Goal: Task Accomplishment & Management: Manage account settings

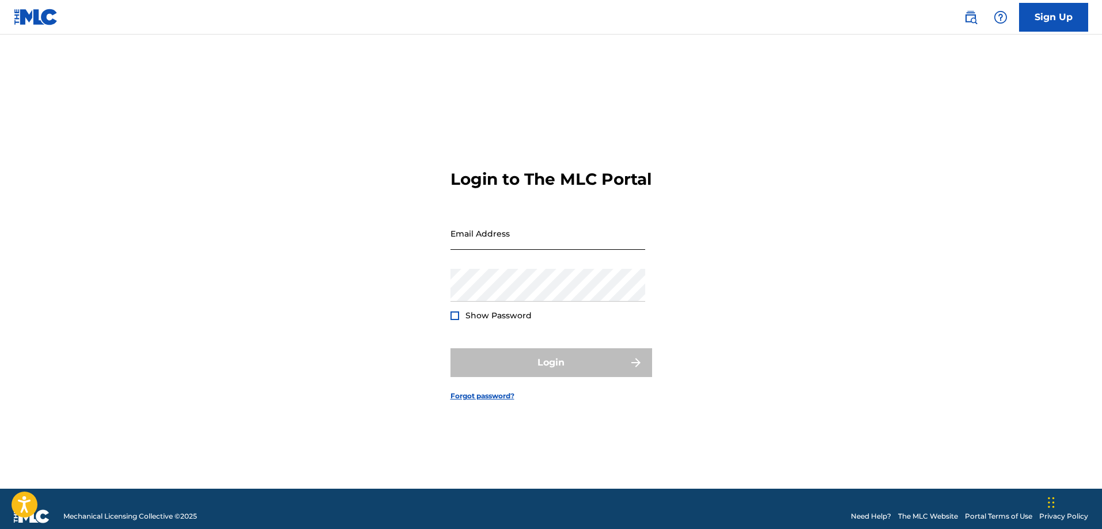
click at [514, 241] on input "Email Address" at bounding box center [548, 233] width 195 height 33
type input "[EMAIL_ADDRESS][DOMAIN_NAME]"
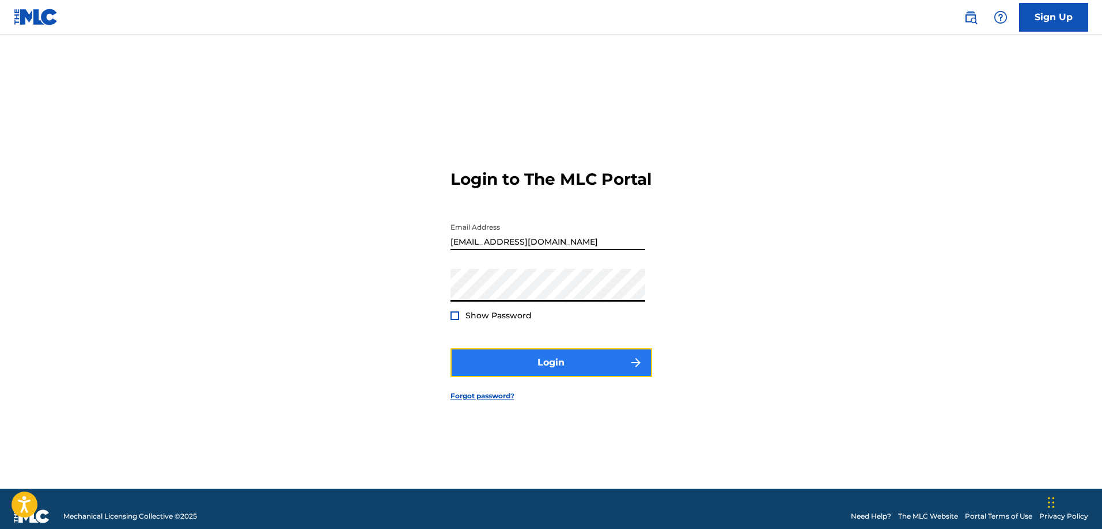
click at [537, 377] on button "Login" at bounding box center [552, 363] width 202 height 29
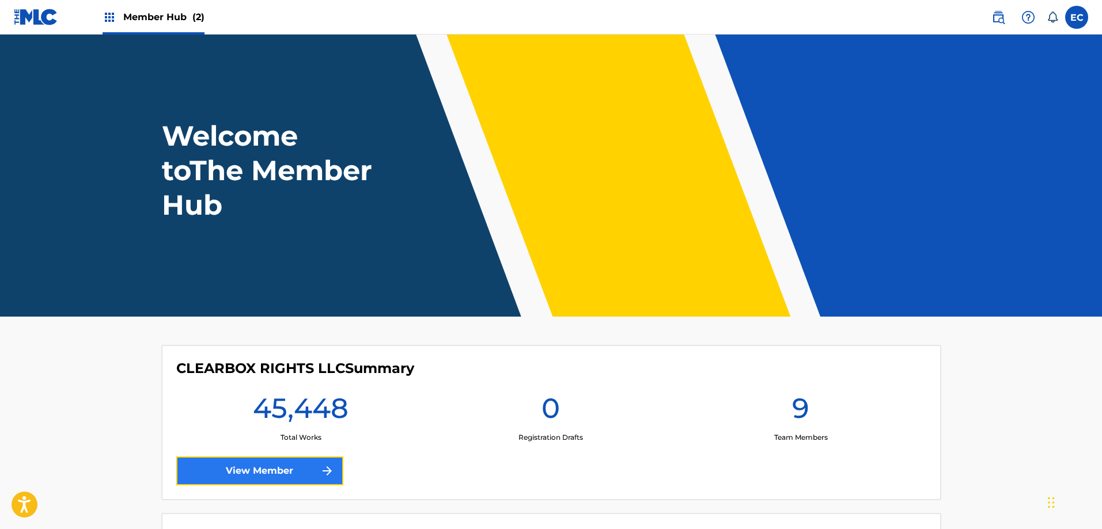
click at [245, 464] on link "View Member" at bounding box center [259, 471] width 167 height 29
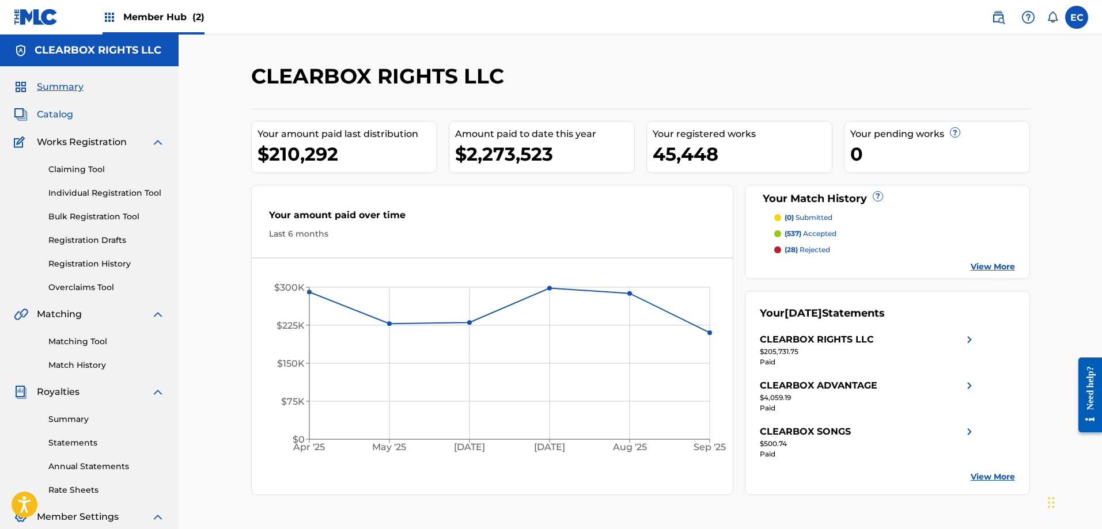
click at [59, 116] on span "Catalog" at bounding box center [55, 115] width 36 height 14
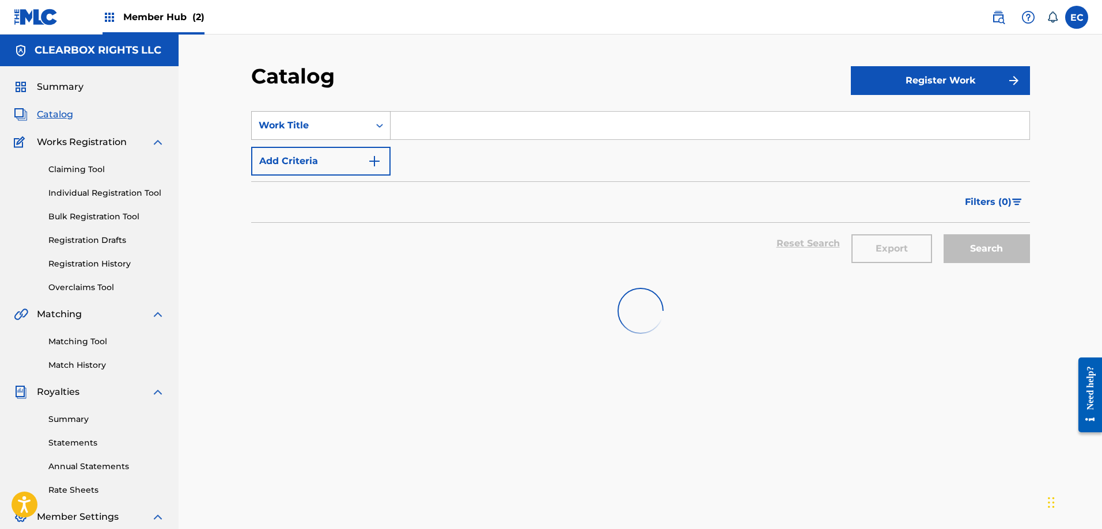
click at [325, 122] on div "Work Title" at bounding box center [311, 126] width 104 height 14
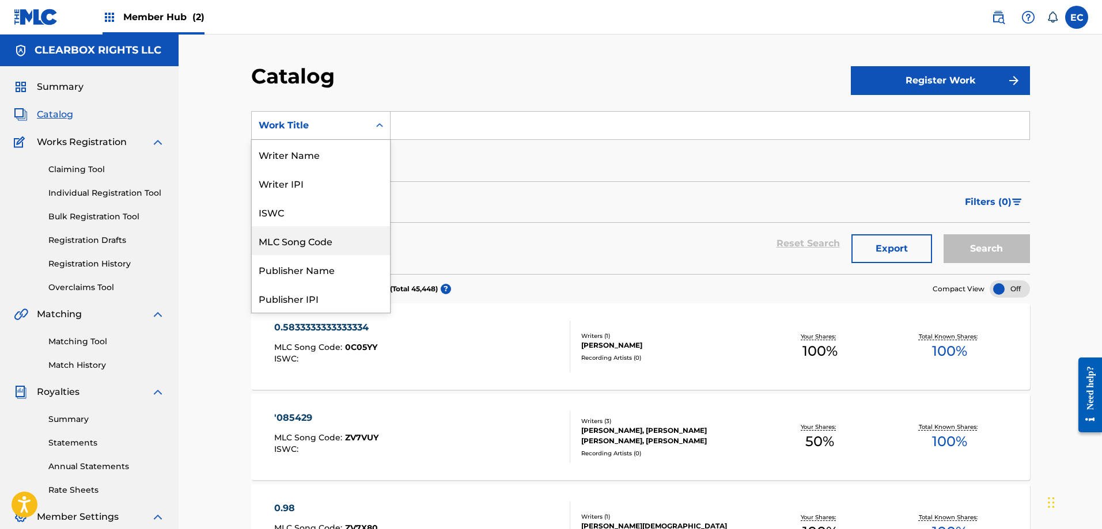
click at [320, 240] on div "MLC Song Code" at bounding box center [321, 240] width 138 height 29
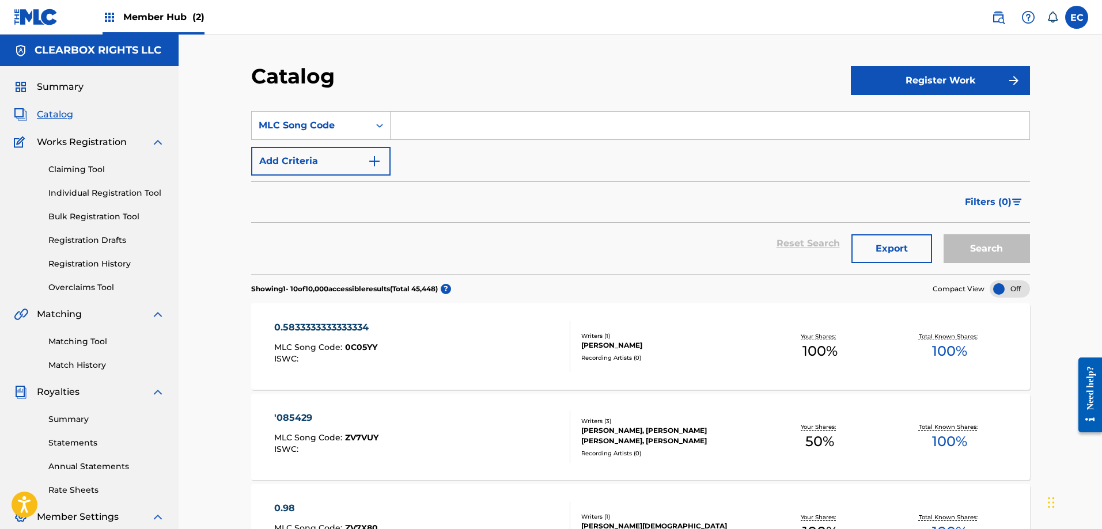
click at [449, 138] on input "Search Form" at bounding box center [710, 126] width 639 height 28
paste input "I58019"
type input "I58019"
click at [978, 244] on button "Search" at bounding box center [987, 248] width 86 height 29
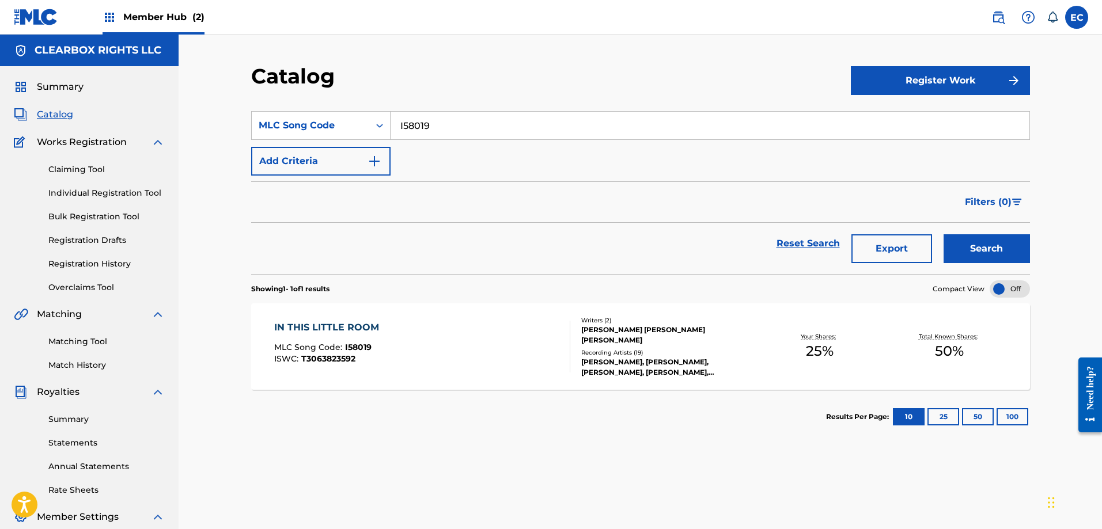
click at [332, 325] on div "IN THIS LITTLE ROOM" at bounding box center [329, 328] width 111 height 14
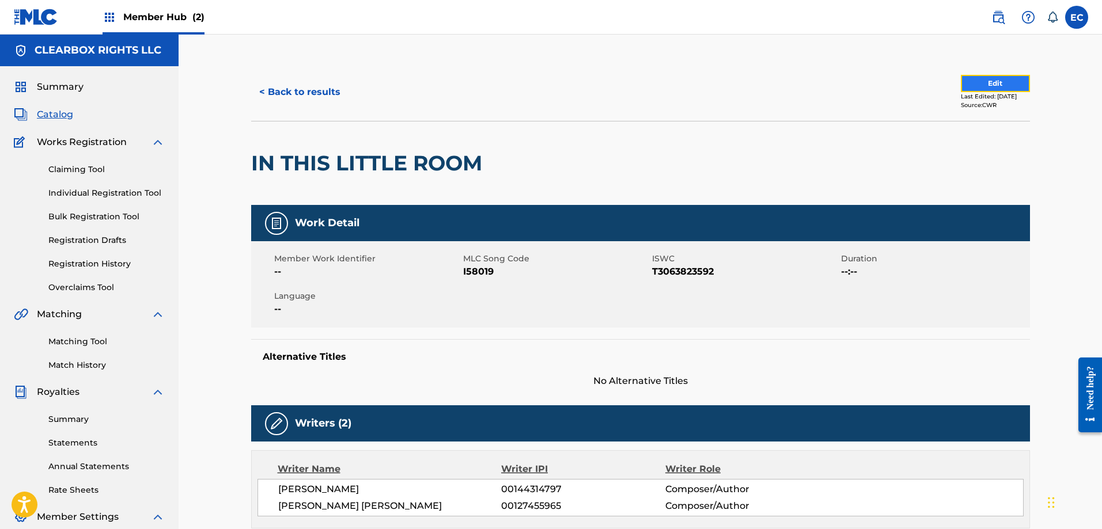
click at [1001, 79] on button "Edit" at bounding box center [995, 83] width 69 height 17
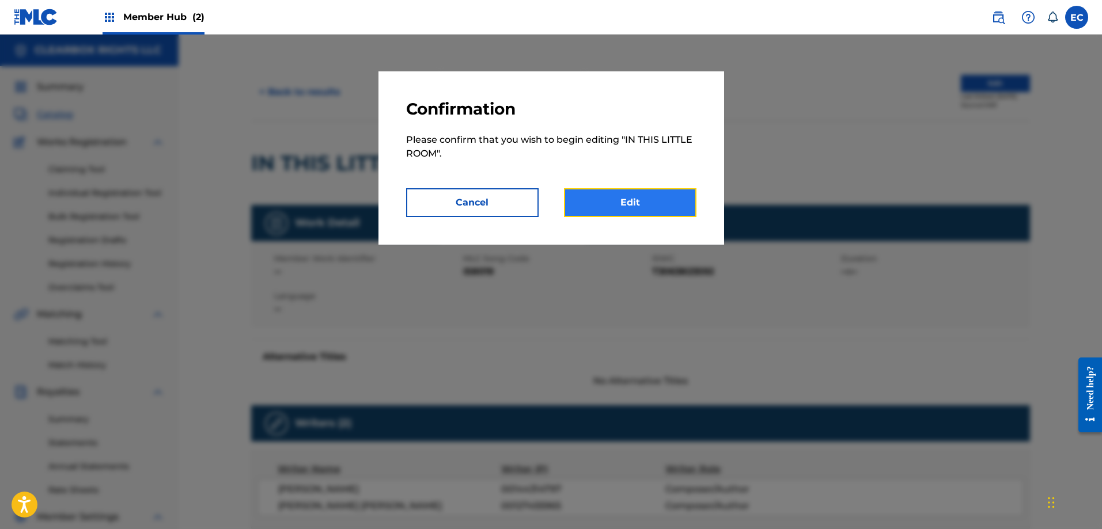
click at [630, 198] on link "Edit" at bounding box center [630, 202] width 133 height 29
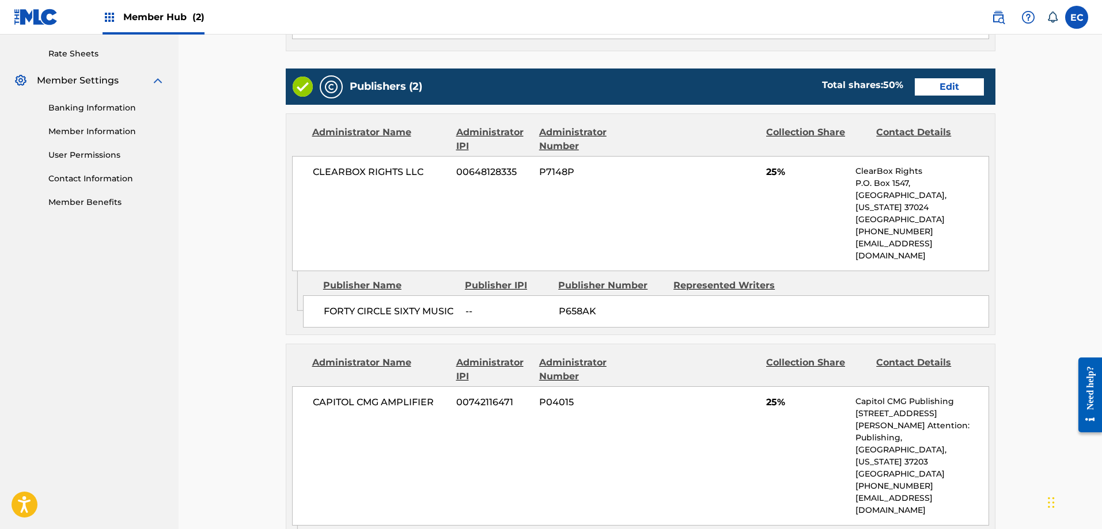
scroll to position [461, 0]
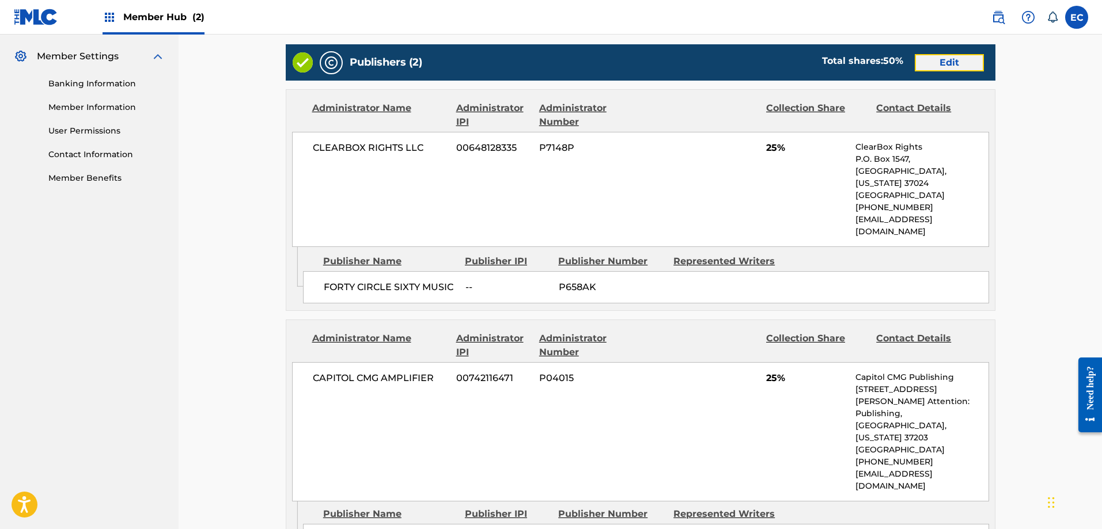
click at [960, 70] on link "Edit" at bounding box center [949, 62] width 69 height 17
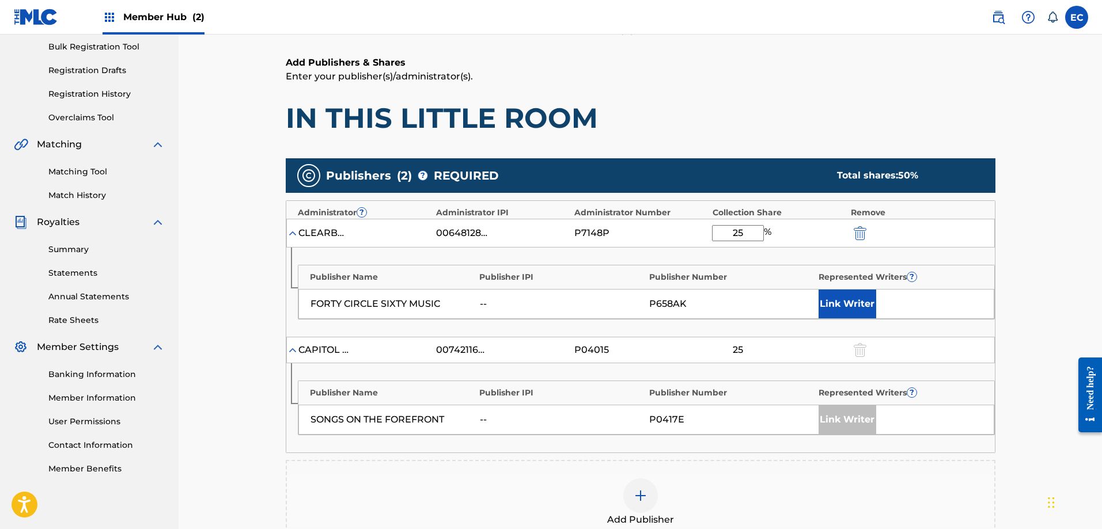
scroll to position [173, 0]
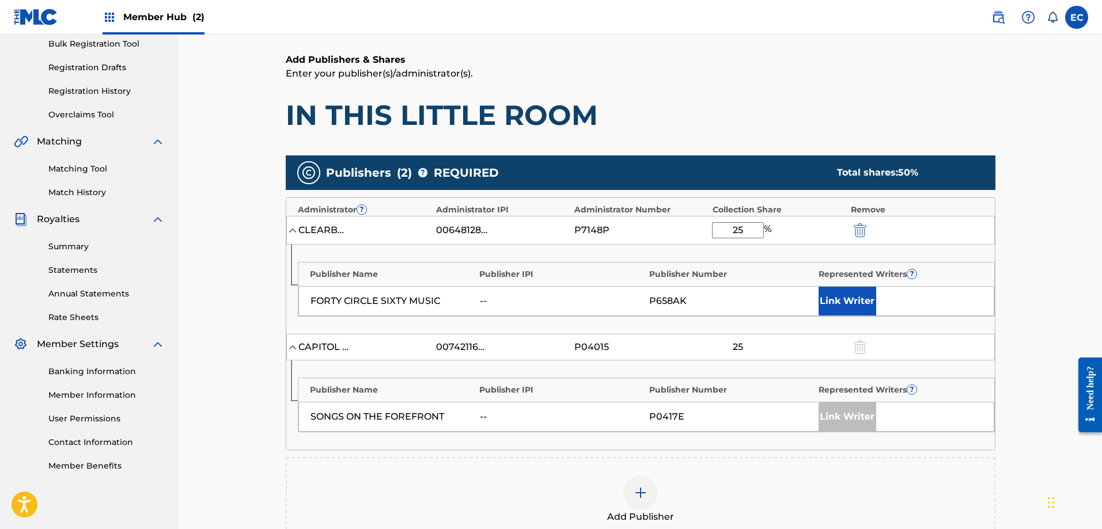
drag, startPoint x: 755, startPoint y: 233, endPoint x: 714, endPoint y: 233, distance: 40.9
click at [714, 233] on input "25" at bounding box center [738, 230] width 52 height 16
type input "75"
click at [857, 303] on button "Link Writer" at bounding box center [848, 301] width 58 height 29
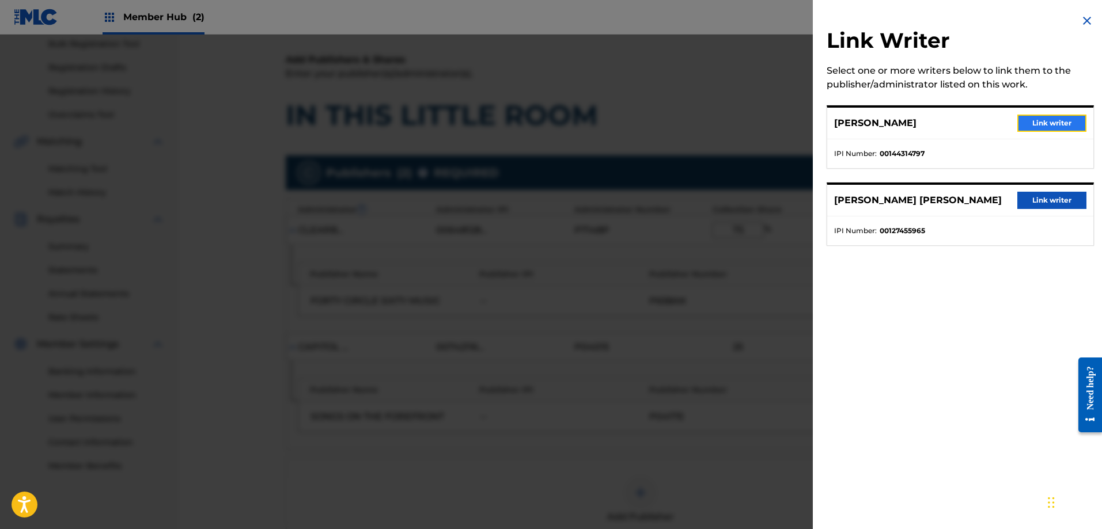
click at [1055, 126] on button "Link writer" at bounding box center [1051, 123] width 69 height 17
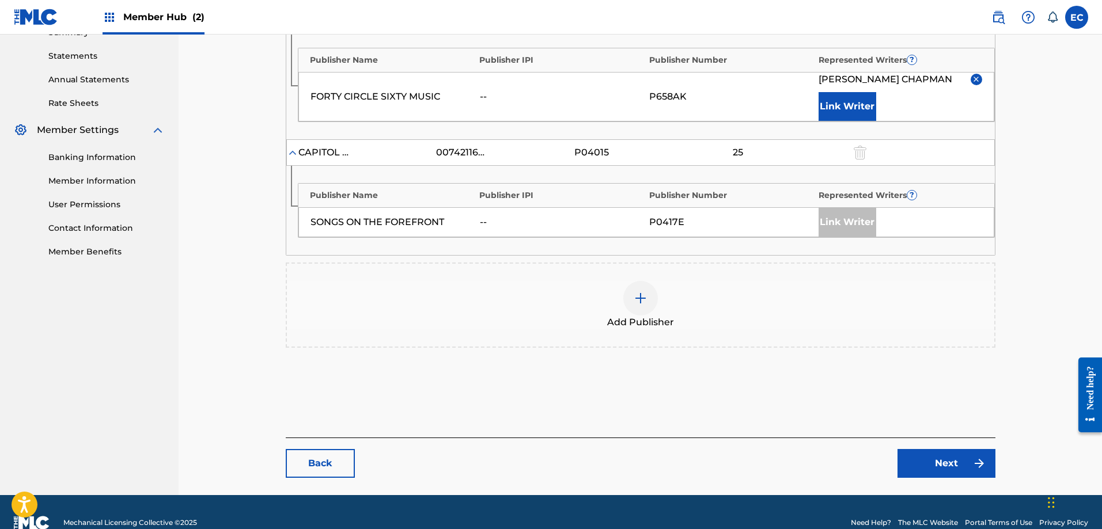
scroll to position [408, 0]
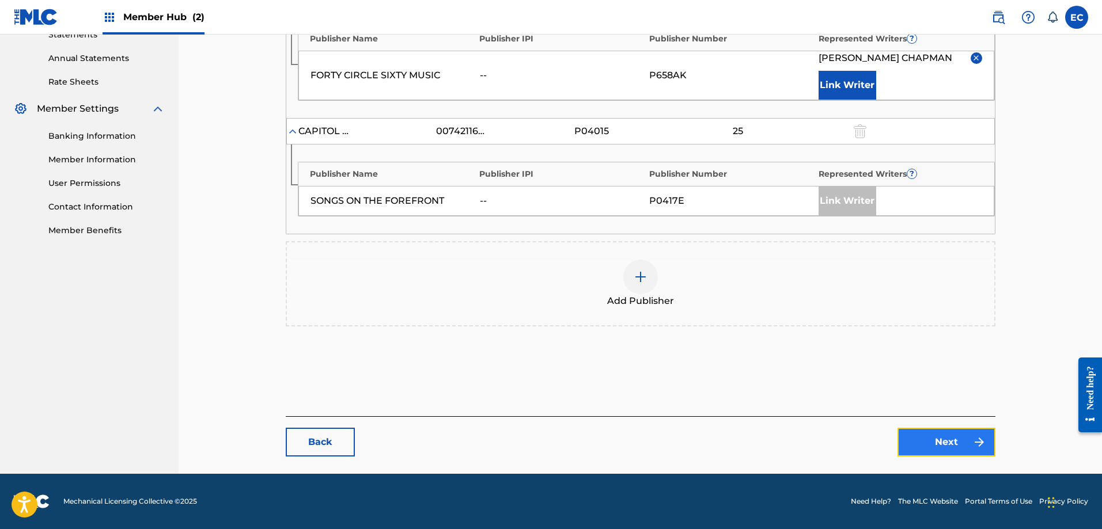
click at [957, 443] on link "Next" at bounding box center [947, 442] width 98 height 29
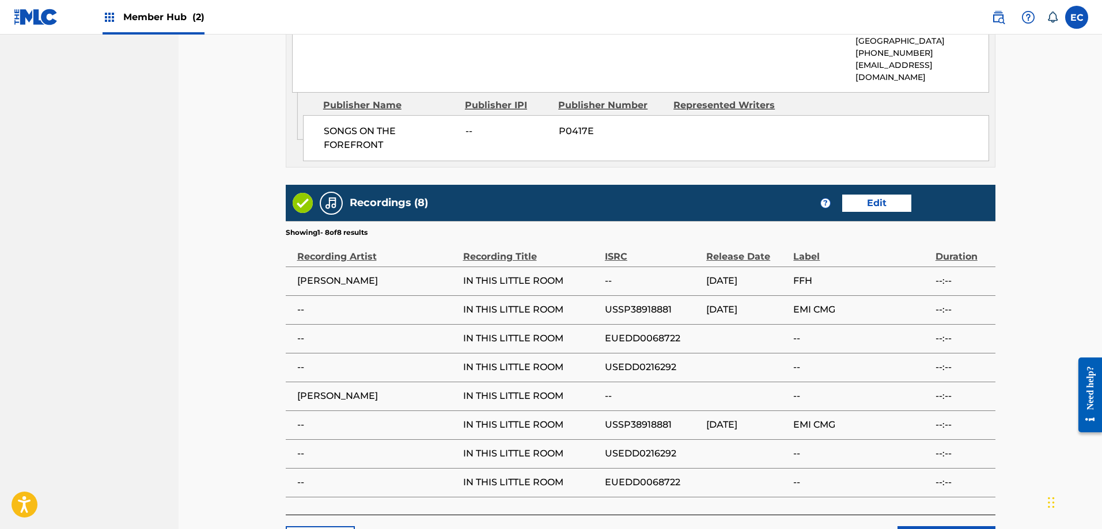
scroll to position [931, 0]
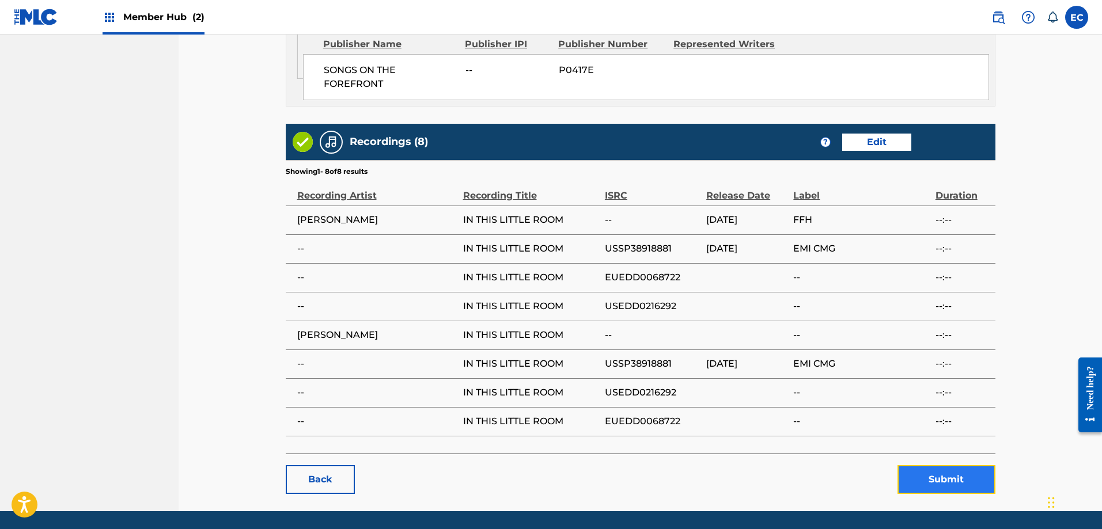
click at [949, 465] on button "Submit" at bounding box center [947, 479] width 98 height 29
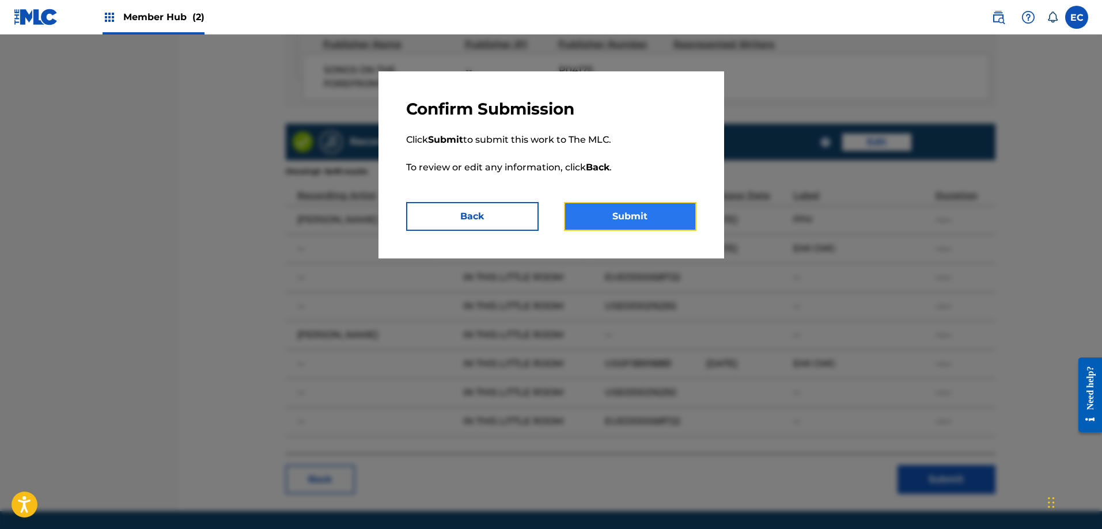
click at [616, 219] on button "Submit" at bounding box center [630, 216] width 133 height 29
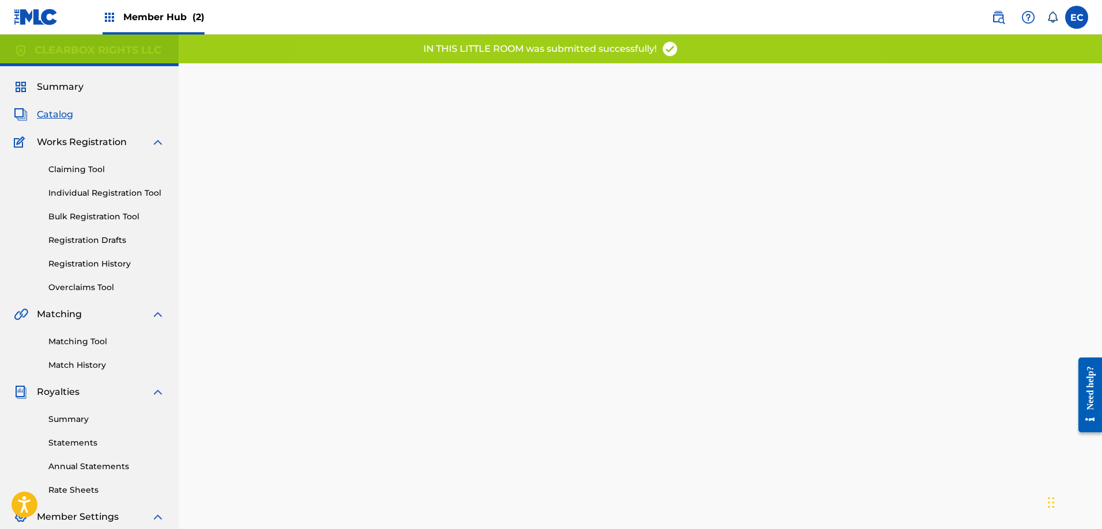
click at [65, 118] on span "Catalog" at bounding box center [55, 115] width 36 height 14
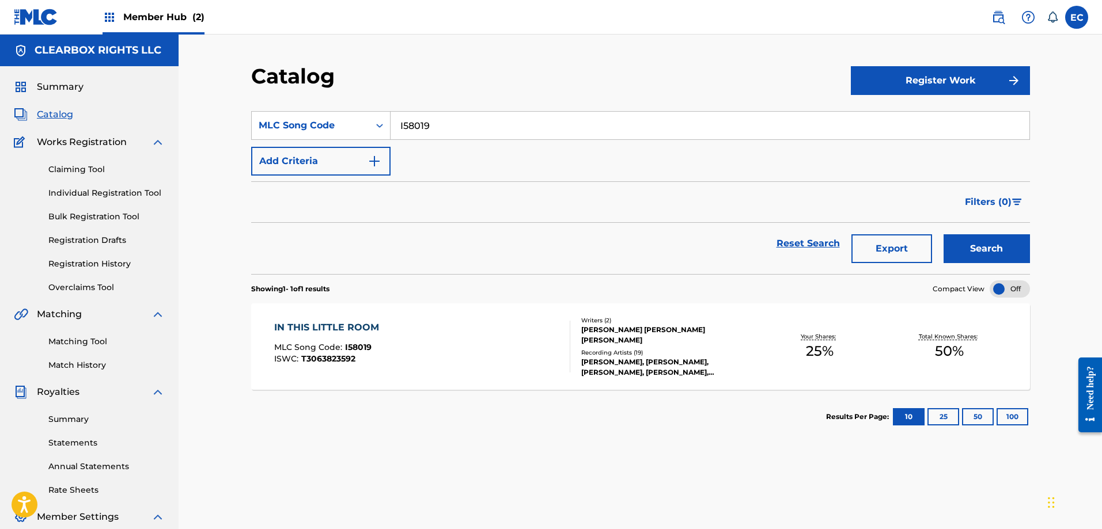
click at [417, 128] on input "I58019" at bounding box center [710, 126] width 639 height 28
paste input "O2309D"
type input "O2309D"
click at [944, 234] on button "Search" at bounding box center [987, 248] width 86 height 29
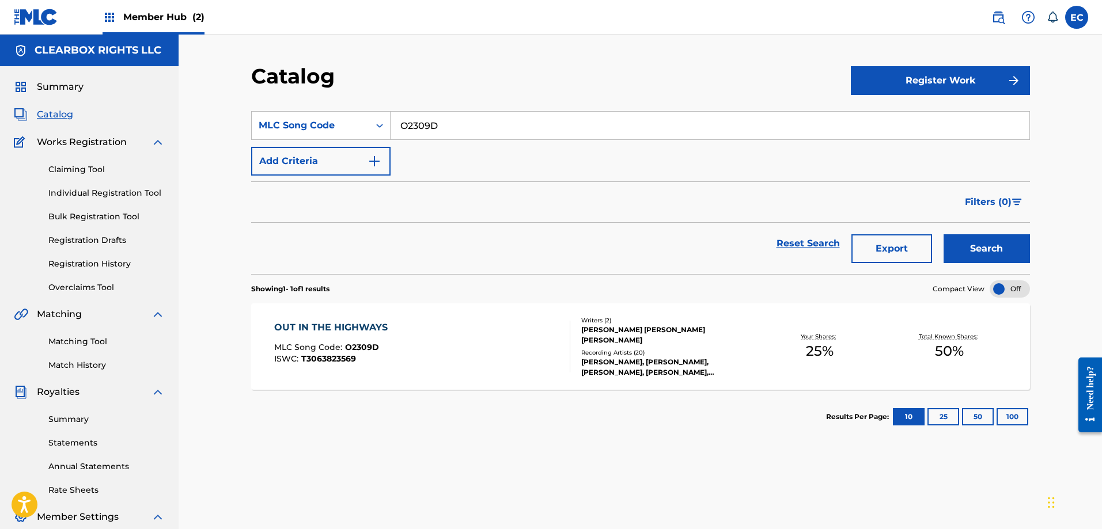
click at [374, 329] on div "OUT IN THE HIGHWAYS" at bounding box center [333, 328] width 119 height 14
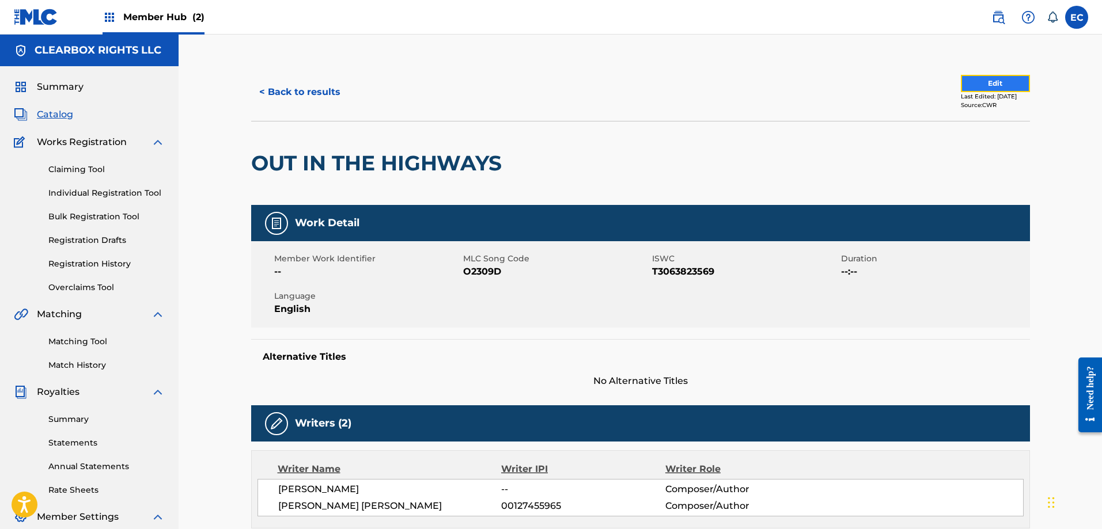
click at [972, 80] on button "Edit" at bounding box center [995, 83] width 69 height 17
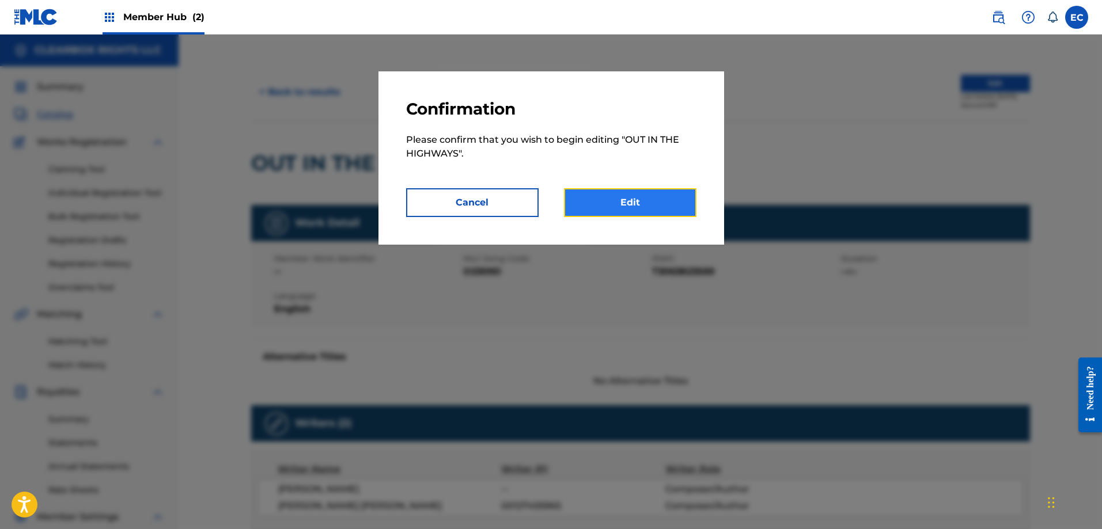
click at [591, 207] on link "Edit" at bounding box center [630, 202] width 133 height 29
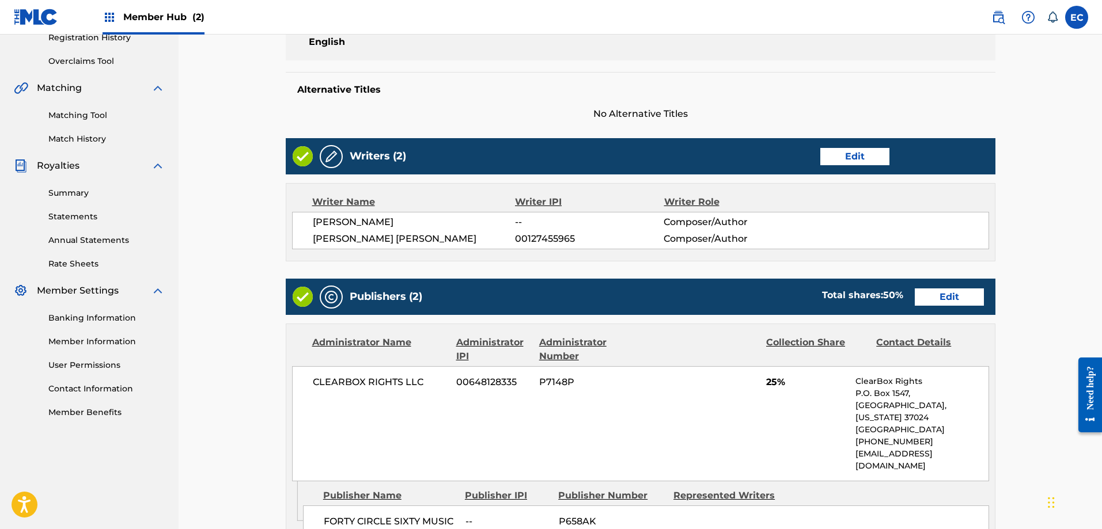
scroll to position [230, 0]
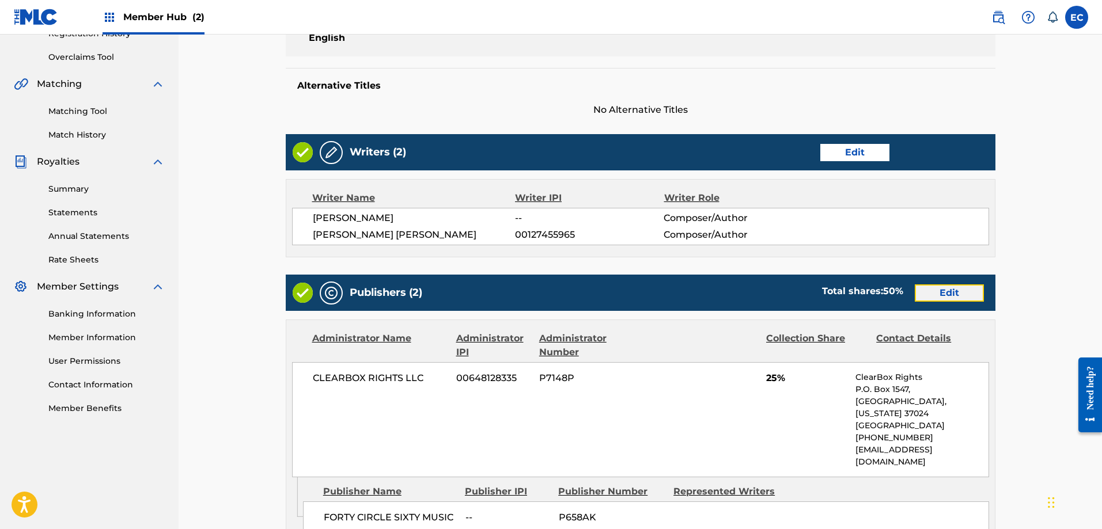
click at [968, 291] on link "Edit" at bounding box center [949, 293] width 69 height 17
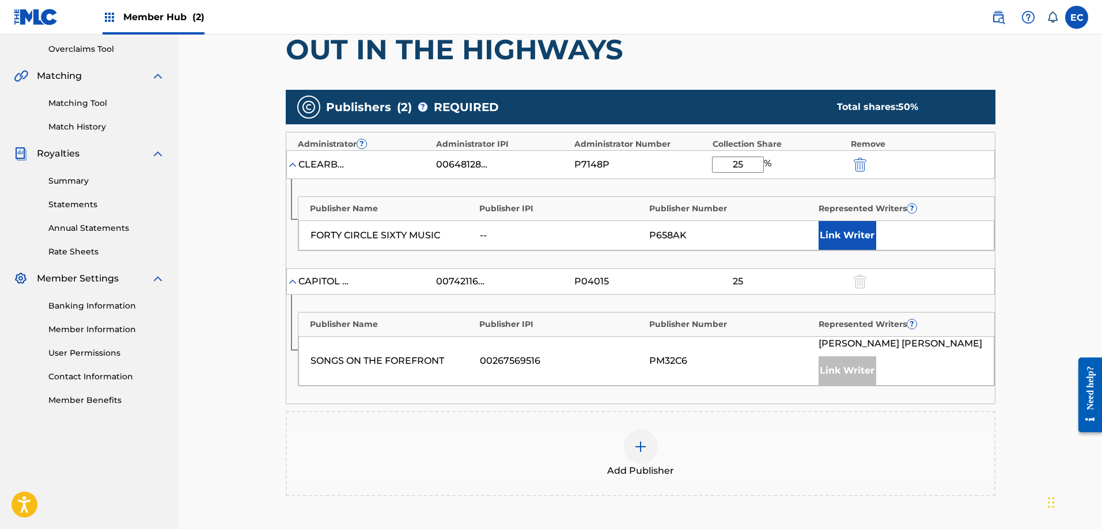
scroll to position [288, 0]
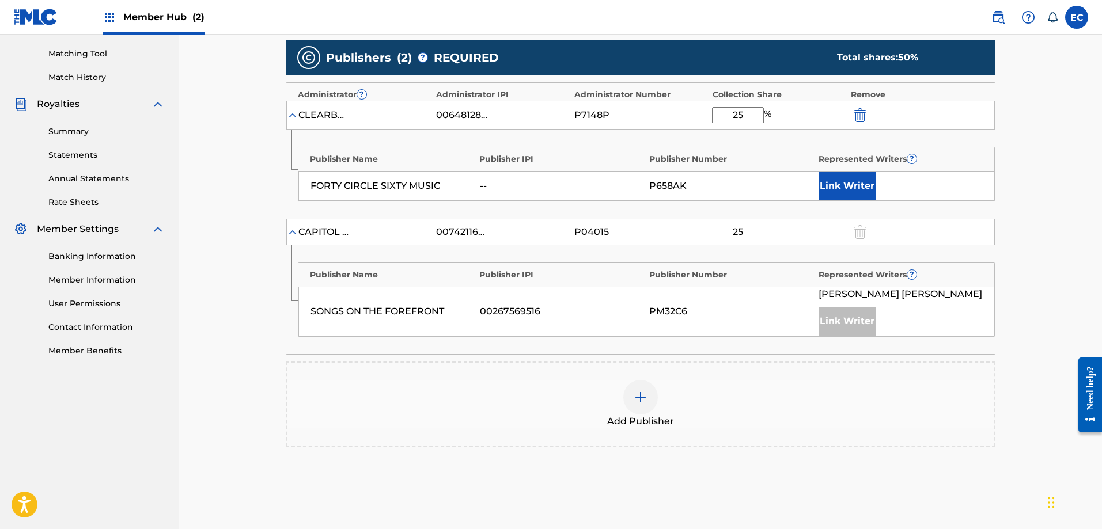
drag, startPoint x: 747, startPoint y: 114, endPoint x: 710, endPoint y: 114, distance: 37.4
click at [710, 114] on div "CLEARBOX RIGHTS LLC 00648128335 P7148P 25 %" at bounding box center [640, 115] width 709 height 29
type input "75"
click at [854, 177] on button "Link Writer" at bounding box center [848, 186] width 58 height 29
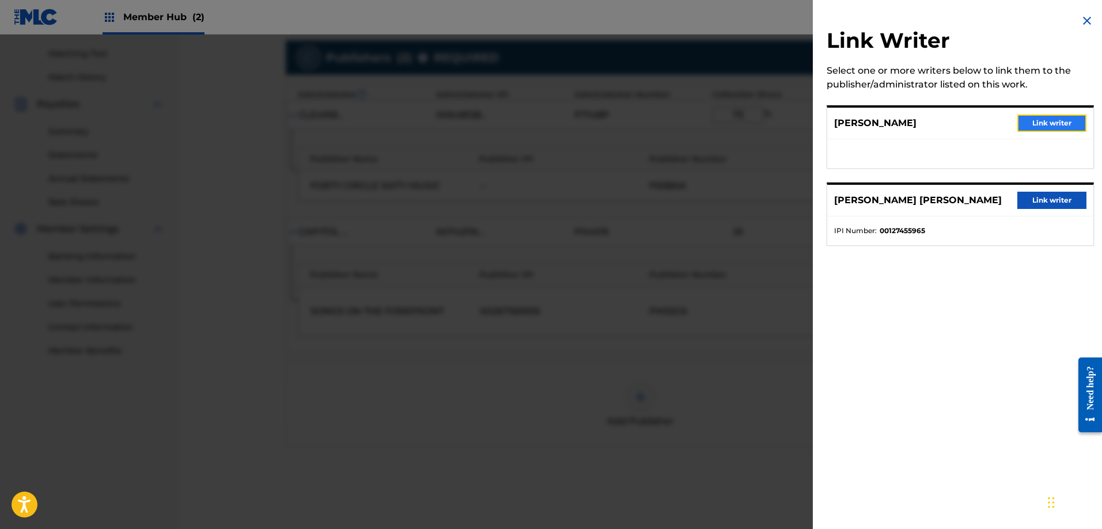
click at [1045, 117] on button "Link writer" at bounding box center [1051, 123] width 69 height 17
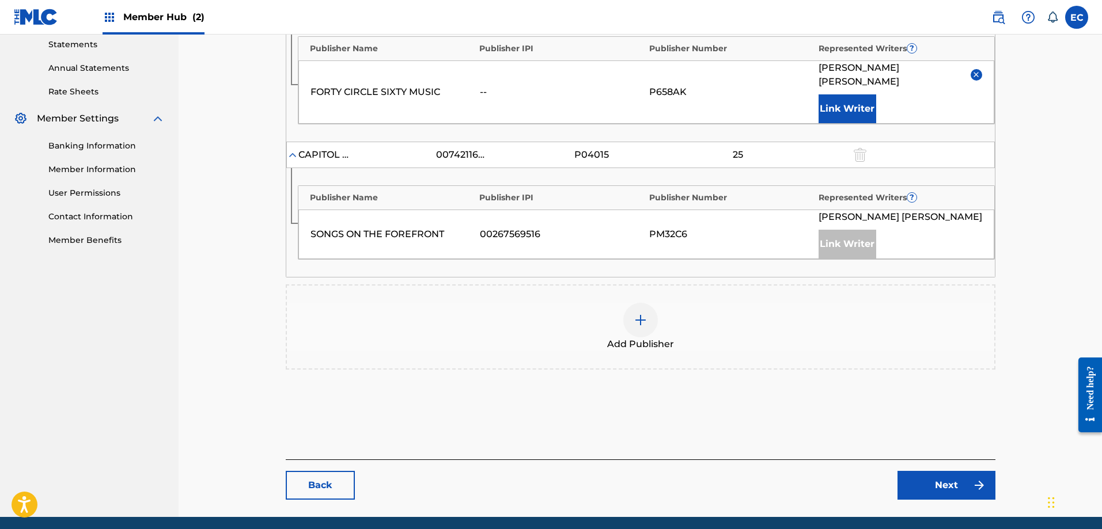
scroll to position [428, 0]
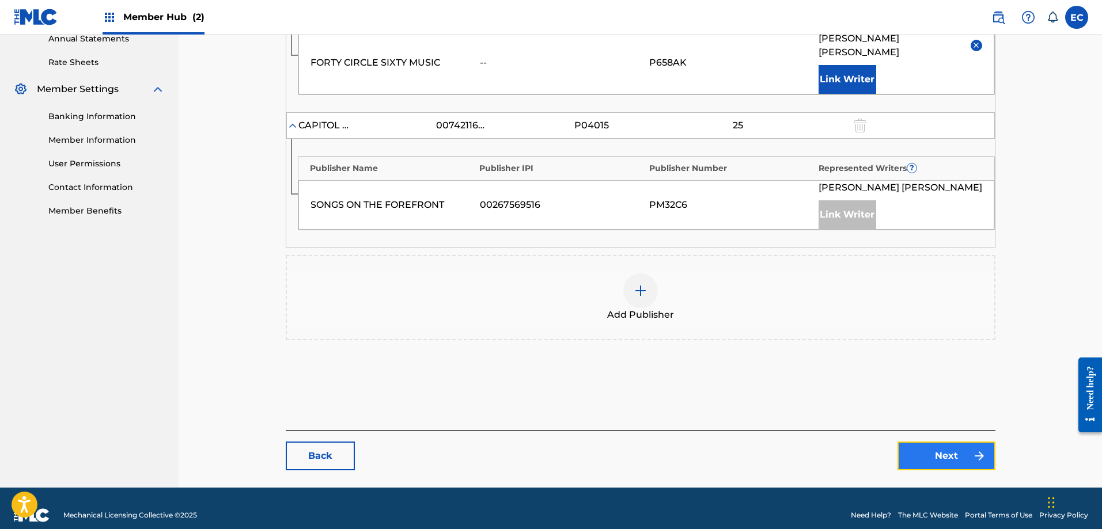
click at [955, 442] on link "Next" at bounding box center [947, 456] width 98 height 29
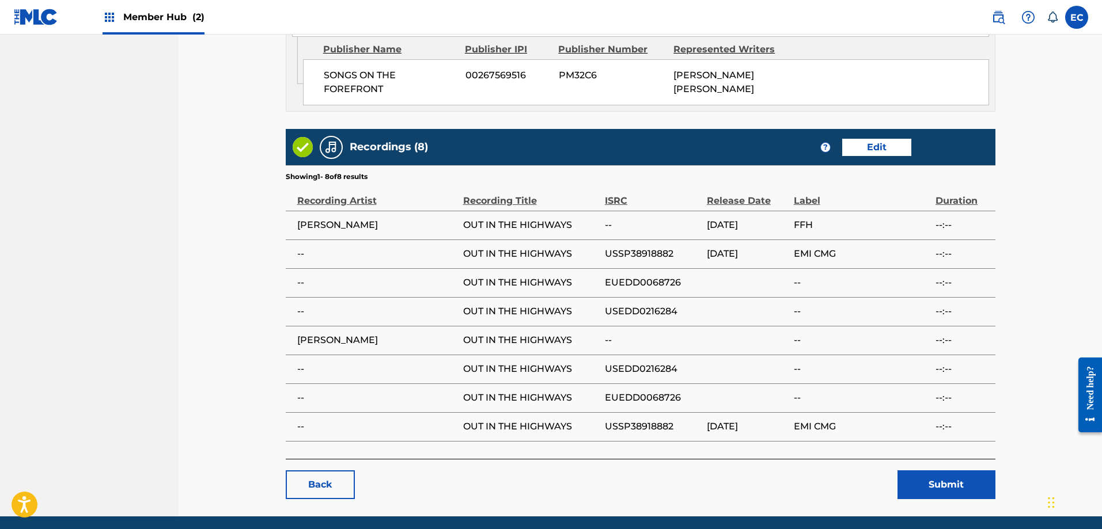
scroll to position [931, 0]
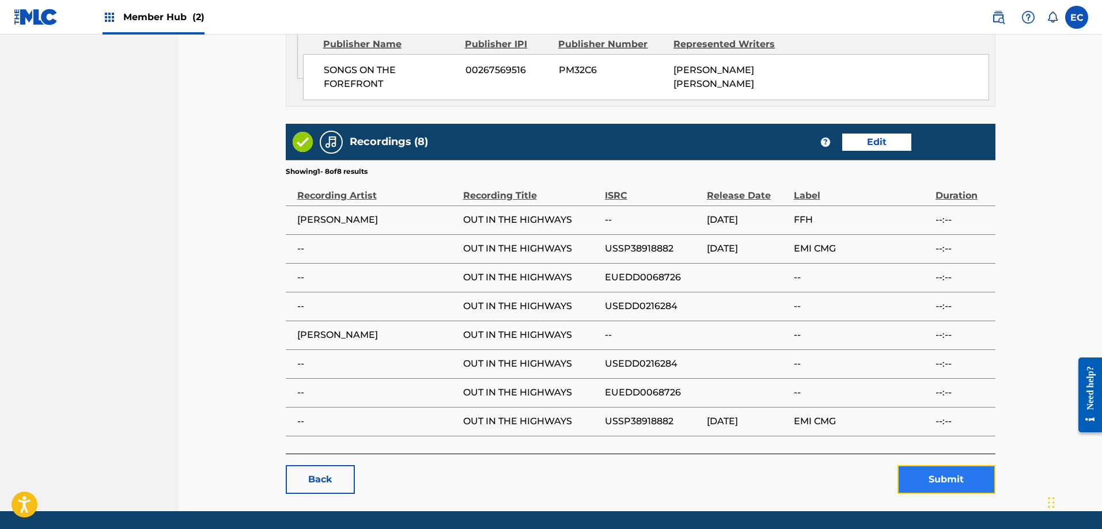
click at [948, 465] on button "Submit" at bounding box center [947, 479] width 98 height 29
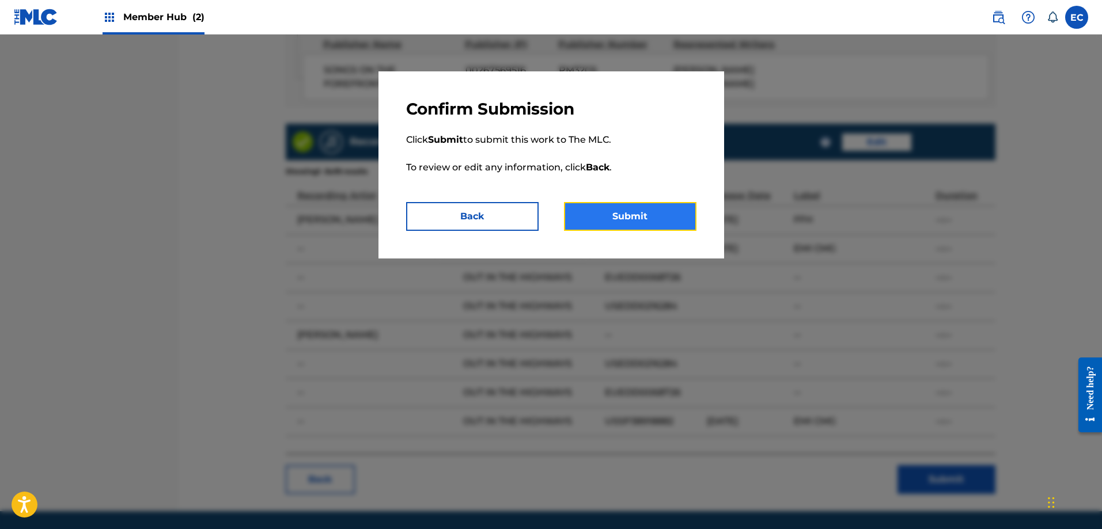
click at [658, 222] on button "Submit" at bounding box center [630, 216] width 133 height 29
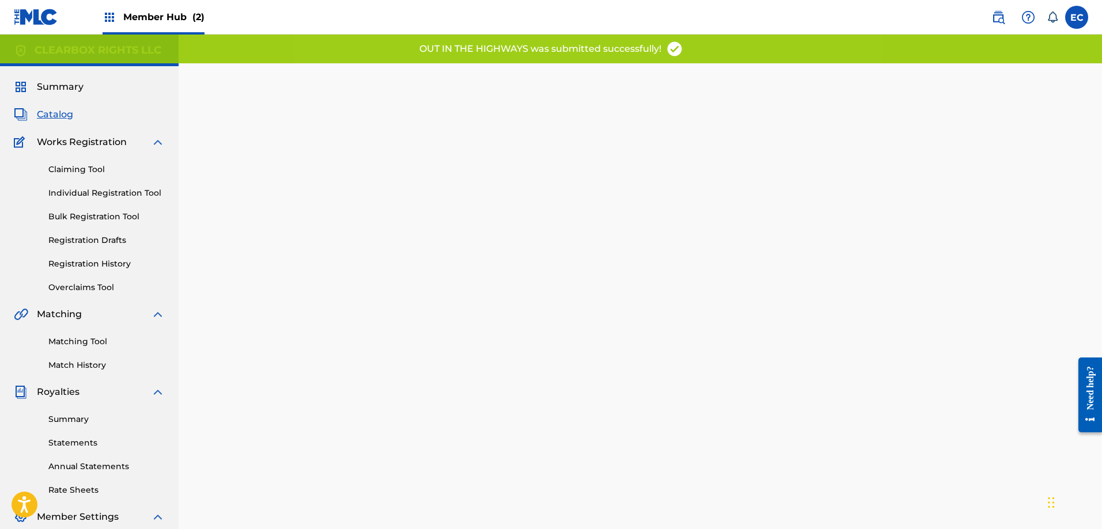
click at [58, 115] on span "Catalog" at bounding box center [55, 115] width 36 height 14
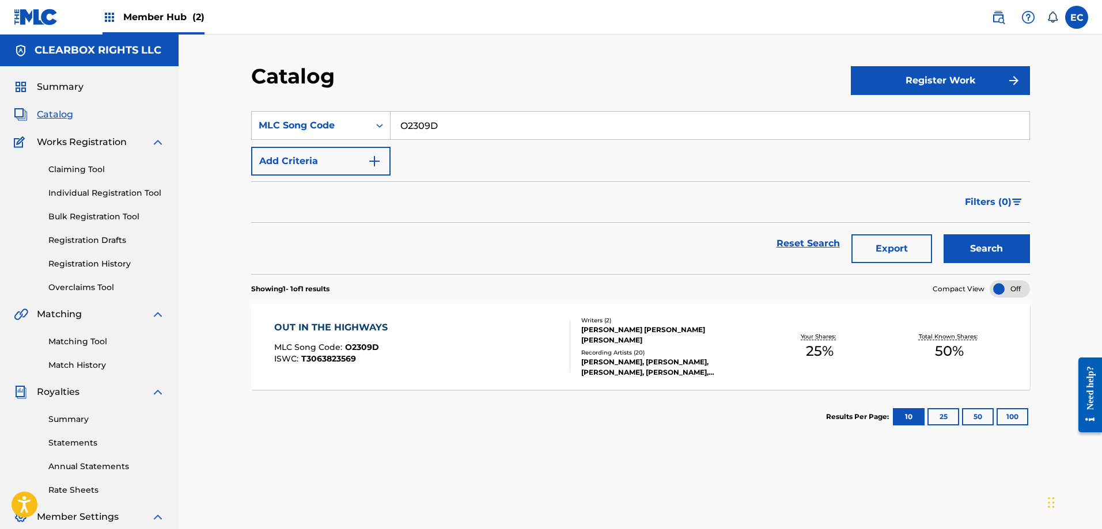
click at [423, 130] on input "O2309D" at bounding box center [710, 126] width 639 height 28
paste input "D13270"
type input "D13270"
click at [944, 234] on button "Search" at bounding box center [987, 248] width 86 height 29
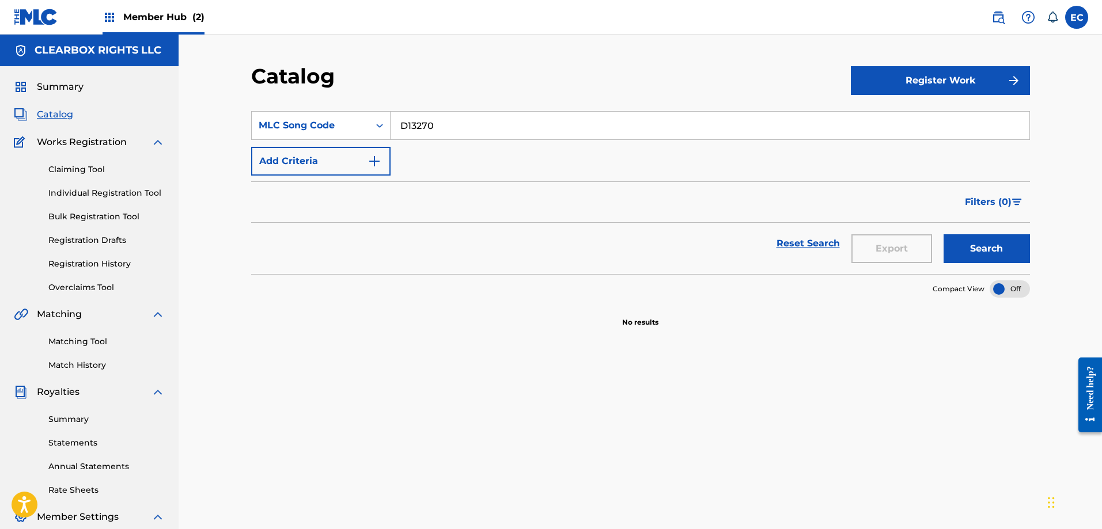
click at [407, 123] on input "D13270" at bounding box center [710, 126] width 639 height 28
click at [430, 56] on div "Catalog Register Work SearchWithCriteria81871b89-2129-4422-ae59-d6167c56dd51 ML…" at bounding box center [640, 347] width 923 height 624
click at [1004, 11] on img at bounding box center [998, 17] width 14 height 14
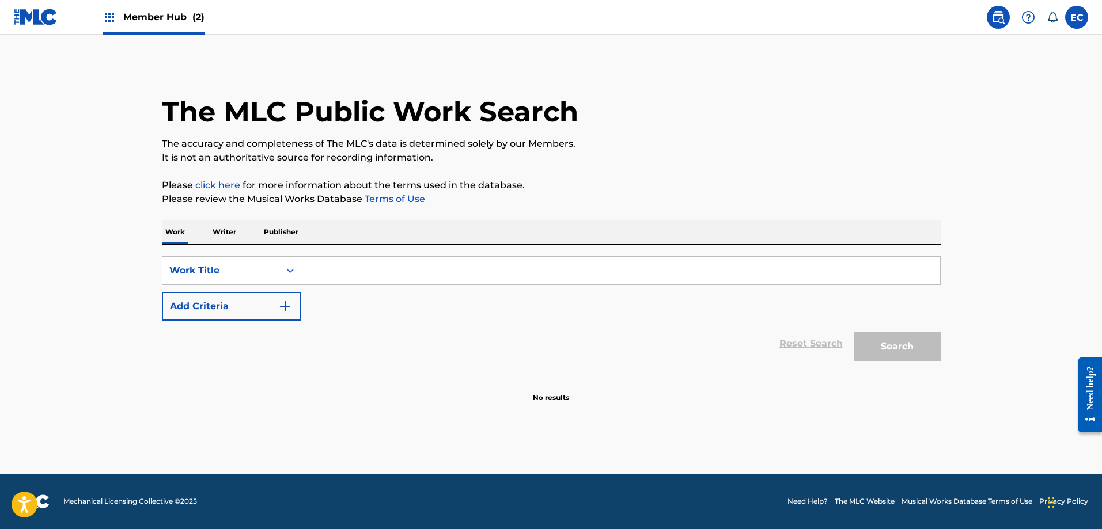
click at [432, 262] on input "Search Form" at bounding box center [620, 271] width 639 height 28
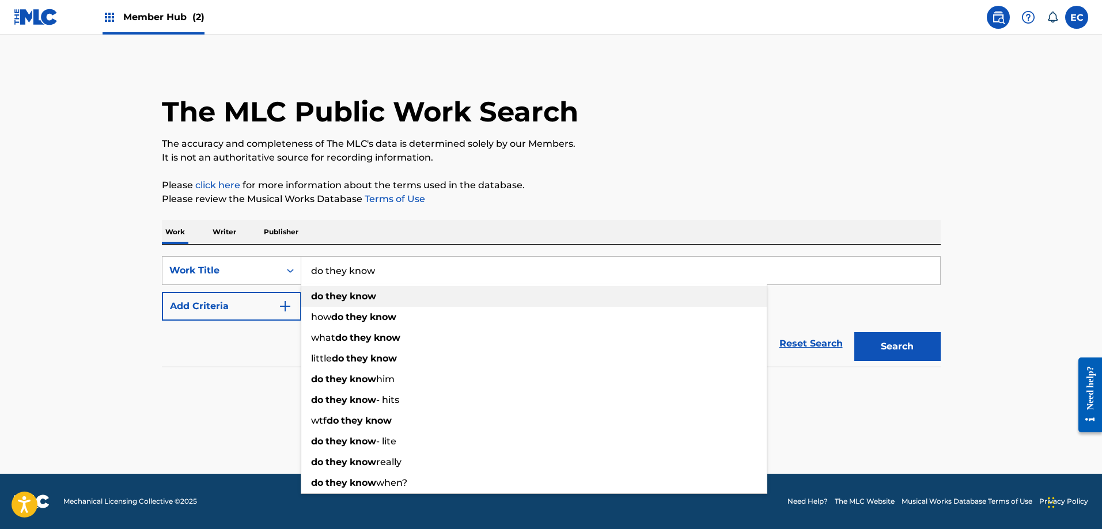
type input "do they know"
click at [428, 298] on div "do they know" at bounding box center [533, 296] width 465 height 21
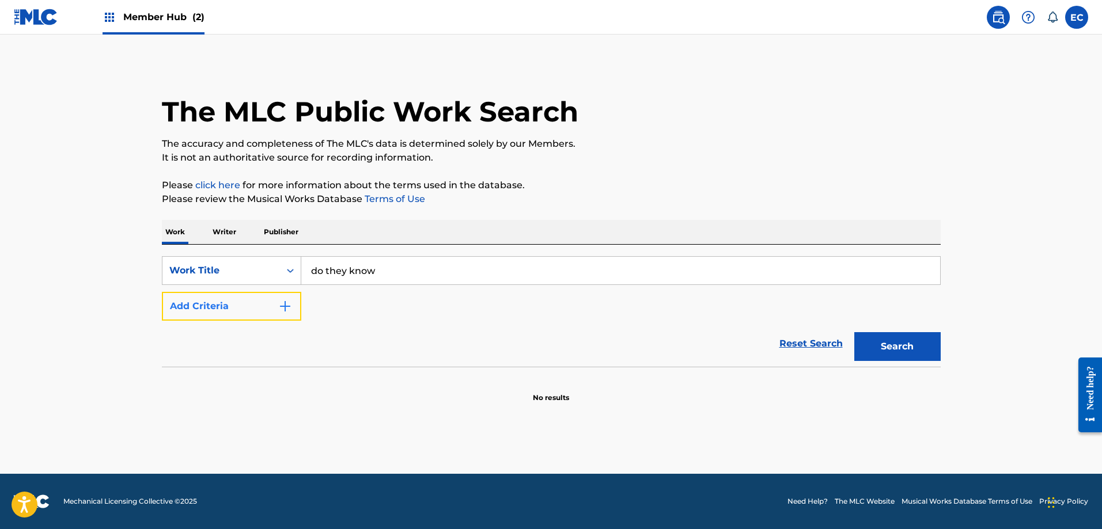
click at [283, 316] on button "Add Criteria" at bounding box center [231, 306] width 139 height 29
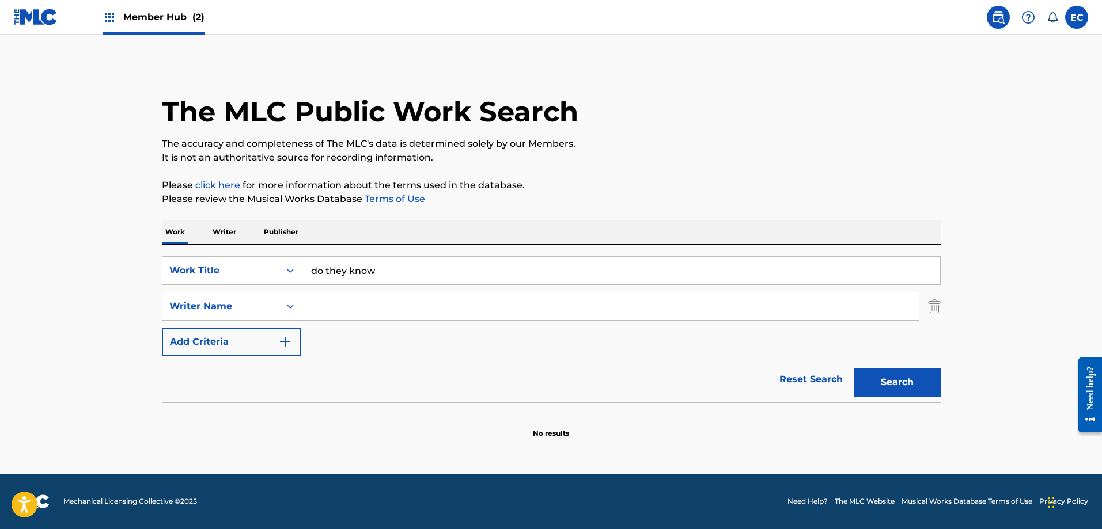
click at [384, 305] on input "Search Form" at bounding box center [610, 307] width 618 height 28
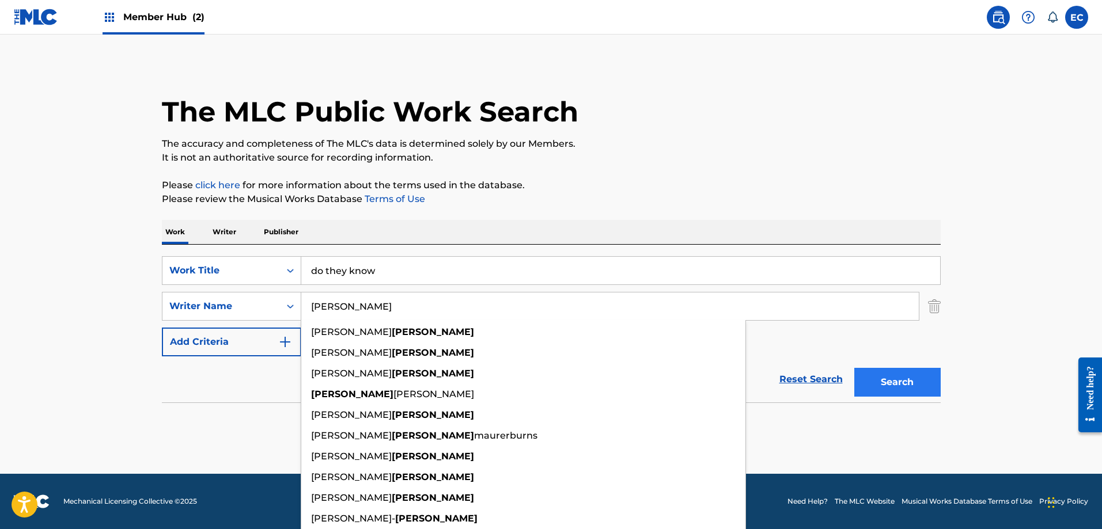
type input "[PERSON_NAME]"
click at [894, 388] on button "Search" at bounding box center [897, 382] width 86 height 29
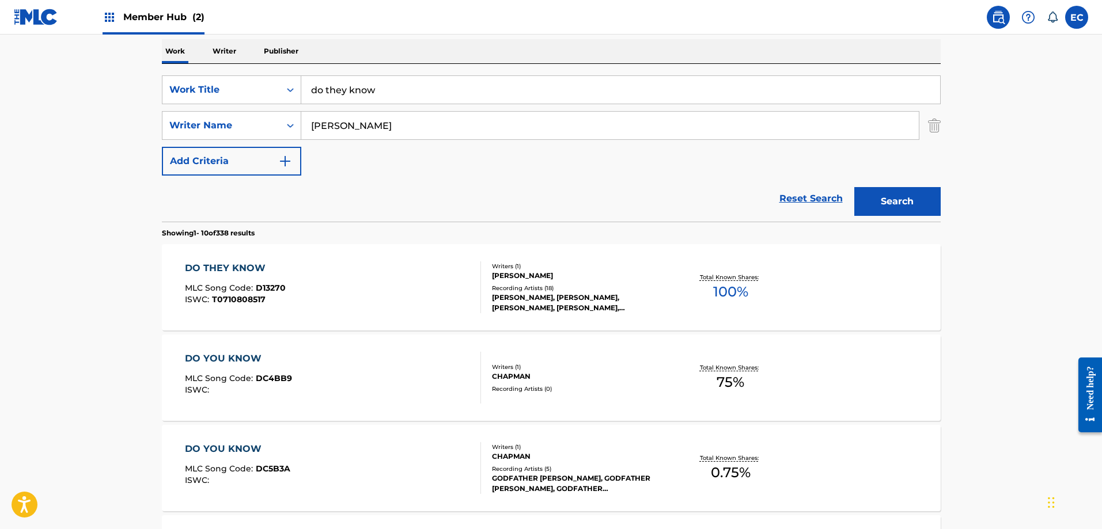
scroll to position [239, 0]
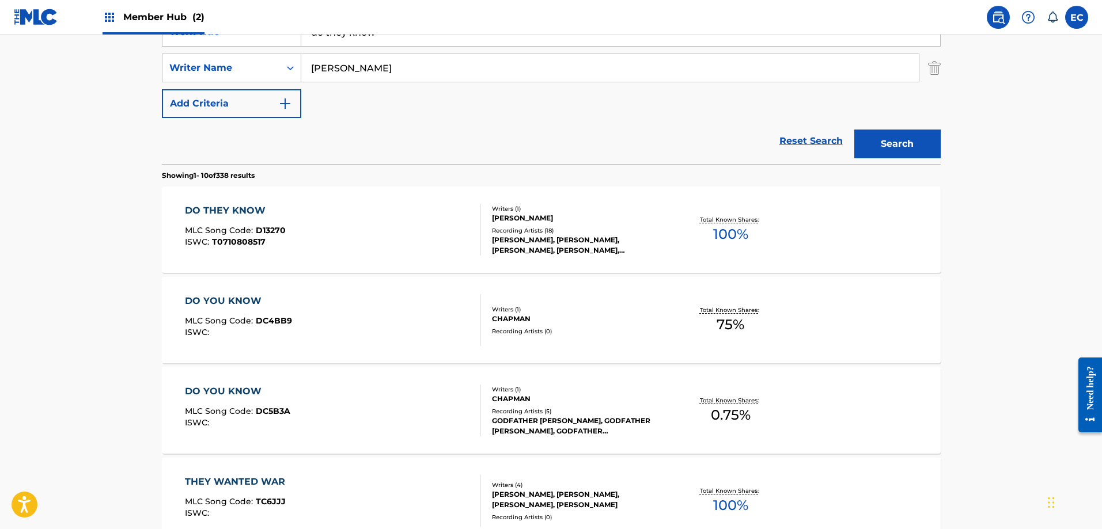
click at [240, 209] on div "DO THEY KNOW" at bounding box center [235, 211] width 101 height 14
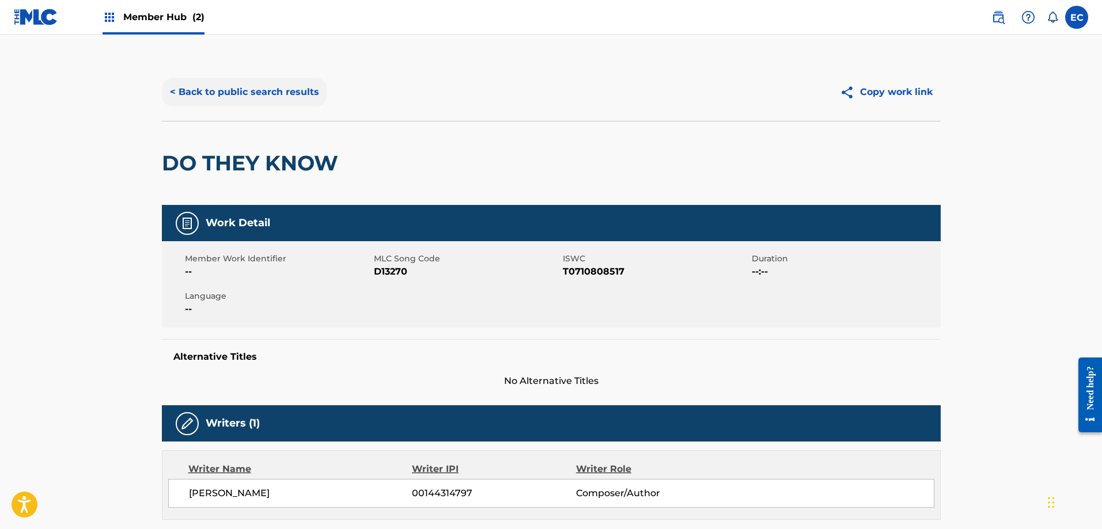
click at [224, 82] on button "< Back to public search results" at bounding box center [244, 92] width 165 height 29
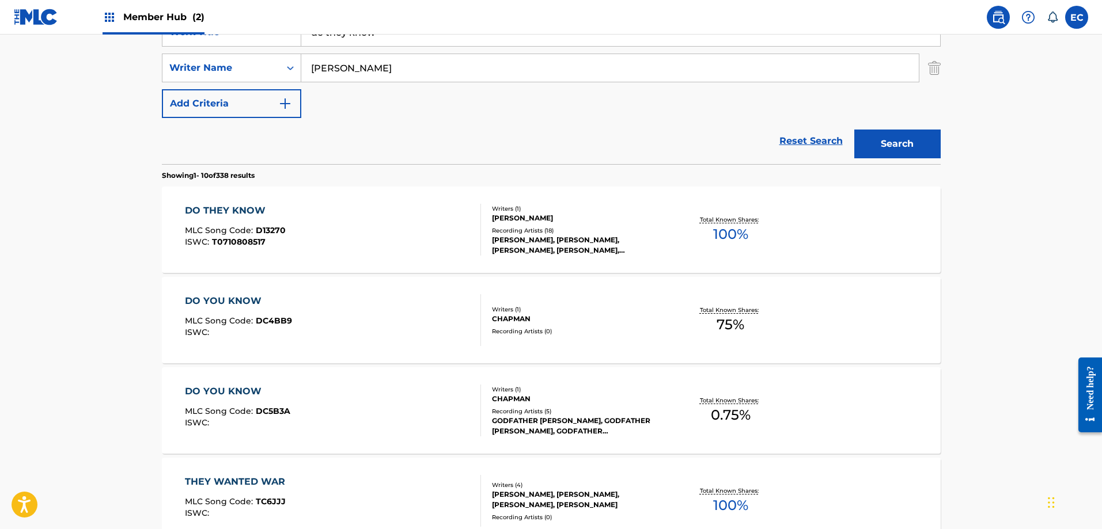
scroll to position [8, 0]
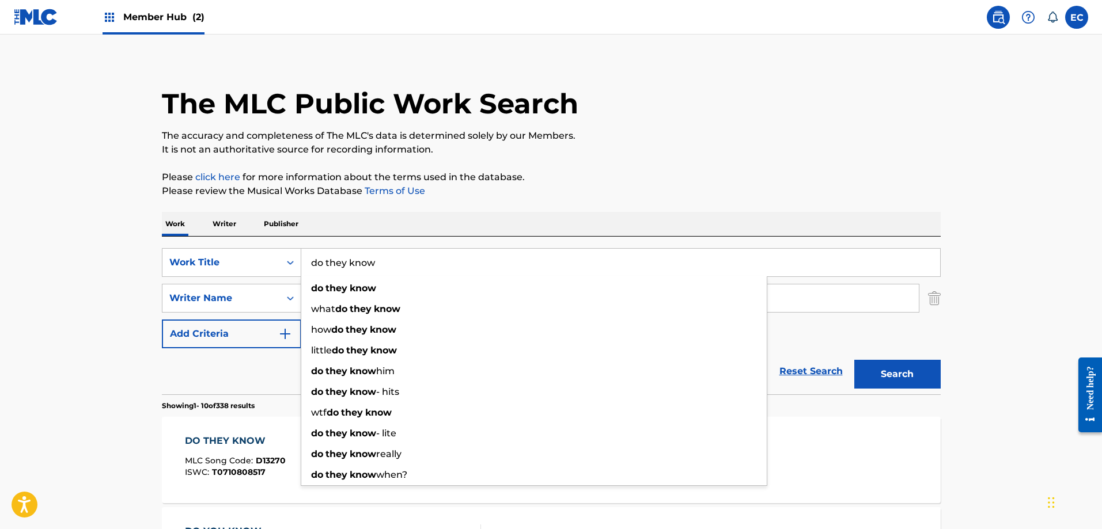
drag, startPoint x: 389, startPoint y: 264, endPoint x: 226, endPoint y: 240, distance: 165.4
click at [226, 240] on div "SearchWithCriteria2f1b7efb-97a7-4de8-97f0-eb19c881f800 Work Title do they know …" at bounding box center [551, 316] width 779 height 158
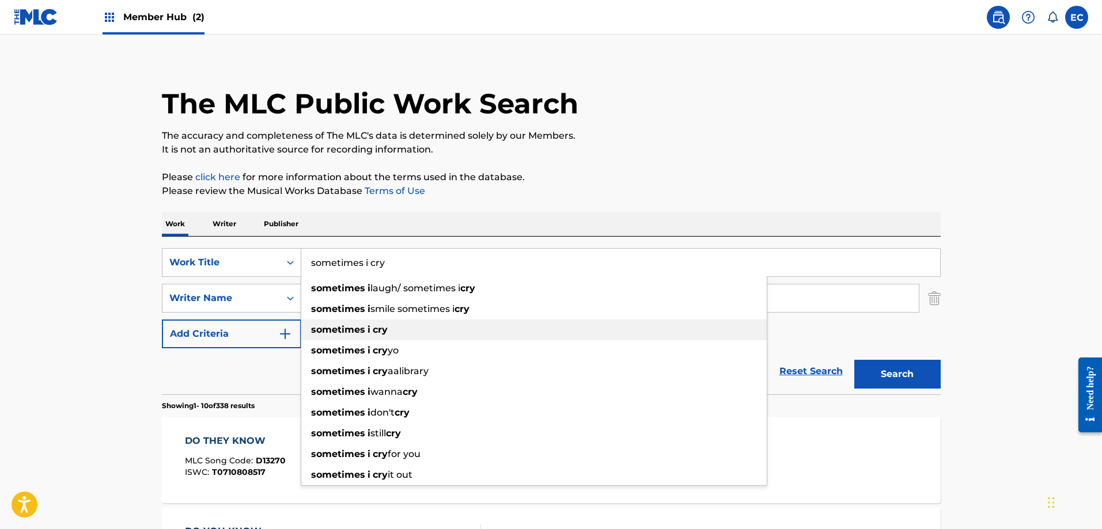
type input "sometimes i cry"
click at [385, 326] on strong "cry" at bounding box center [380, 329] width 15 height 11
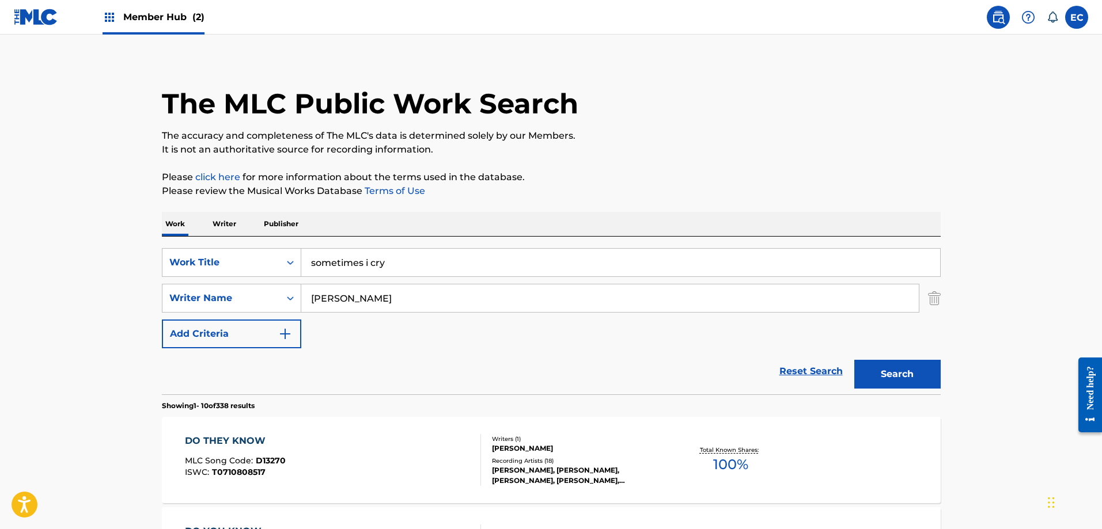
click at [376, 298] on input "[PERSON_NAME]" at bounding box center [610, 299] width 618 height 28
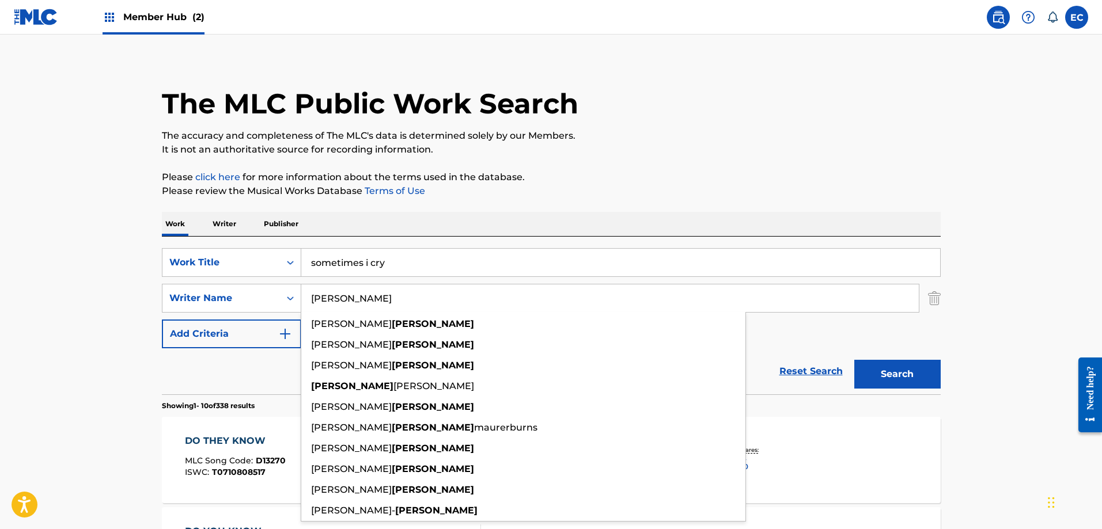
click at [321, 298] on input "[PERSON_NAME]" at bounding box center [610, 299] width 618 height 28
type input "[PERSON_NAME]"
click at [854, 360] on button "Search" at bounding box center [897, 374] width 86 height 29
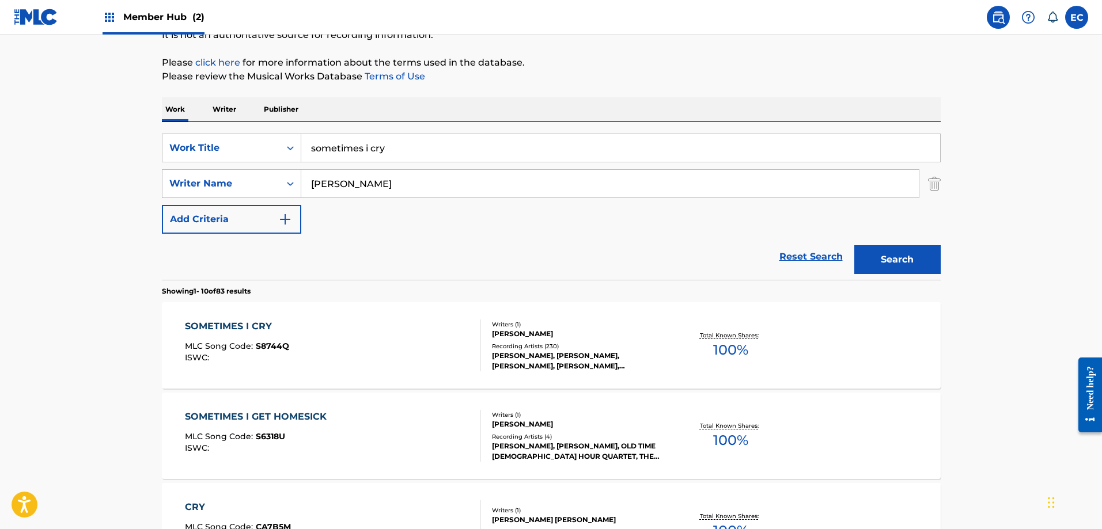
scroll to position [123, 0]
click at [243, 322] on div "SOMETIMES I CRY" at bounding box center [237, 326] width 104 height 14
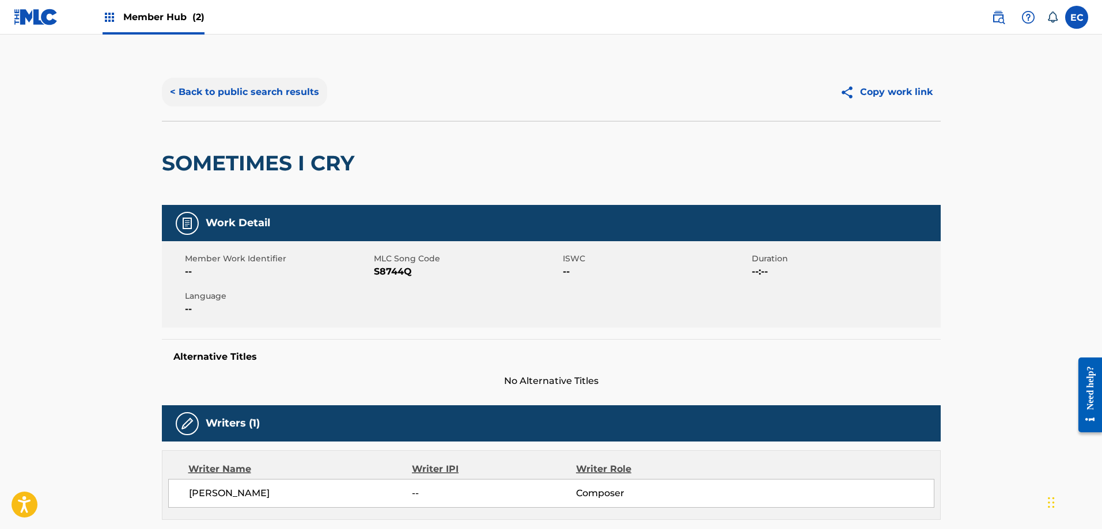
click at [271, 94] on button "< Back to public search results" at bounding box center [244, 92] width 165 height 29
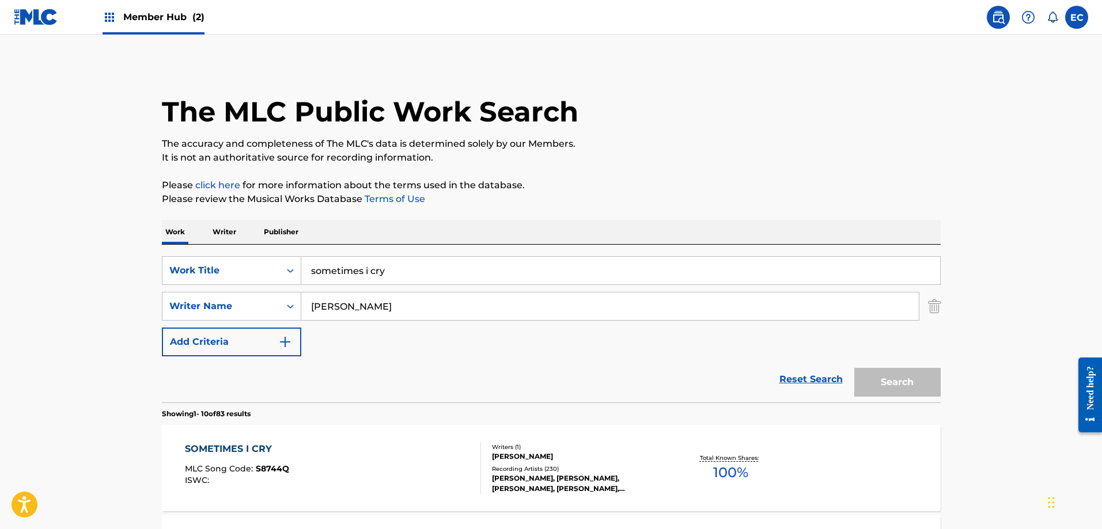
scroll to position [123, 0]
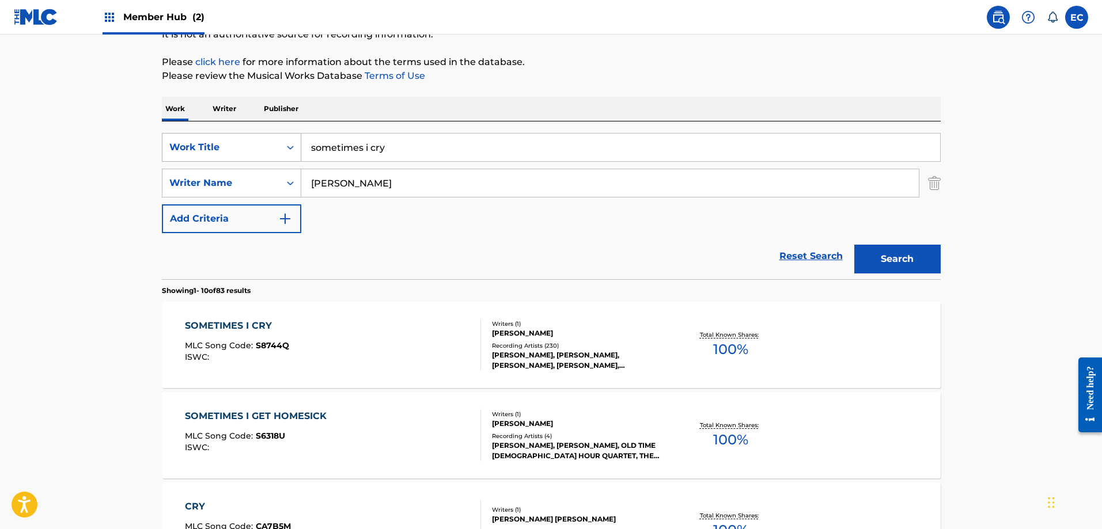
drag, startPoint x: 441, startPoint y: 148, endPoint x: 294, endPoint y: 149, distance: 147.5
click at [294, 149] on div "SearchWithCriteria2f1b7efb-97a7-4de8-97f0-eb19c881f800 Work Title sometimes i c…" at bounding box center [551, 147] width 779 height 29
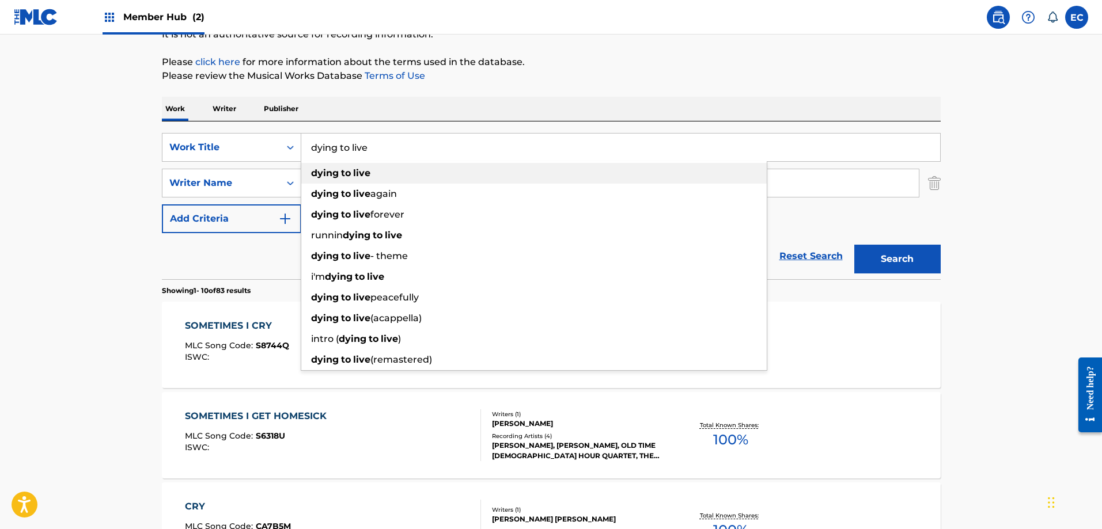
type input "dying to live"
click at [347, 175] on strong "to" at bounding box center [346, 173] width 10 height 11
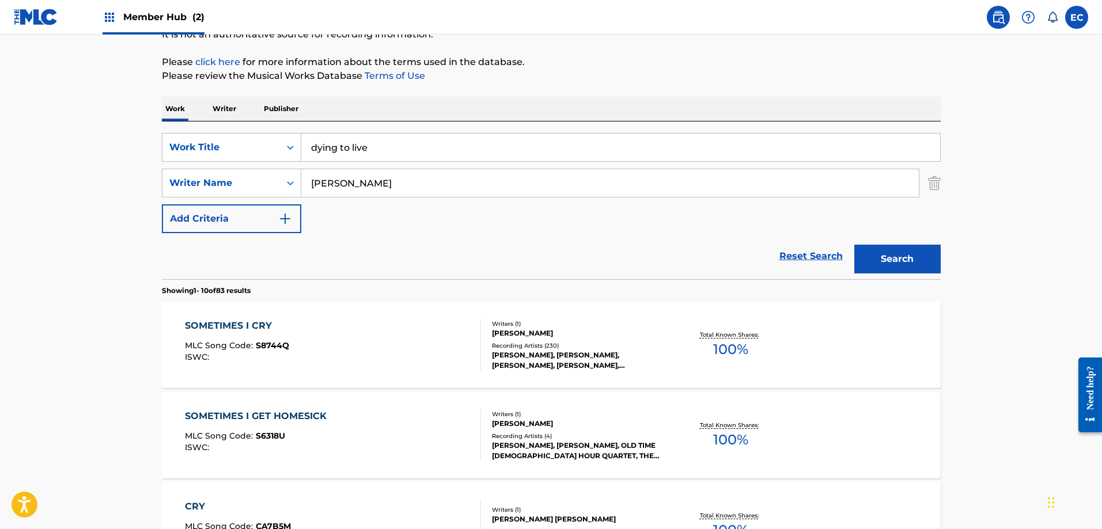
click at [355, 177] on input "[PERSON_NAME]" at bounding box center [610, 183] width 618 height 28
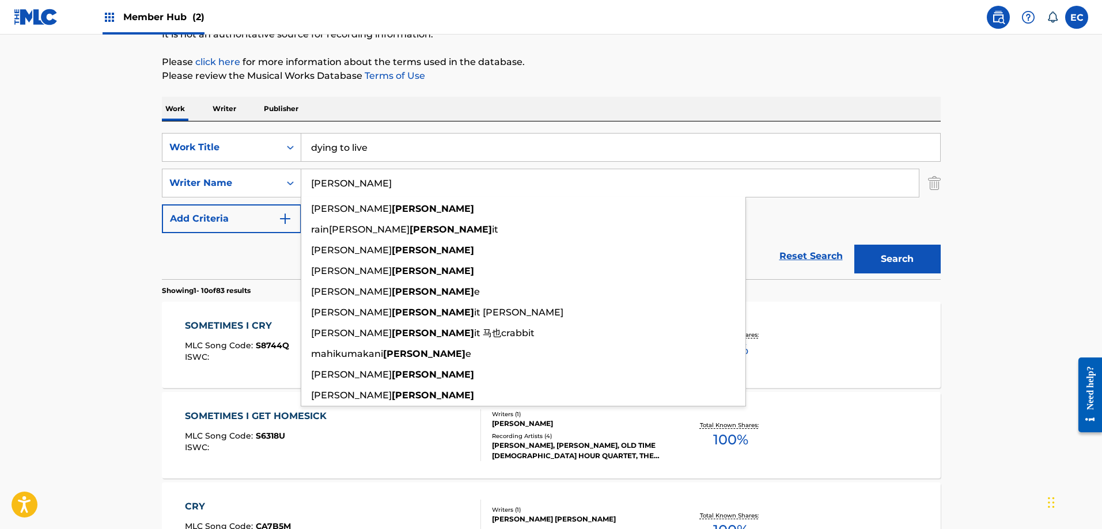
click at [325, 183] on input "[PERSON_NAME]" at bounding box center [610, 183] width 618 height 28
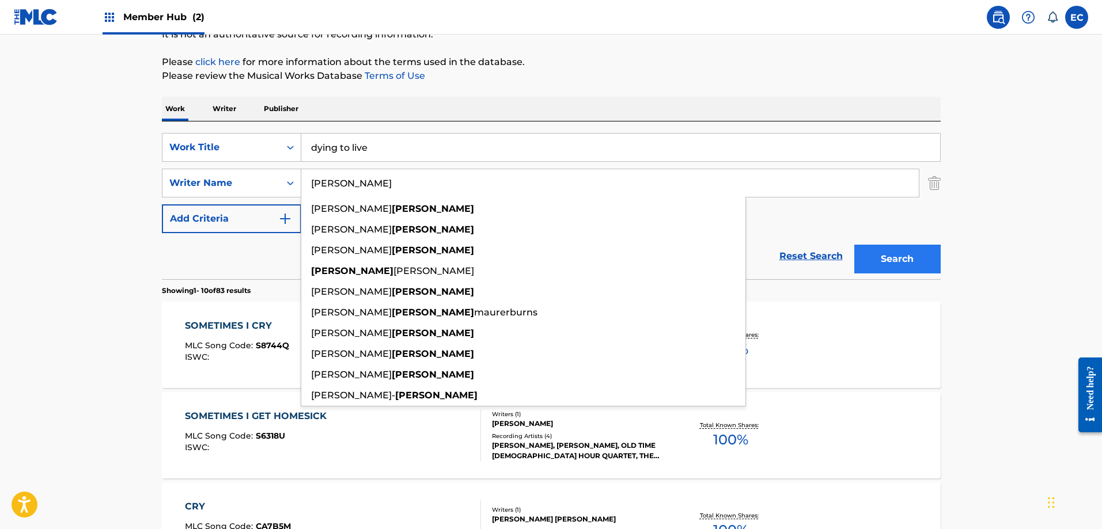
type input "[PERSON_NAME]"
click at [874, 256] on button "Search" at bounding box center [897, 259] width 86 height 29
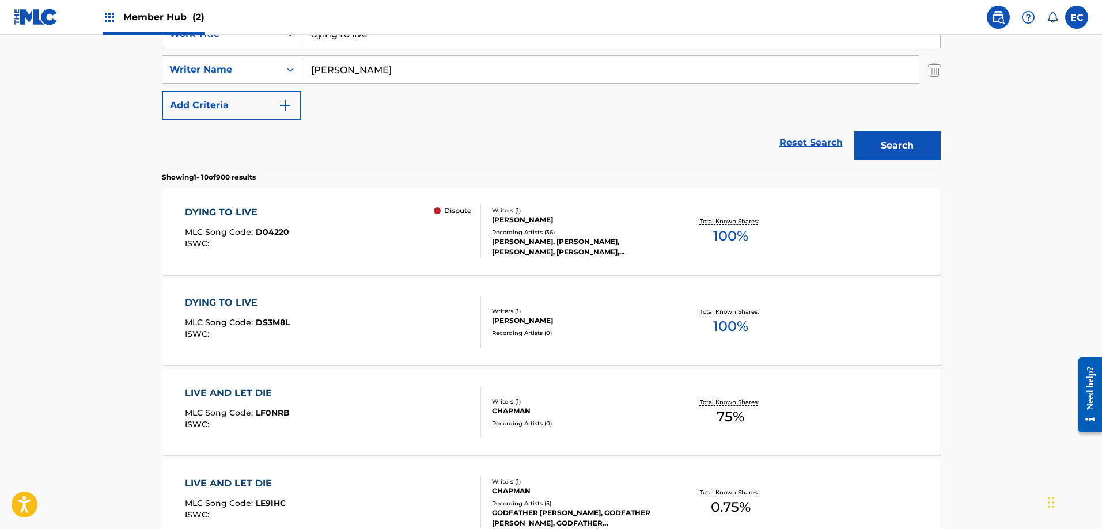
scroll to position [239, 0]
click at [232, 302] on div "DYING TO LIVE" at bounding box center [237, 301] width 105 height 14
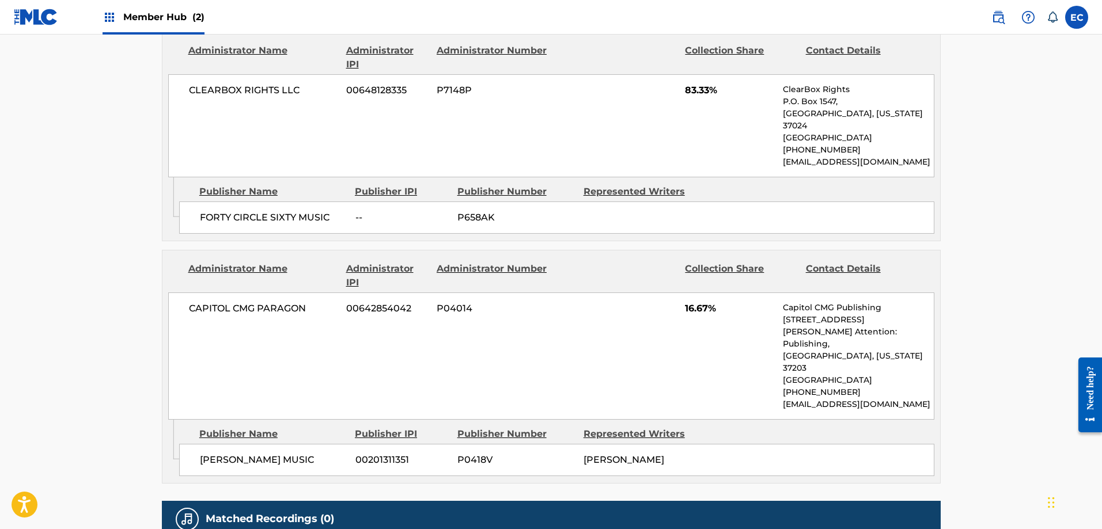
scroll to position [576, 0]
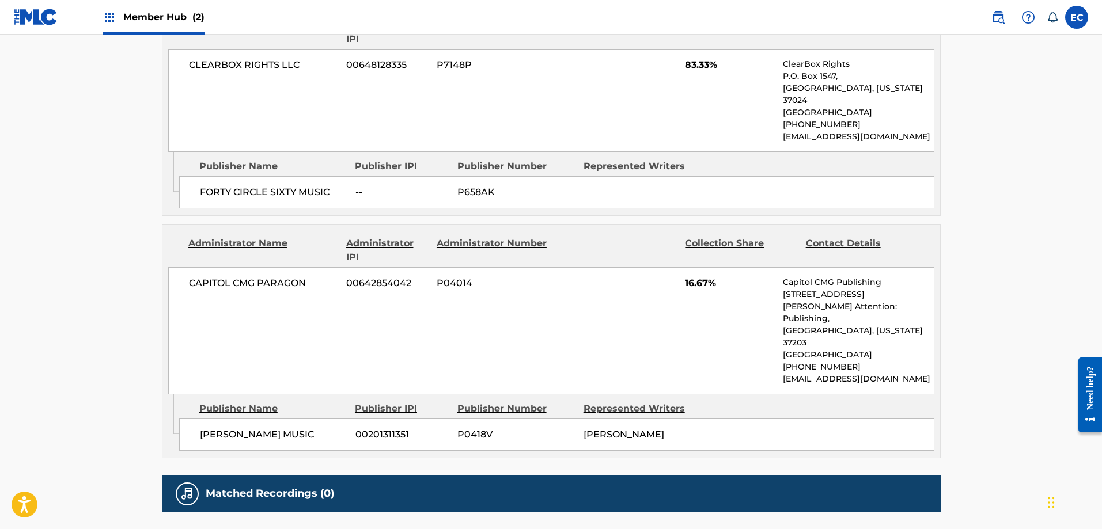
scroll to position [239, 0]
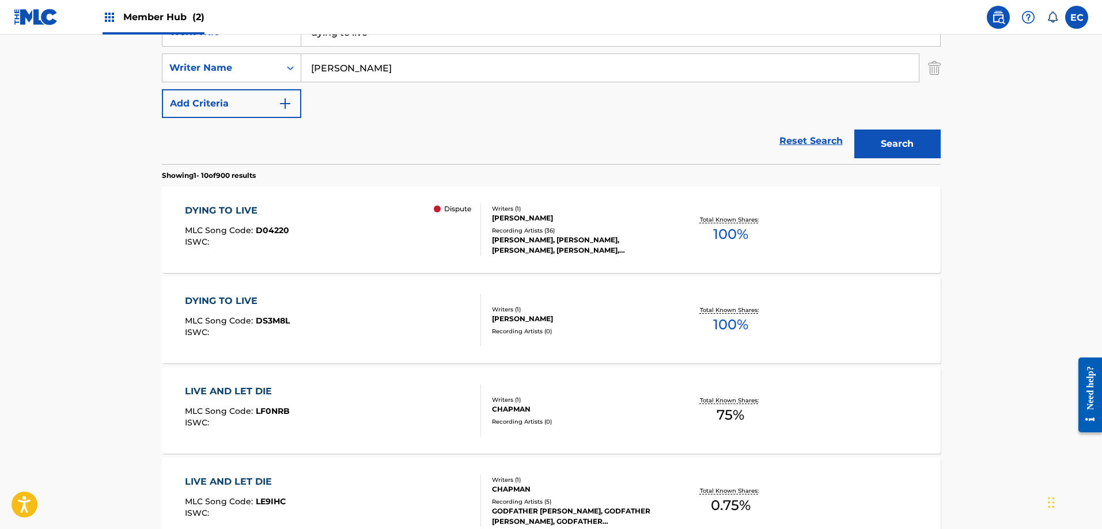
click at [237, 210] on div "DYING TO LIVE" at bounding box center [237, 211] width 104 height 14
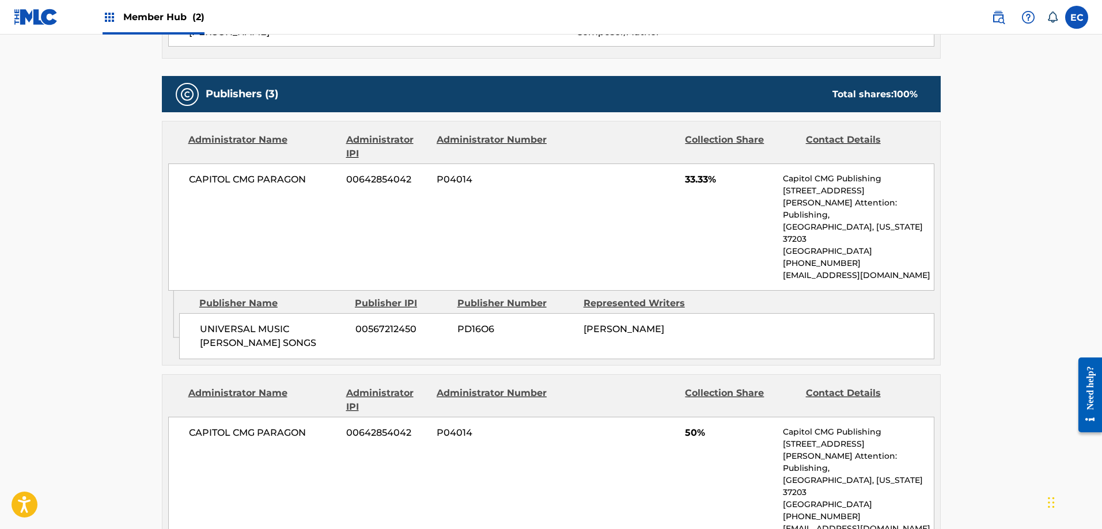
scroll to position [461, 0]
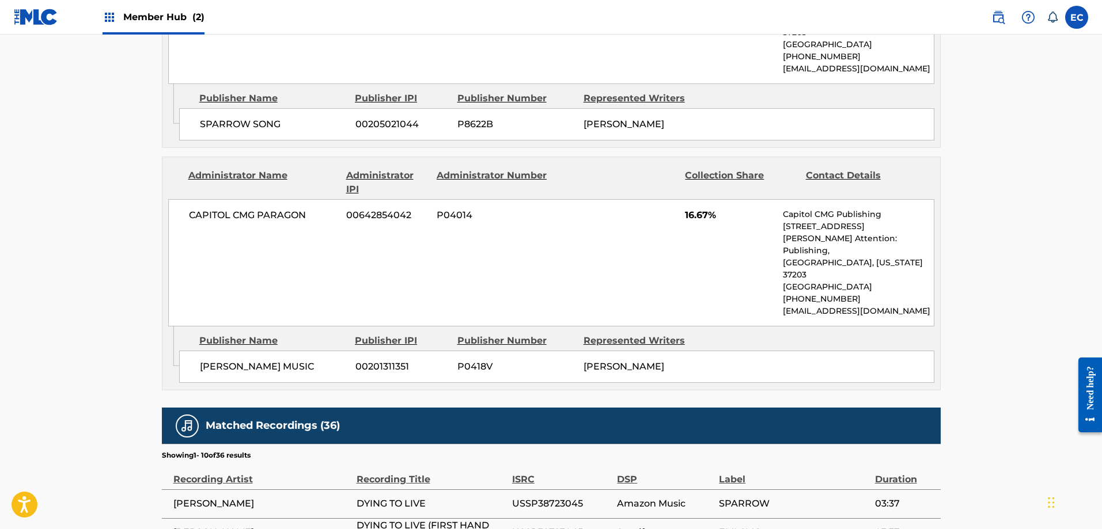
scroll to position [239, 0]
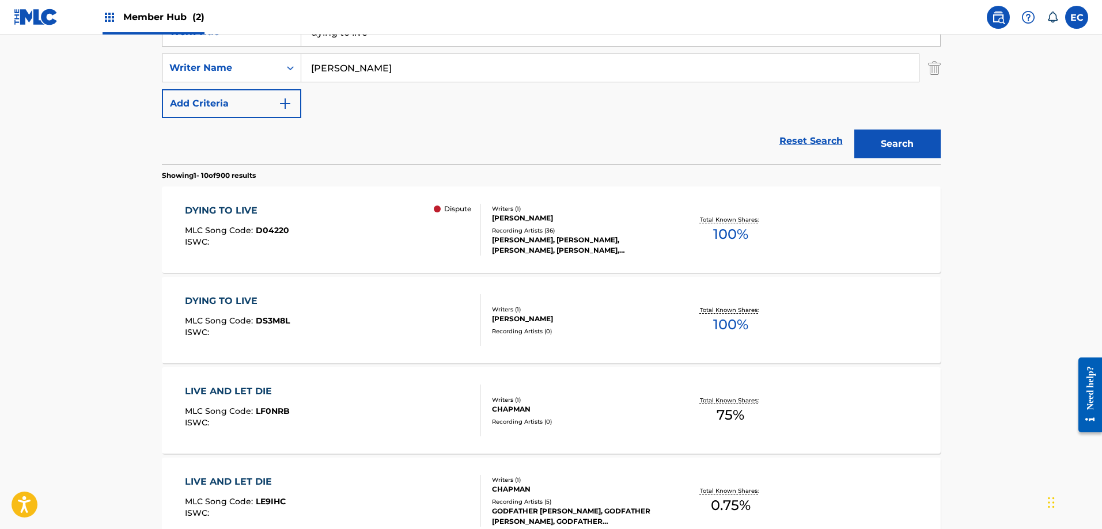
click at [239, 300] on div "DYING TO LIVE" at bounding box center [237, 301] width 105 height 14
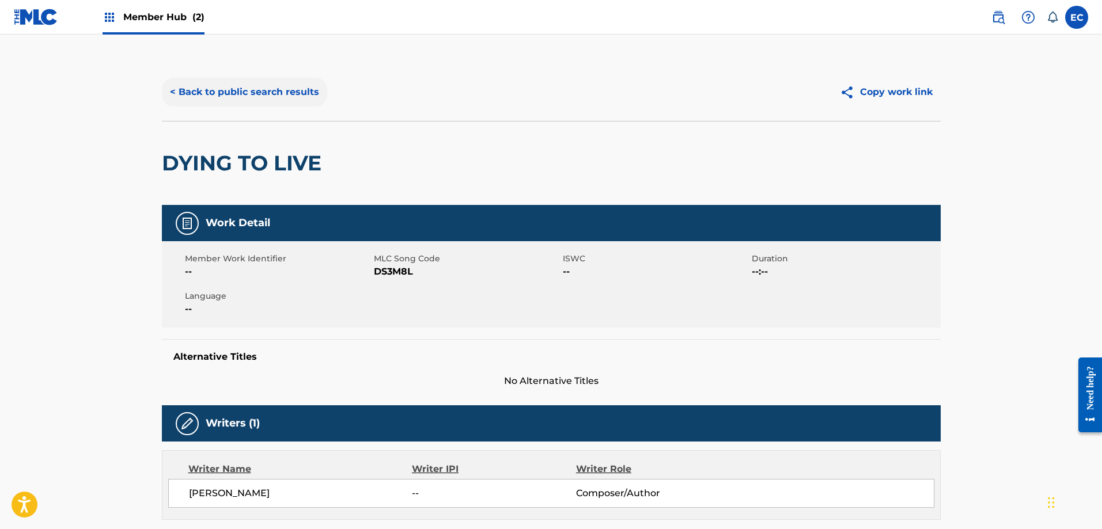
click at [251, 95] on button "< Back to public search results" at bounding box center [244, 92] width 165 height 29
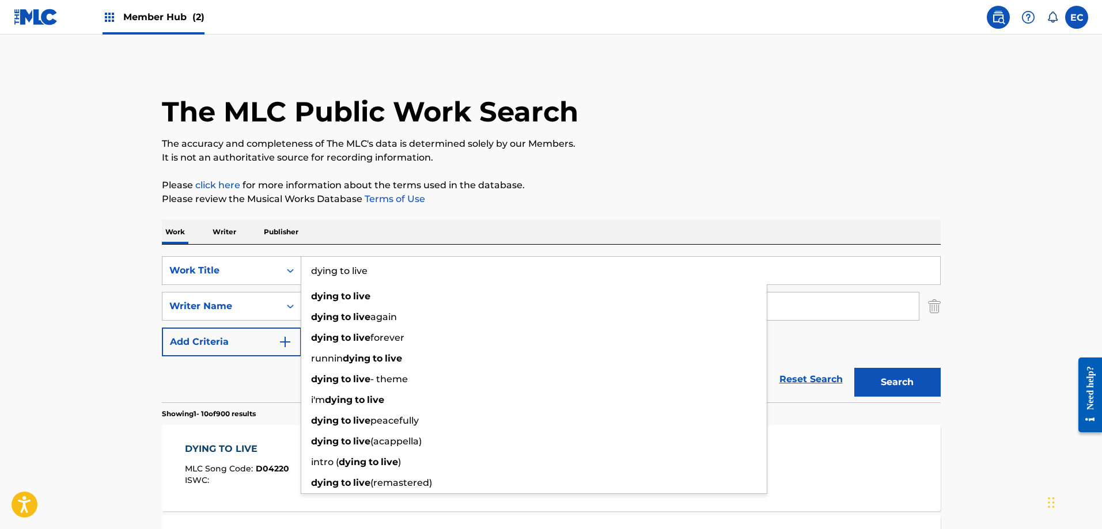
drag, startPoint x: 389, startPoint y: 277, endPoint x: 183, endPoint y: 253, distance: 207.6
click at [183, 253] on div "SearchWithCriteria2f1b7efb-97a7-4de8-97f0-eb19c881f800 Work Title dying to live…" at bounding box center [551, 324] width 779 height 158
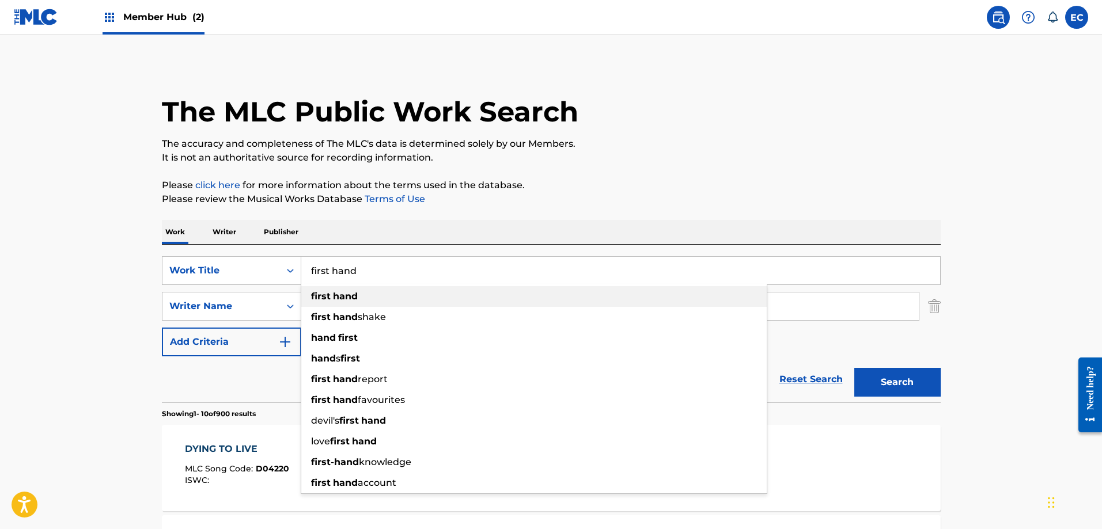
type input "first hand"
click at [353, 298] on strong "hand" at bounding box center [345, 296] width 25 height 11
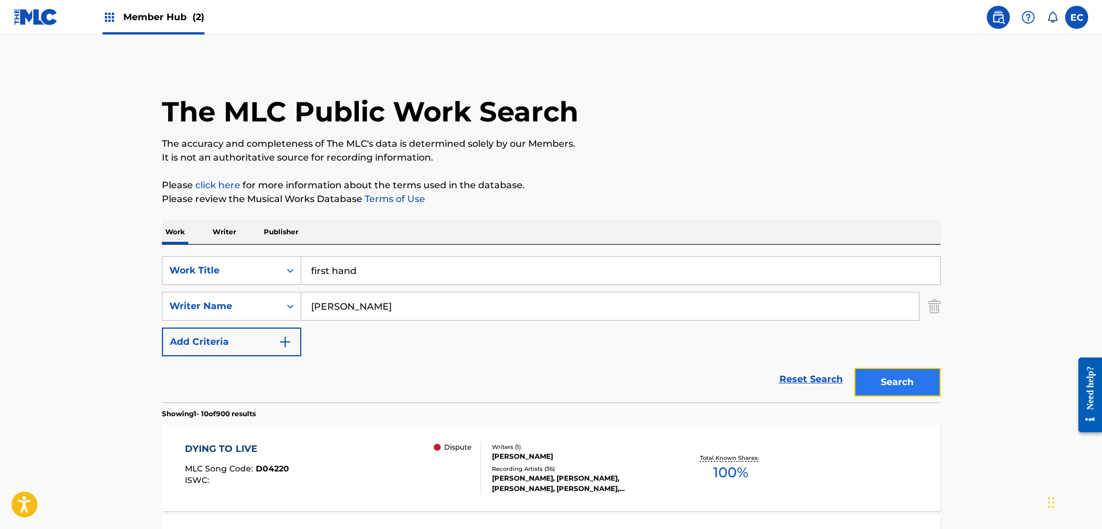
click at [871, 384] on button "Search" at bounding box center [897, 382] width 86 height 29
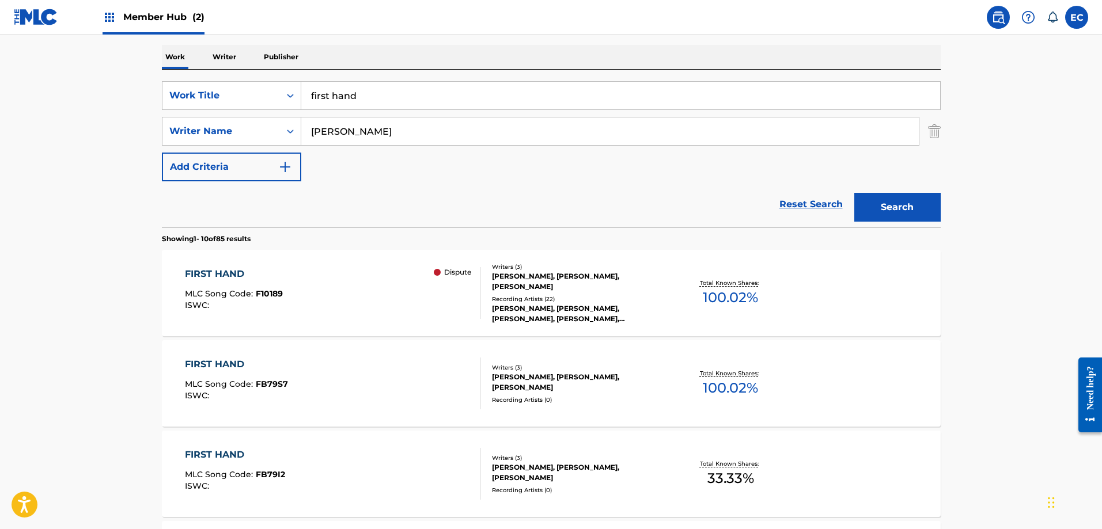
scroll to position [181, 0]
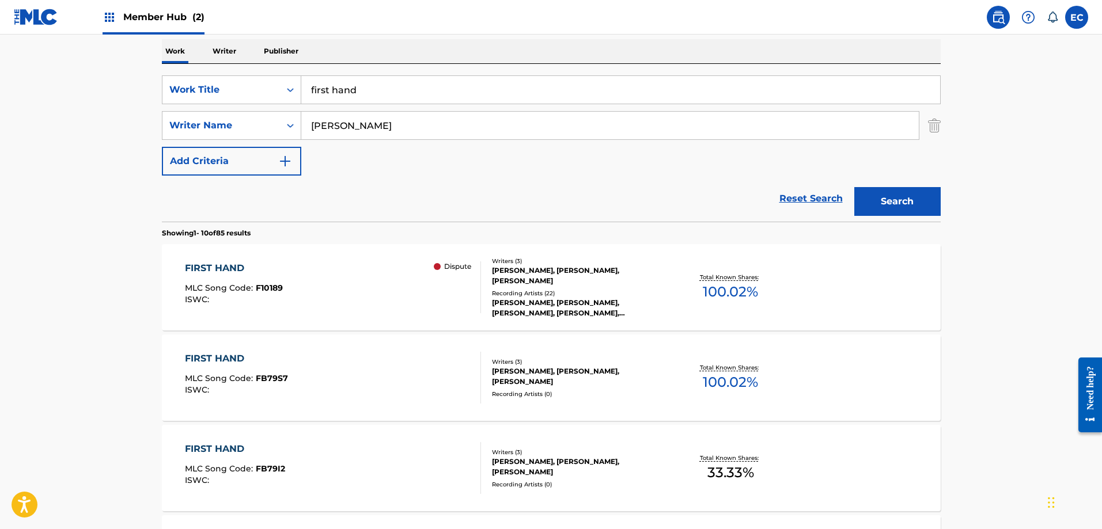
click at [224, 360] on div "FIRST HAND" at bounding box center [236, 359] width 103 height 14
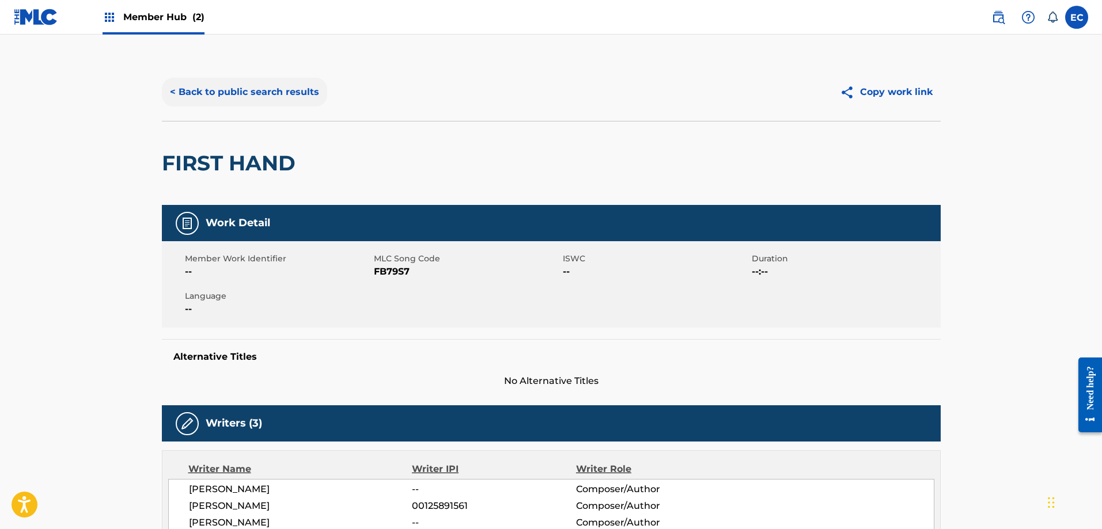
click at [271, 89] on button "< Back to public search results" at bounding box center [244, 92] width 165 height 29
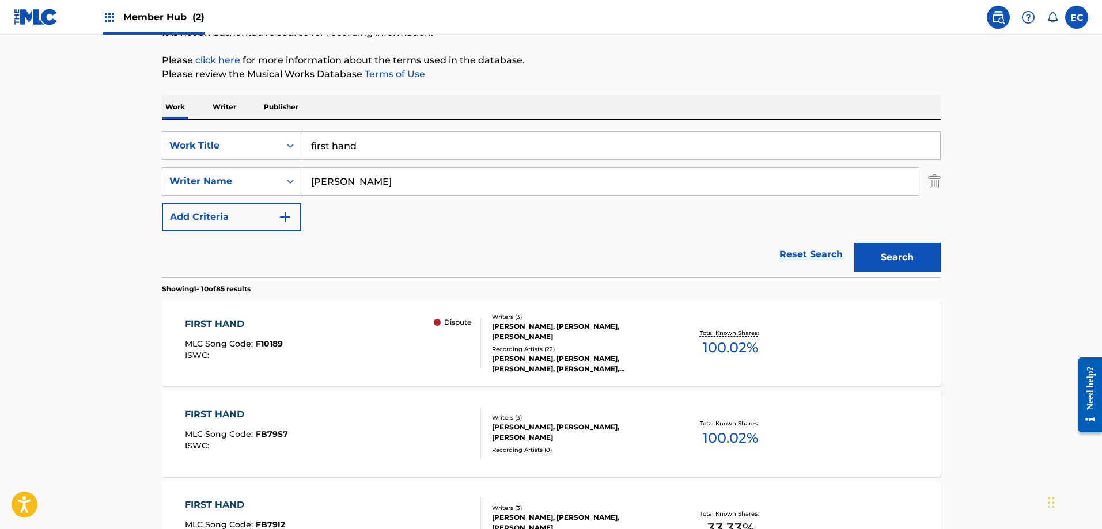
scroll to position [66, 0]
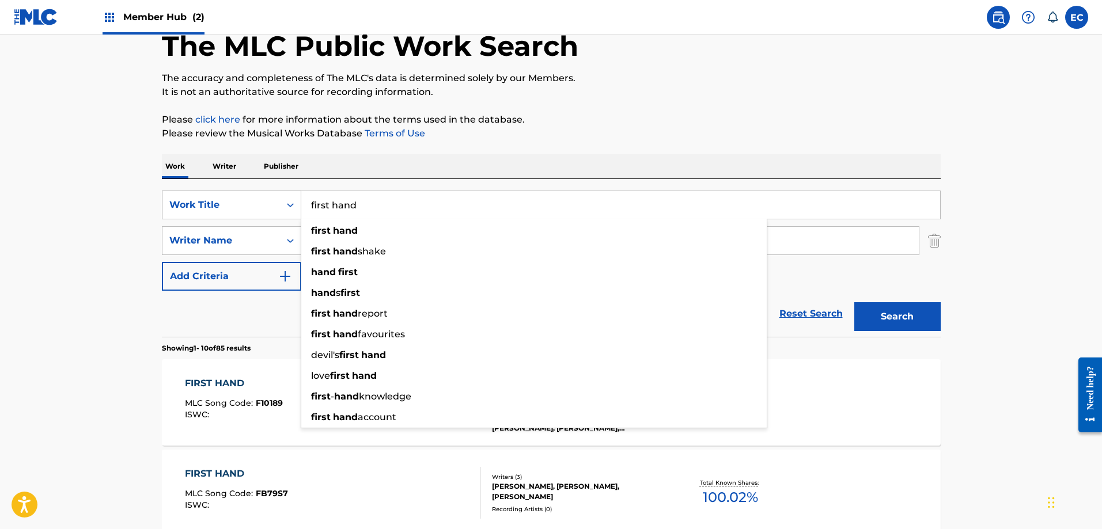
drag, startPoint x: 382, startPoint y: 203, endPoint x: 284, endPoint y: 192, distance: 98.5
click at [284, 192] on div "SearchWithCriteria2f1b7efb-97a7-4de8-97f0-eb19c881f800 Work Title first hand fi…" at bounding box center [551, 205] width 779 height 29
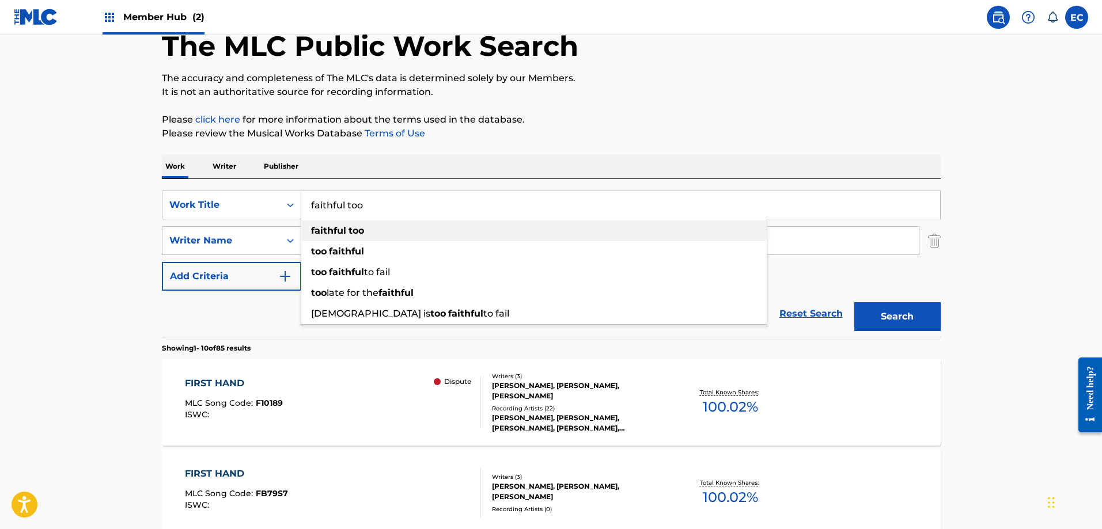
type input "faithful too"
click at [347, 222] on div "faithful too" at bounding box center [533, 231] width 465 height 21
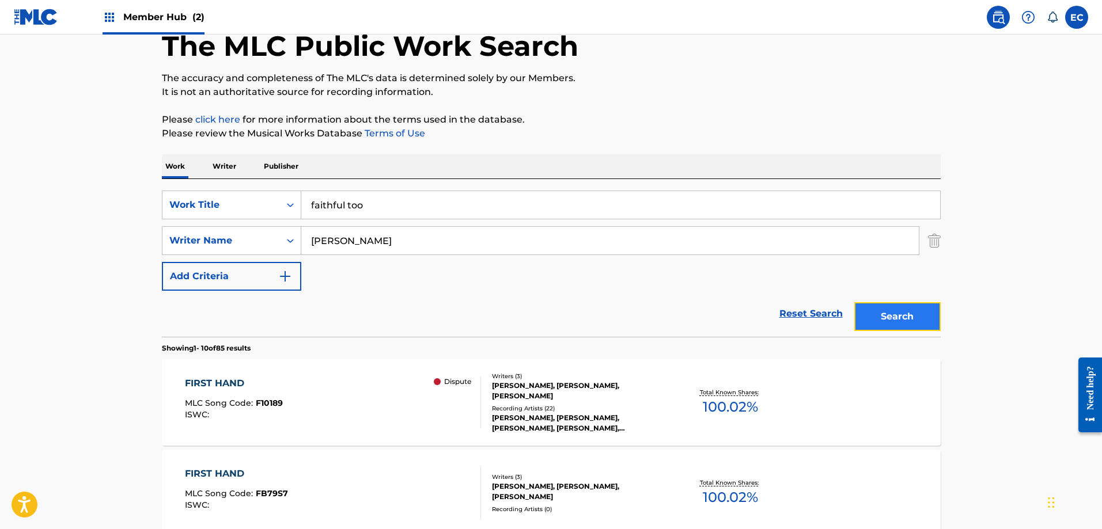
click at [898, 317] on button "Search" at bounding box center [897, 316] width 86 height 29
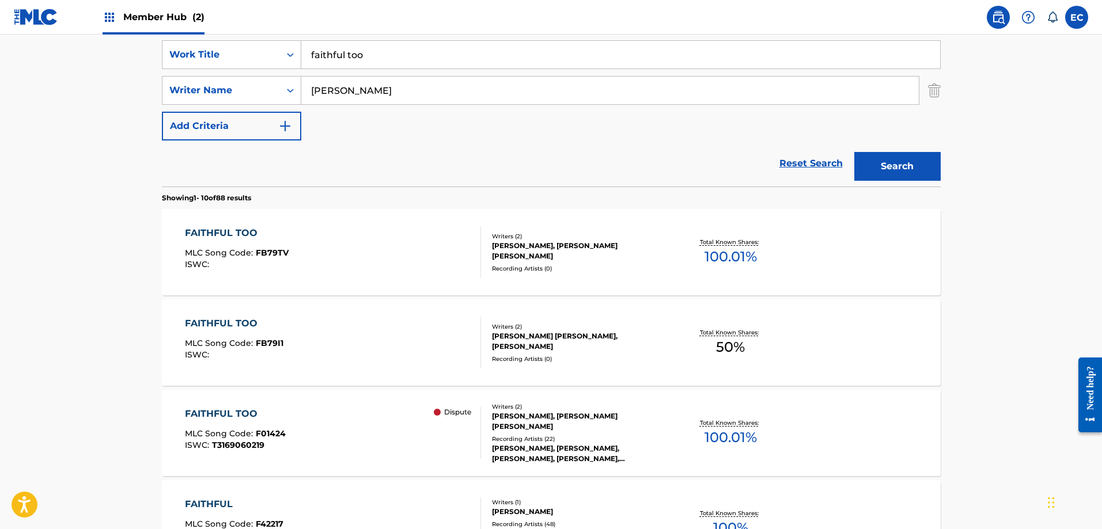
scroll to position [239, 0]
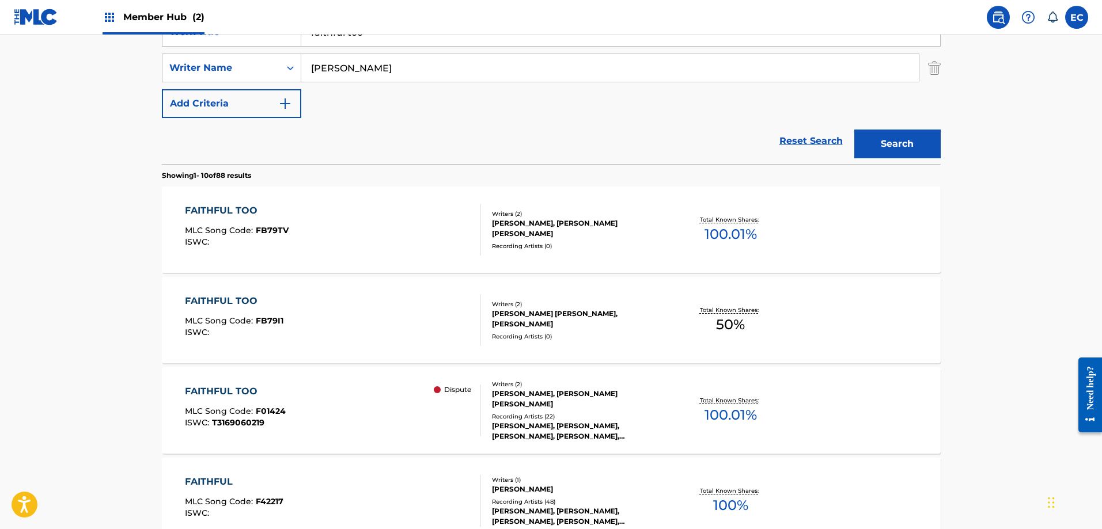
click at [240, 208] on div "FAITHFUL TOO" at bounding box center [237, 211] width 104 height 14
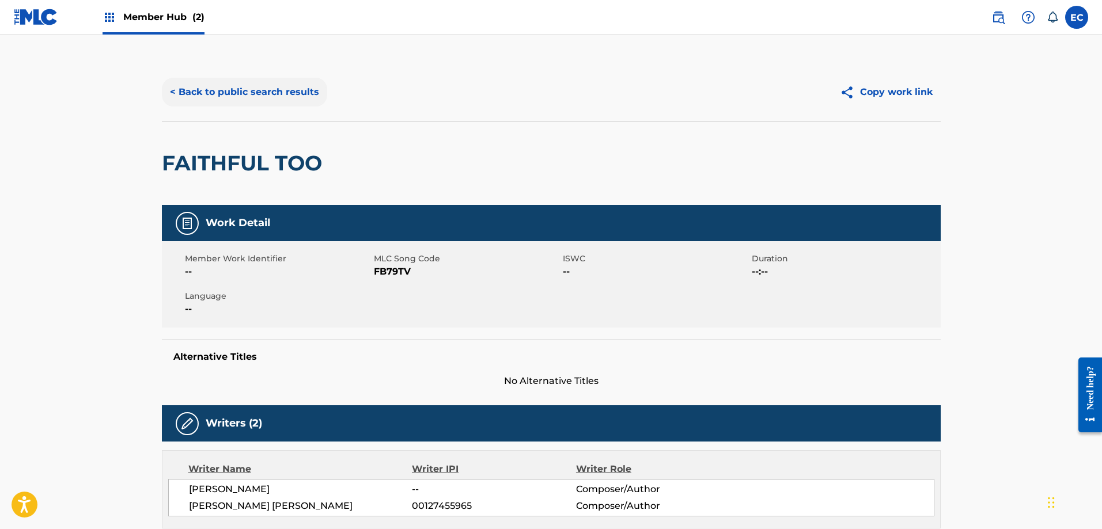
click at [221, 84] on button "< Back to public search results" at bounding box center [244, 92] width 165 height 29
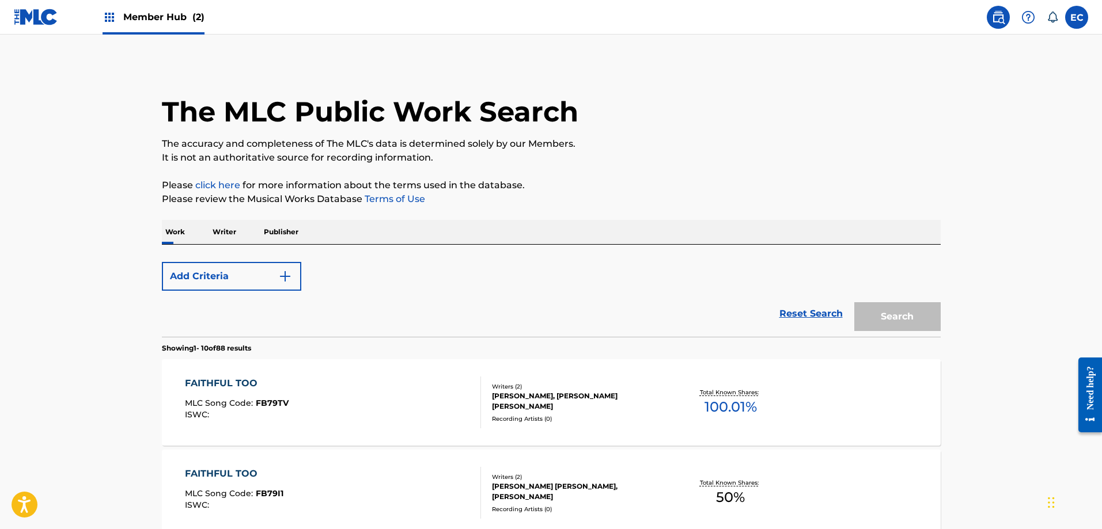
scroll to position [239, 0]
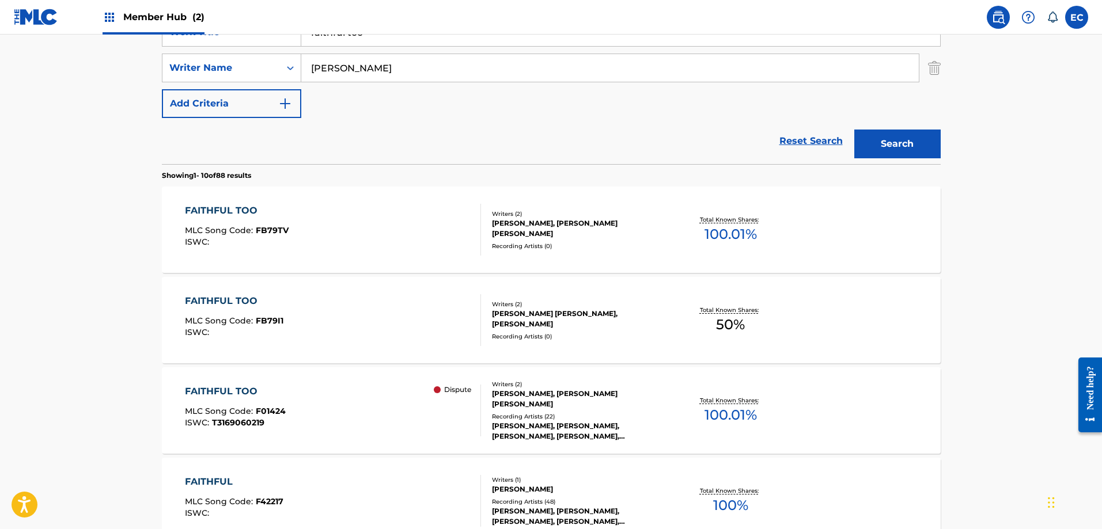
click at [229, 295] on div "FAITHFUL TOO" at bounding box center [234, 301] width 99 height 14
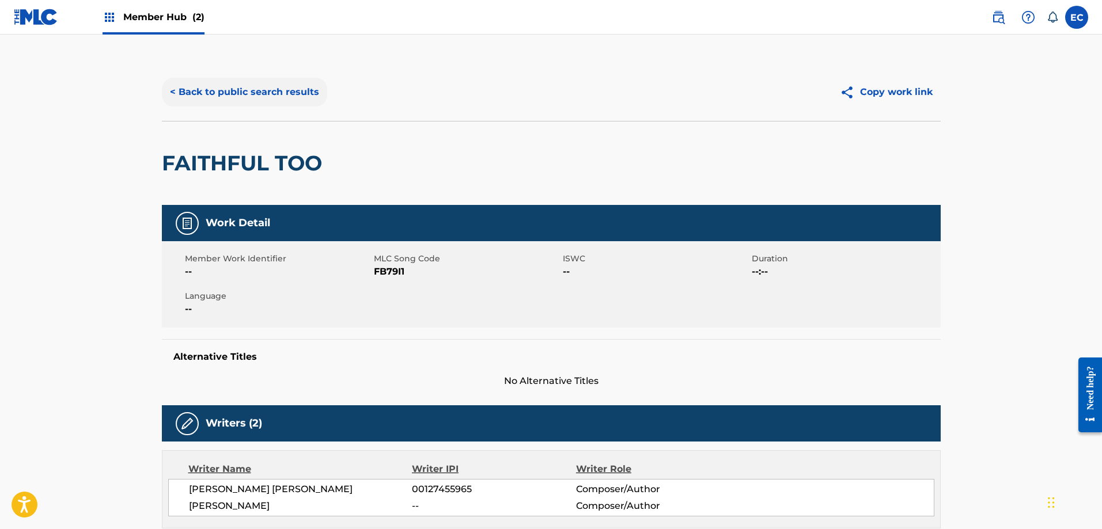
click at [245, 98] on button "< Back to public search results" at bounding box center [244, 92] width 165 height 29
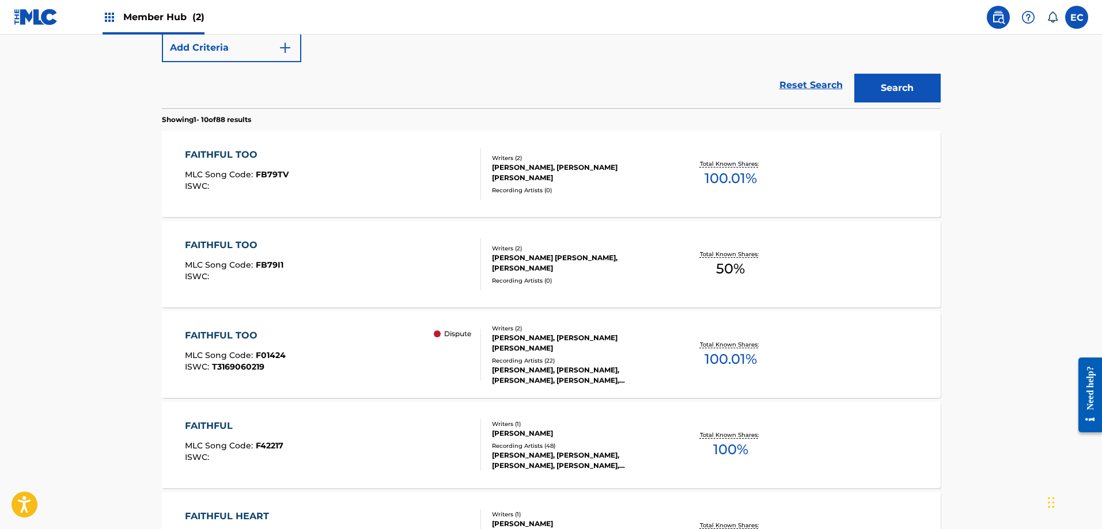
scroll to position [296, 0]
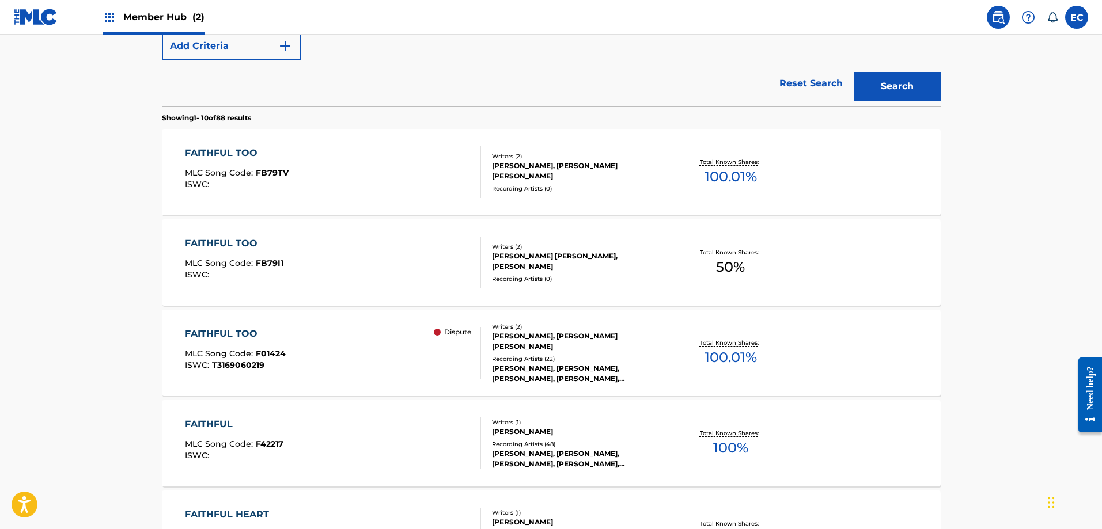
click at [249, 337] on div "FAITHFUL TOO" at bounding box center [235, 334] width 101 height 14
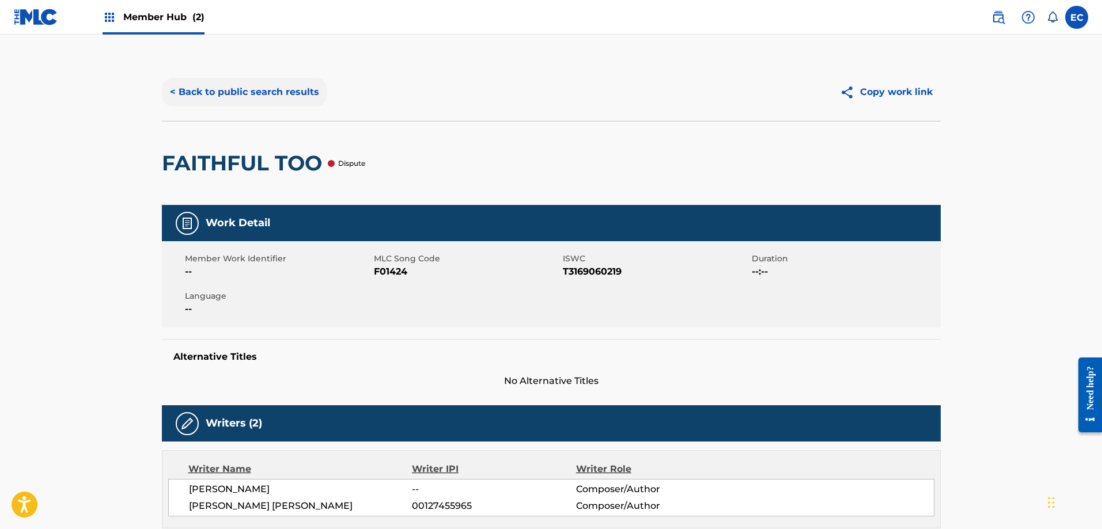
click at [252, 98] on button "< Back to public search results" at bounding box center [244, 92] width 165 height 29
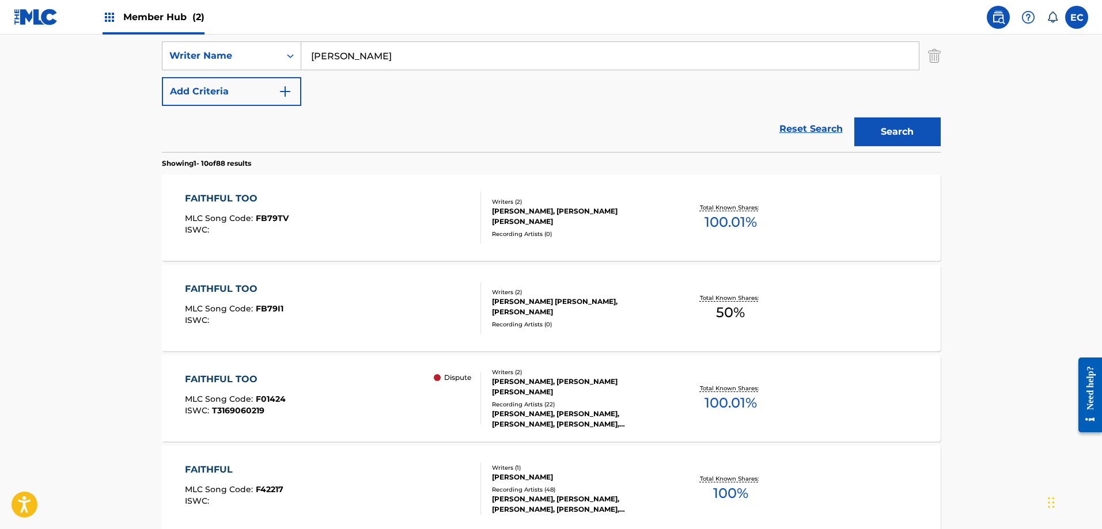
scroll to position [247, 0]
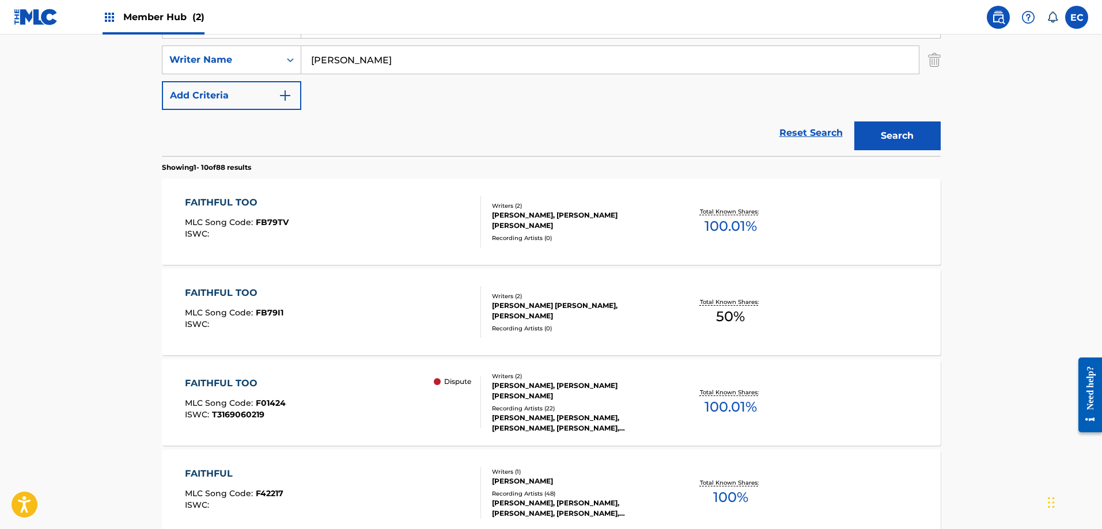
click at [240, 203] on div "FAITHFUL TOO" at bounding box center [237, 203] width 104 height 14
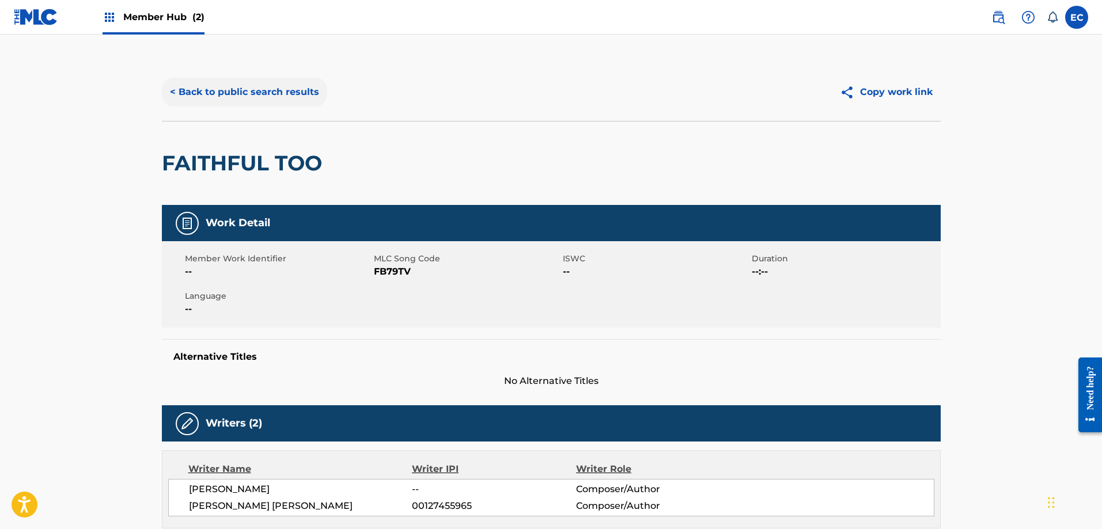
click at [242, 88] on button "< Back to public search results" at bounding box center [244, 92] width 165 height 29
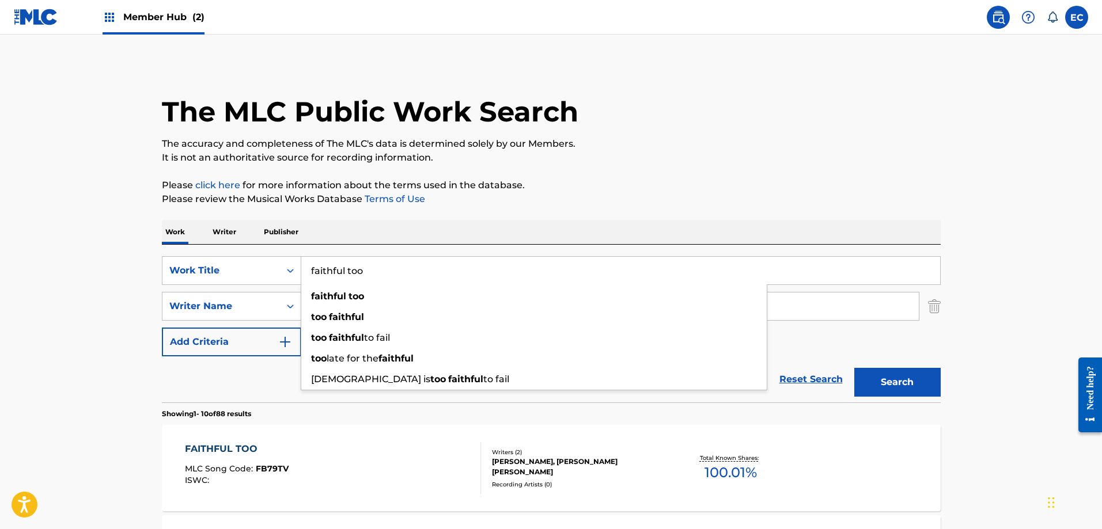
drag, startPoint x: 397, startPoint y: 277, endPoint x: 253, endPoint y: 256, distance: 145.0
click at [253, 256] on div "SearchWithCriteria2f1b7efb-97a7-4de8-97f0-eb19c881f800 Work Title faithful too …" at bounding box center [551, 324] width 779 height 158
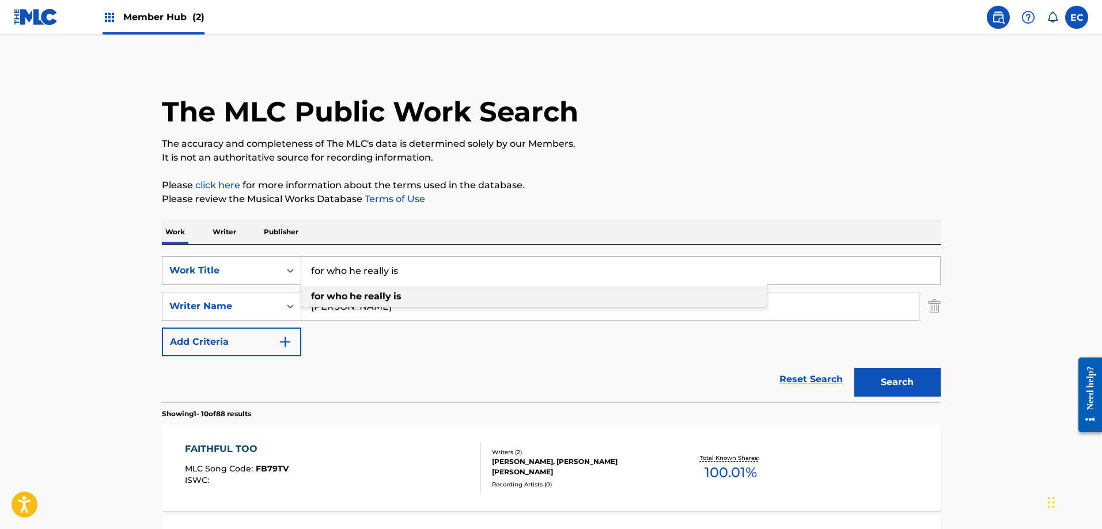
type input "for who he really is"
click at [362, 300] on strong "he" at bounding box center [356, 296] width 12 height 11
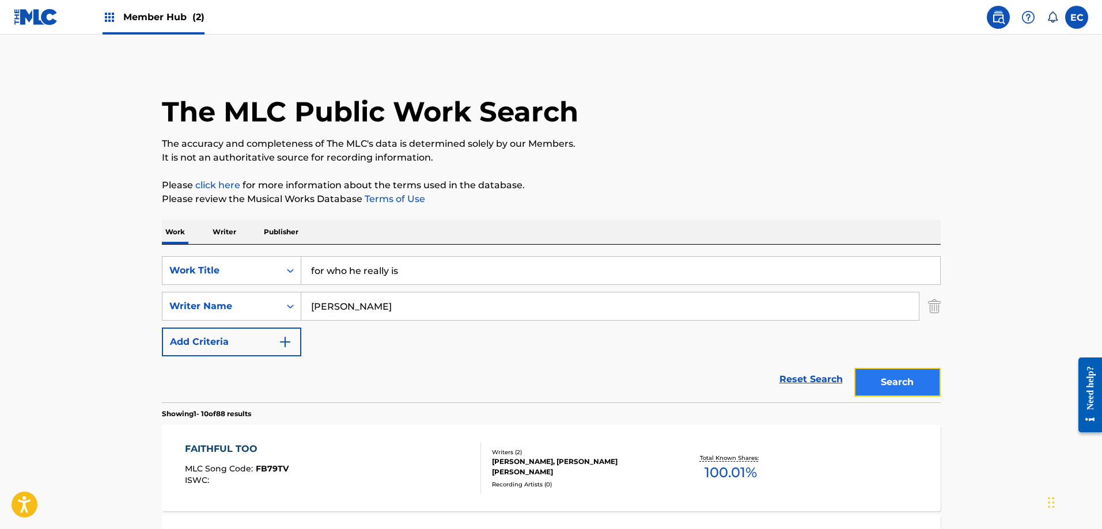
click at [870, 371] on button "Search" at bounding box center [897, 382] width 86 height 29
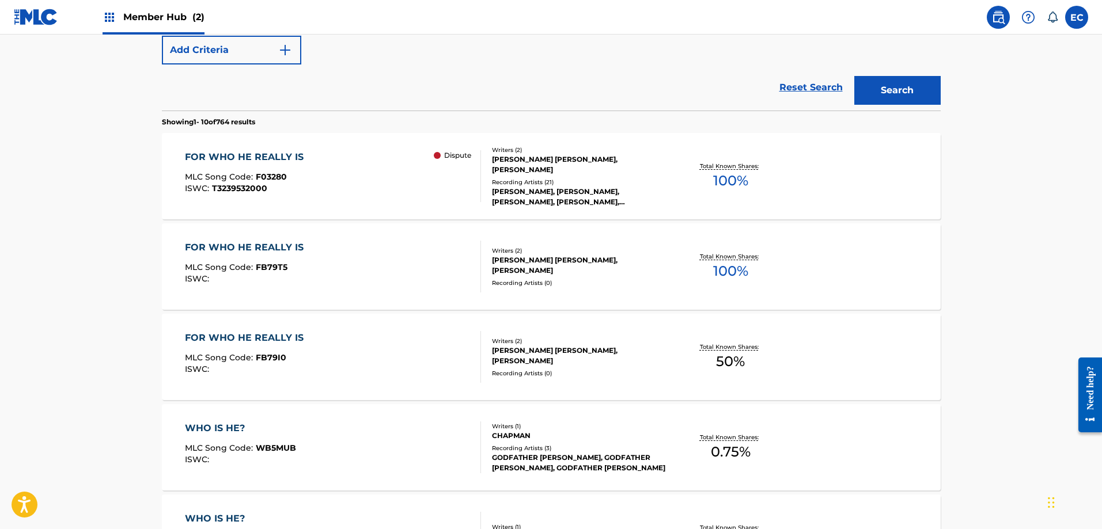
scroll to position [296, 0]
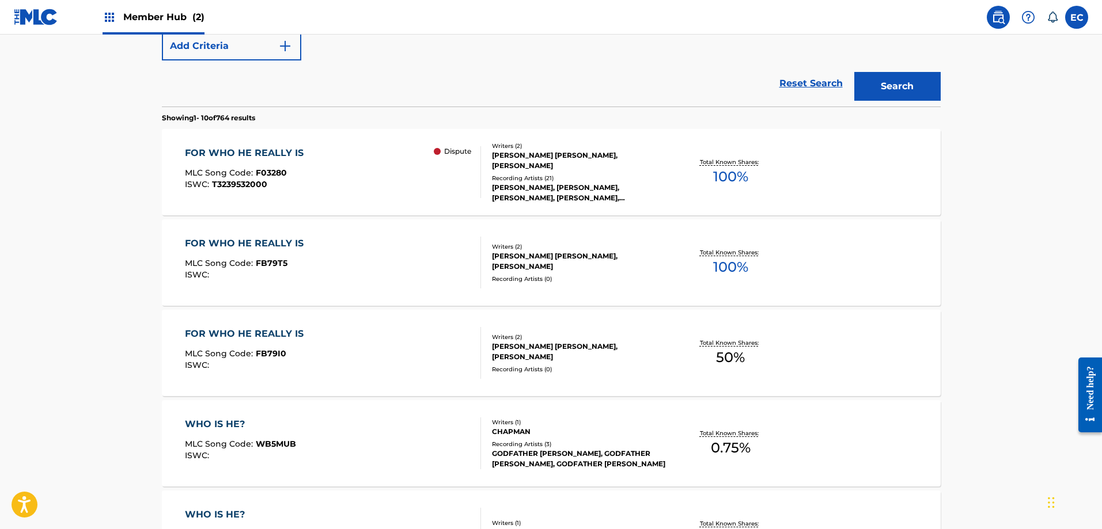
click at [258, 241] on div "FOR WHO HE REALLY IS" at bounding box center [247, 244] width 124 height 14
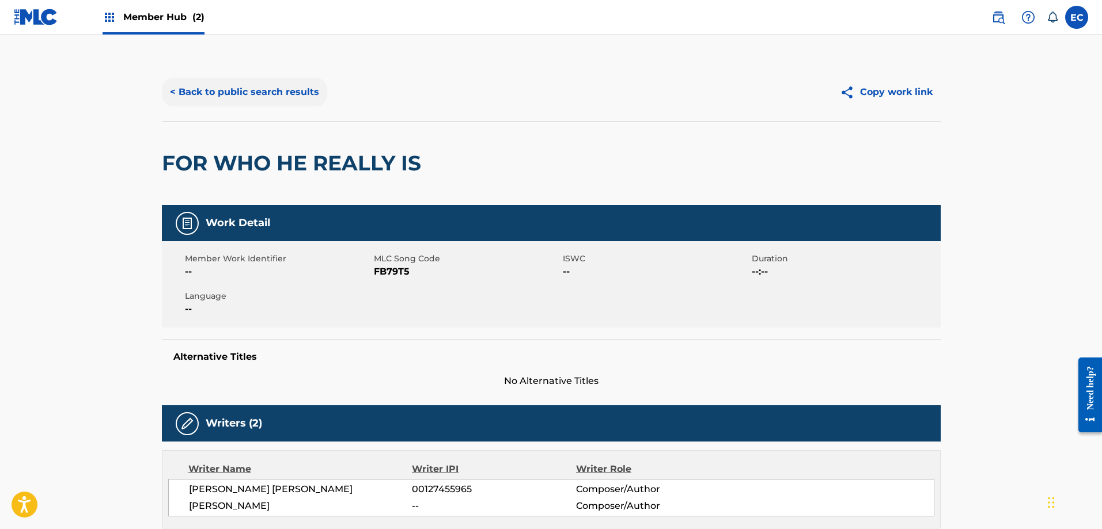
click at [287, 92] on button "< Back to public search results" at bounding box center [244, 92] width 165 height 29
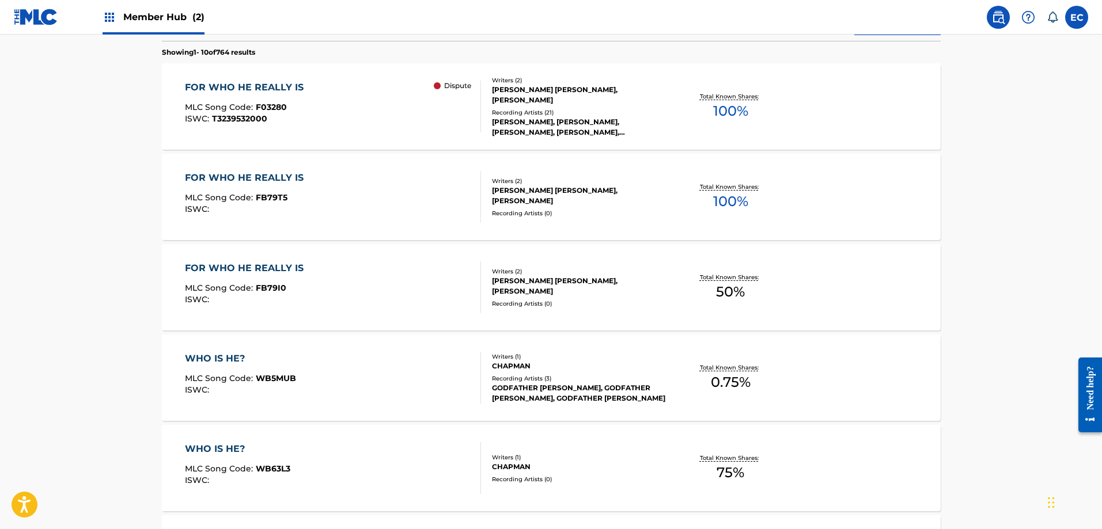
click at [272, 269] on div "FOR WHO HE REALLY IS" at bounding box center [247, 269] width 124 height 14
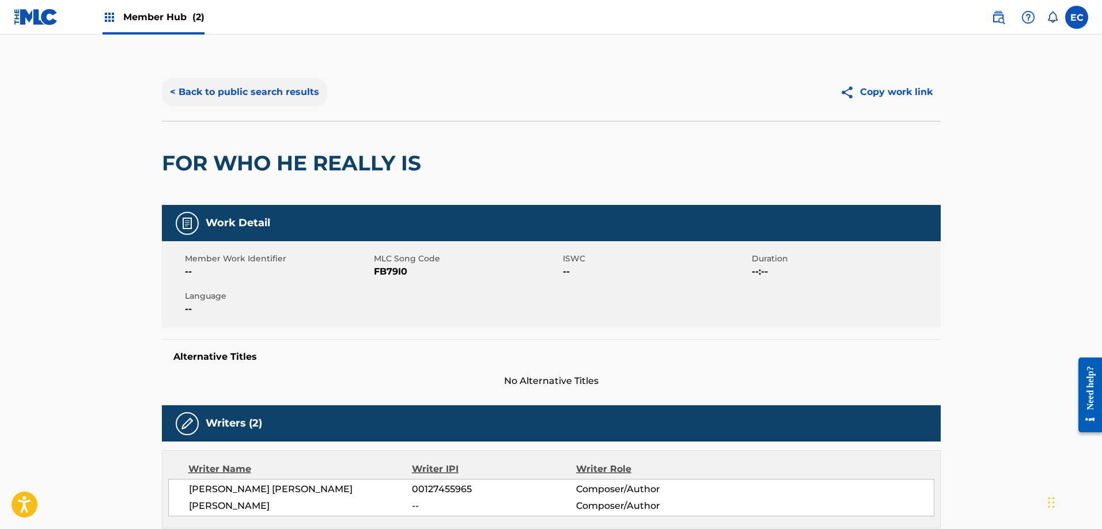
click at [264, 80] on button "< Back to public search results" at bounding box center [244, 92] width 165 height 29
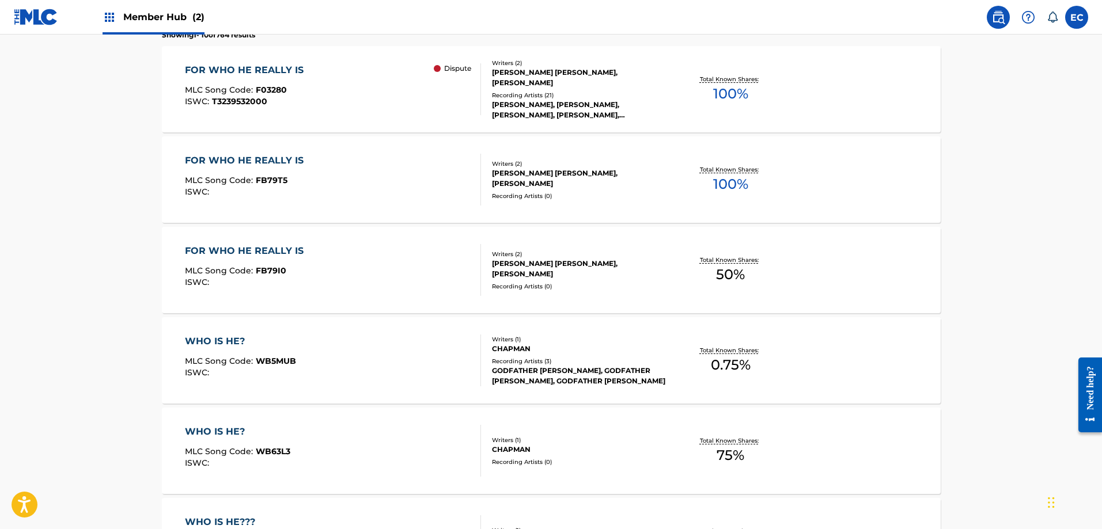
scroll to position [197, 0]
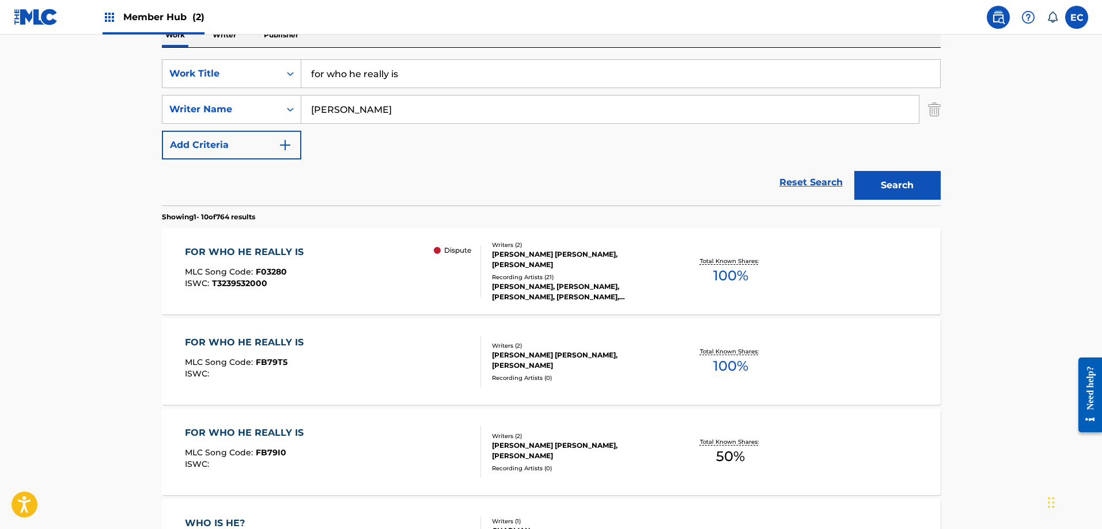
click at [277, 248] on div "FOR WHO HE REALLY IS" at bounding box center [247, 252] width 124 height 14
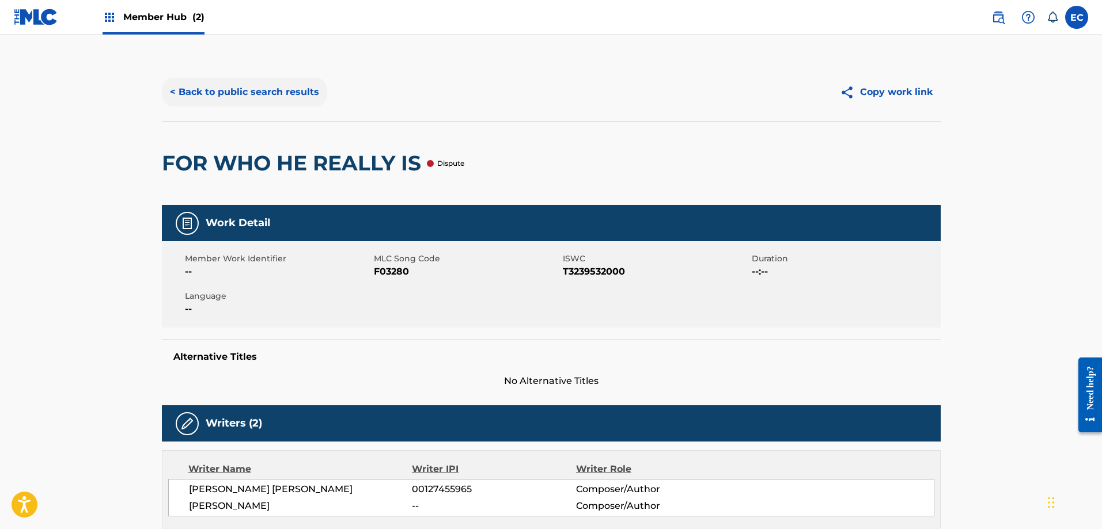
click at [235, 99] on button "< Back to public search results" at bounding box center [244, 92] width 165 height 29
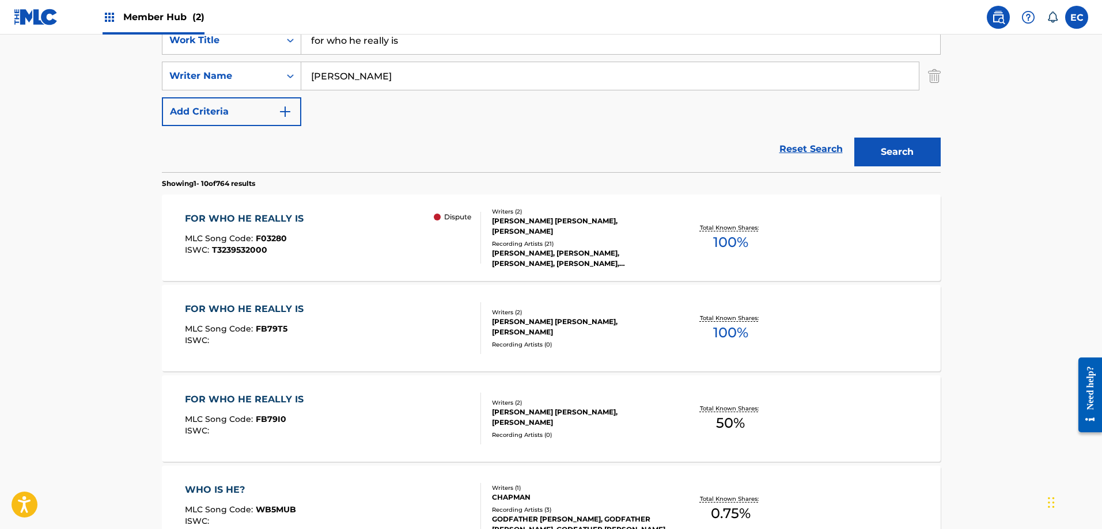
scroll to position [255, 0]
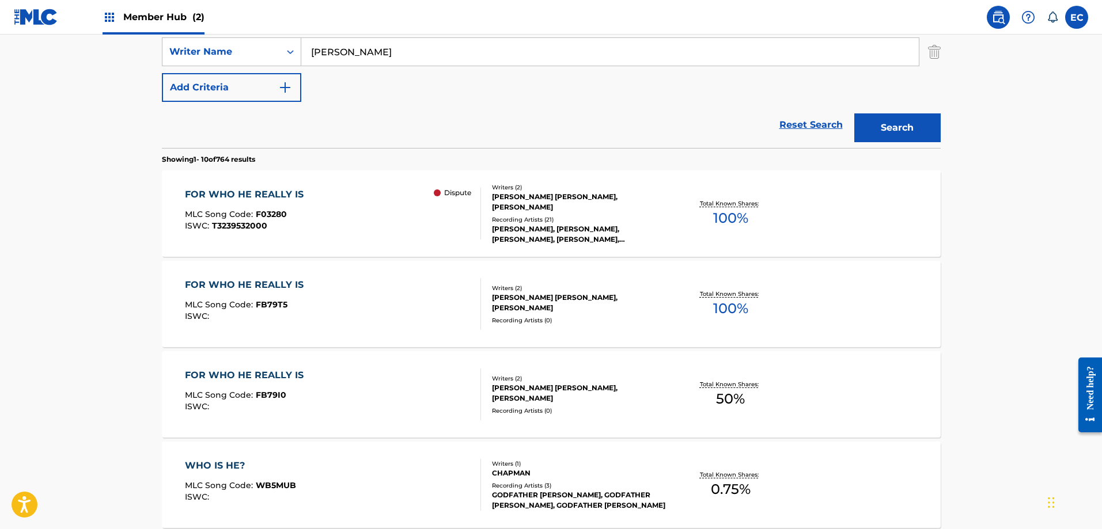
click at [291, 280] on div "FOR WHO HE REALLY IS" at bounding box center [247, 285] width 124 height 14
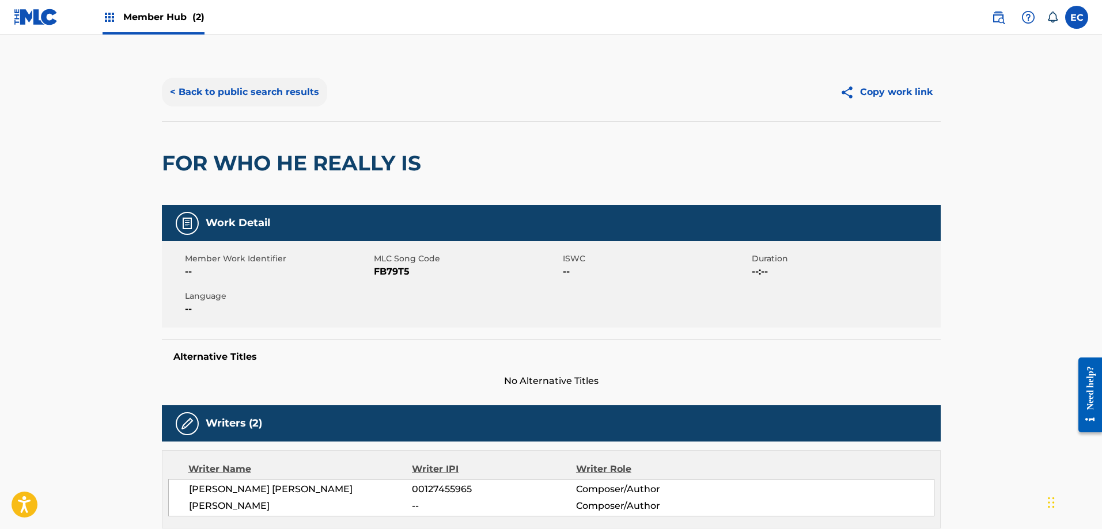
click at [279, 89] on button "< Back to public search results" at bounding box center [244, 92] width 165 height 29
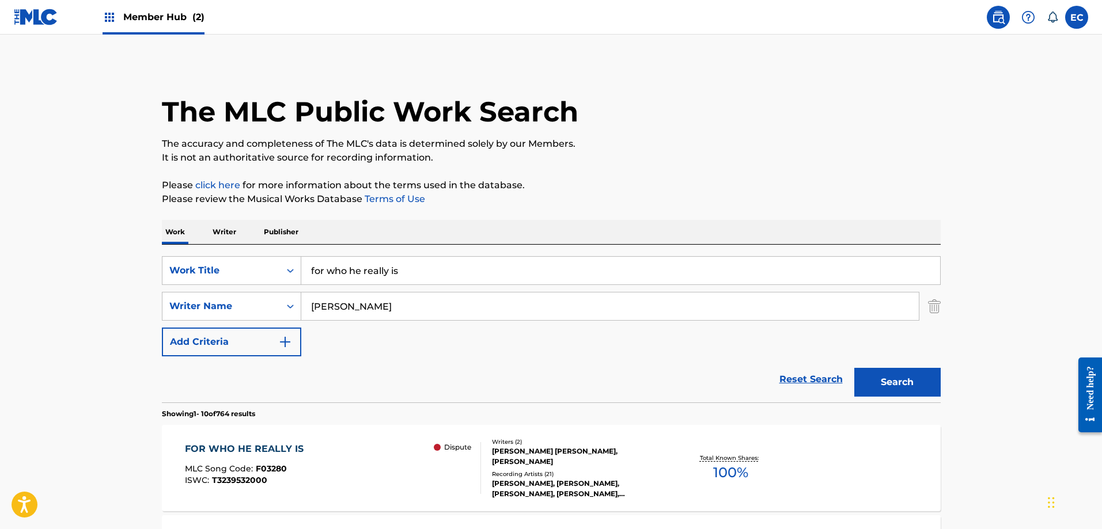
drag, startPoint x: 451, startPoint y: 275, endPoint x: 181, endPoint y: 247, distance: 271.0
click at [181, 247] on div "SearchWithCriteria2f1b7efb-97a7-4de8-97f0-eb19c881f800 Work Title for who he re…" at bounding box center [551, 324] width 779 height 158
type input "who makes the rules"
click at [466, 305] on div "who makes the rules" at bounding box center [533, 296] width 465 height 21
click at [869, 378] on button "Search" at bounding box center [897, 382] width 86 height 29
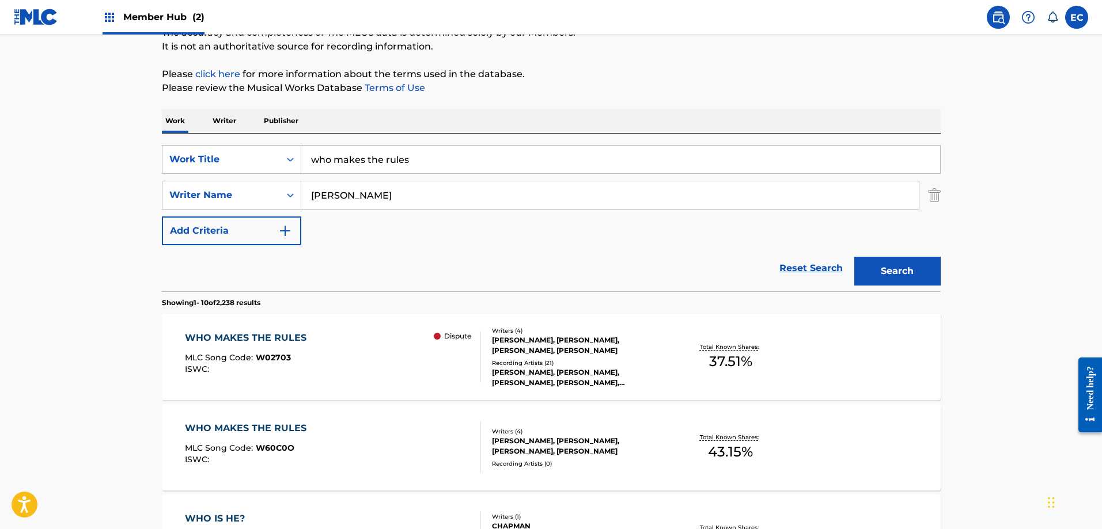
scroll to position [181, 0]
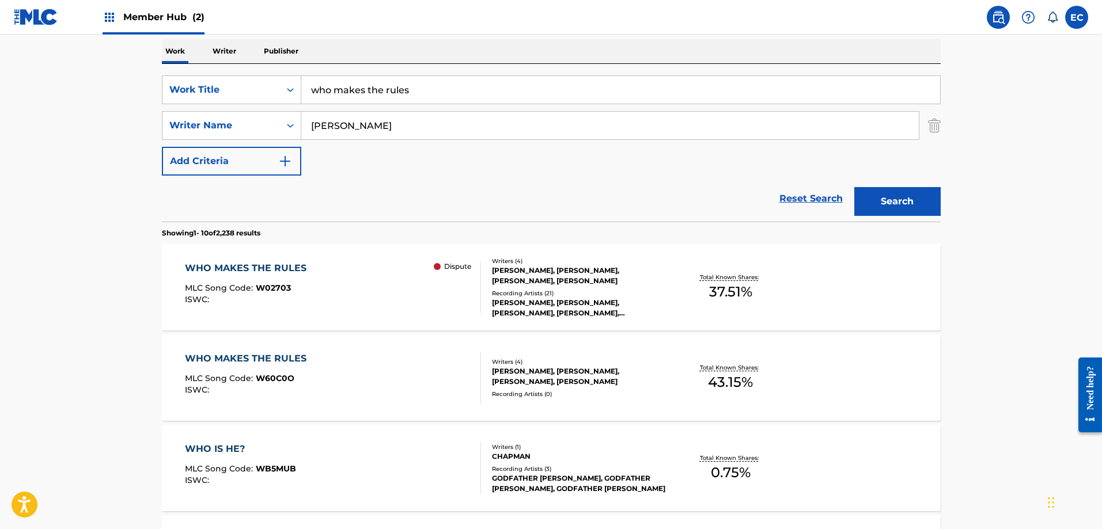
click at [247, 356] on div "WHO MAKES THE RULES" at bounding box center [248, 359] width 127 height 14
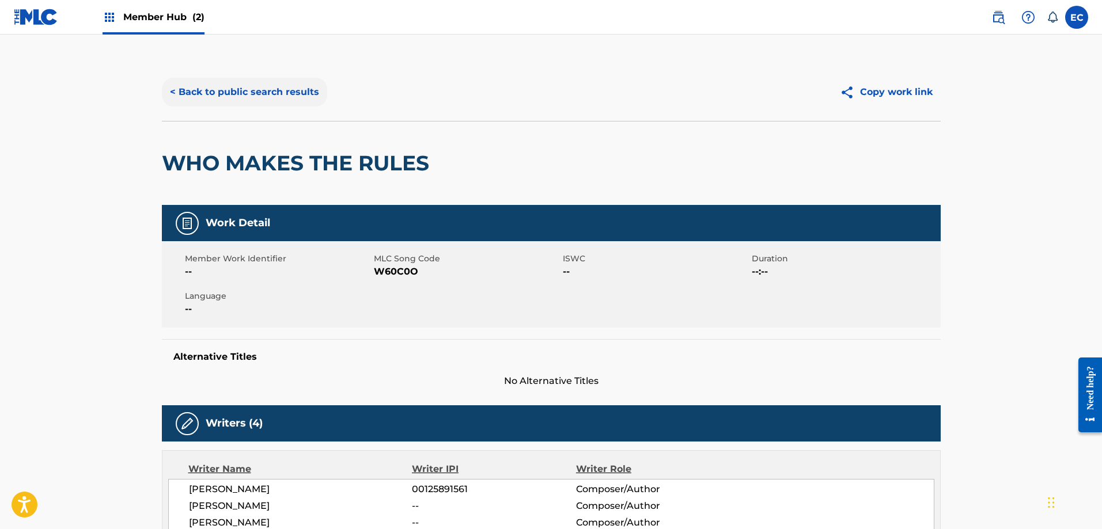
click at [270, 102] on button "< Back to public search results" at bounding box center [244, 92] width 165 height 29
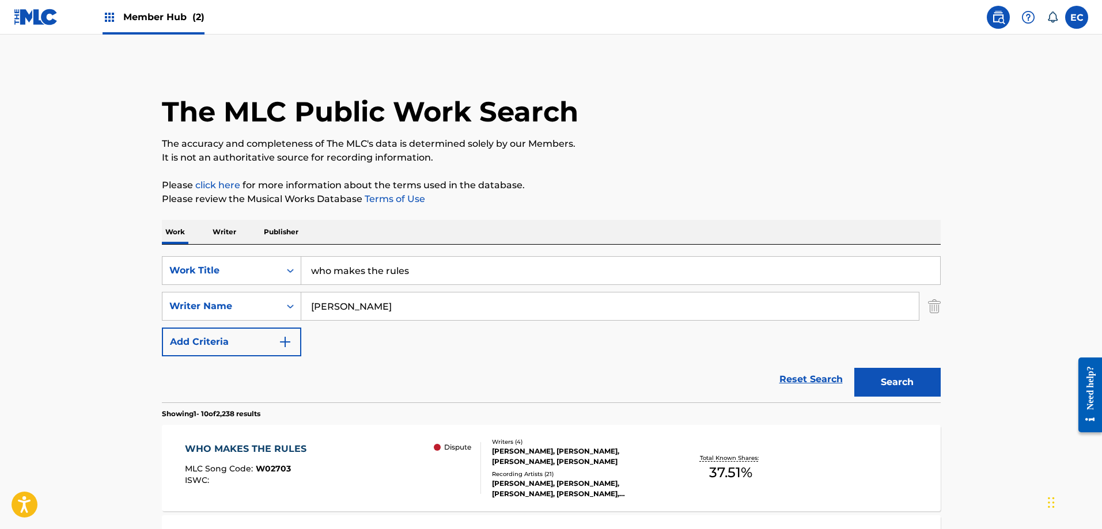
click at [189, 20] on span "Member Hub (2)" at bounding box center [163, 16] width 81 height 13
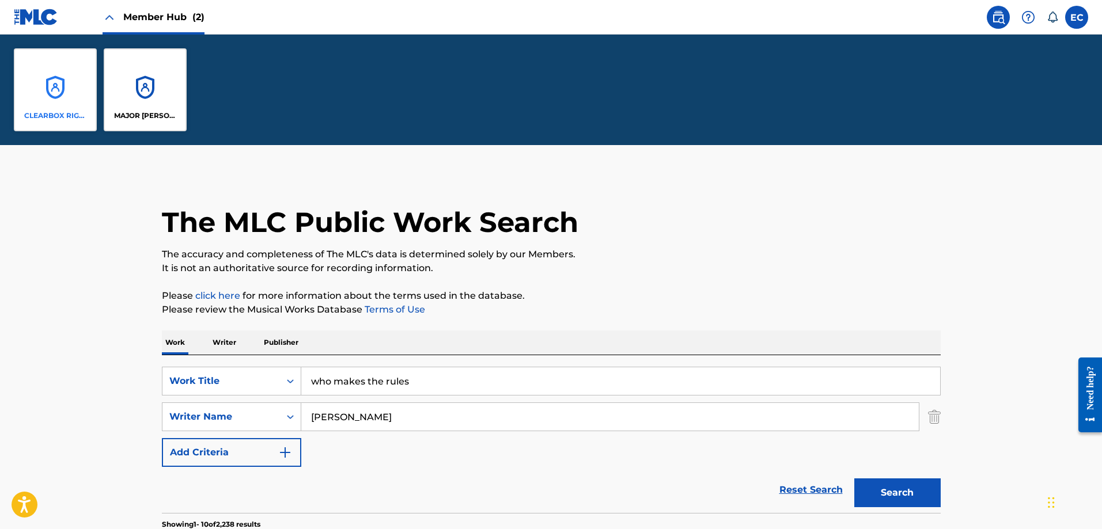
click at [47, 93] on div "CLEARBOX RIGHTS LLC" at bounding box center [55, 89] width 83 height 83
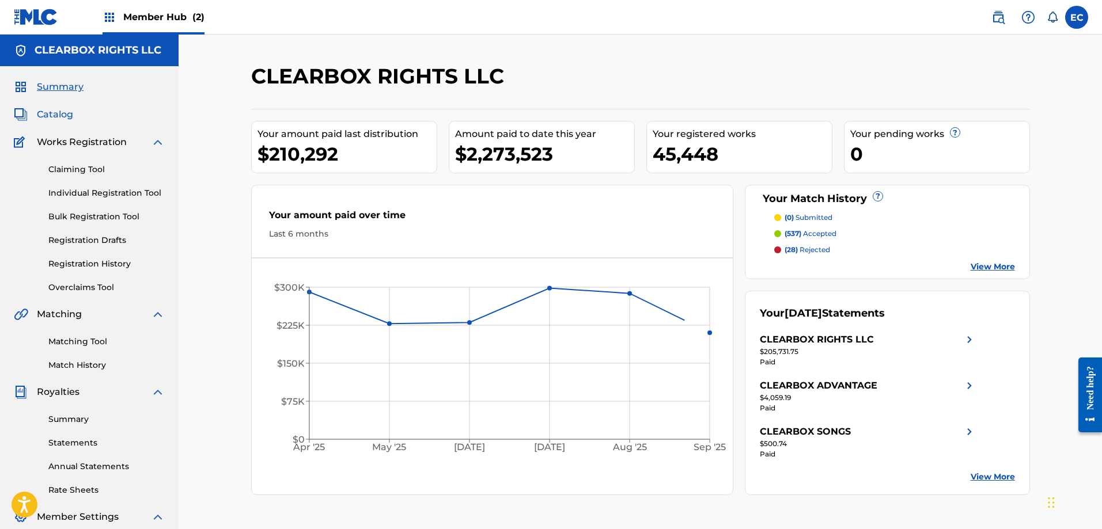
click at [59, 112] on span "Catalog" at bounding box center [55, 115] width 36 height 14
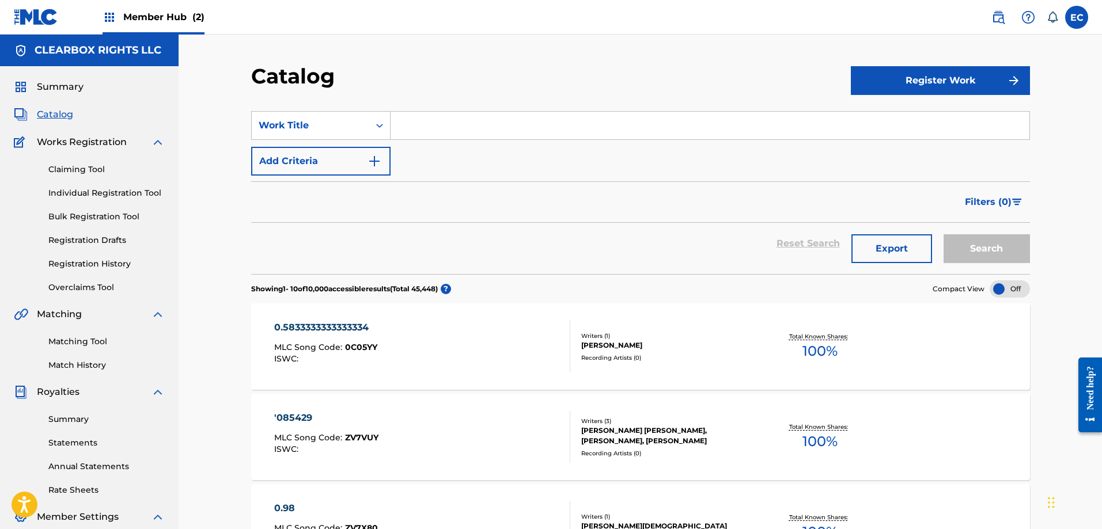
click at [457, 127] on input "Search Form" at bounding box center [710, 126] width 639 height 28
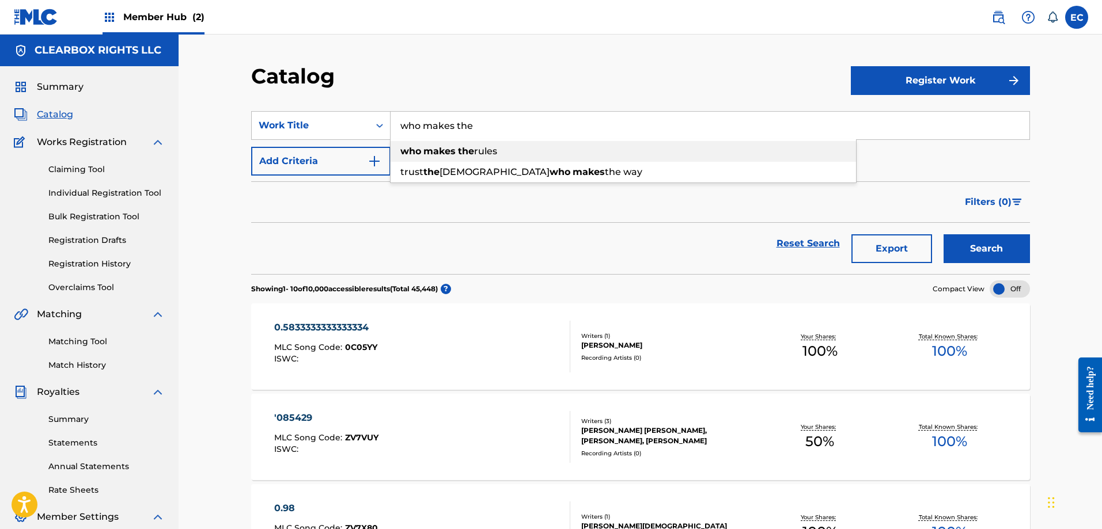
click at [472, 153] on strong "the" at bounding box center [466, 151] width 16 height 11
type input "who makes the rules"
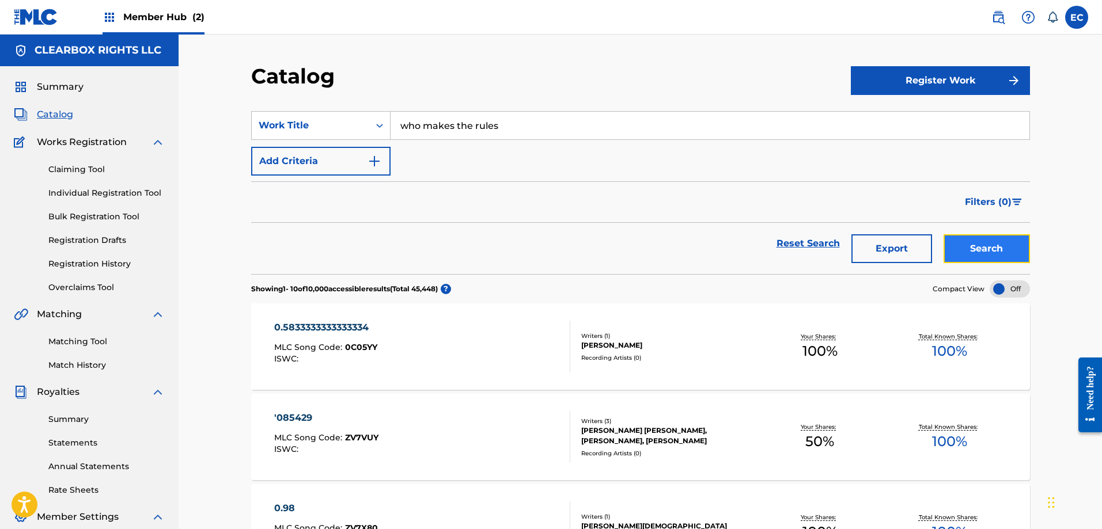
click at [978, 256] on button "Search" at bounding box center [987, 248] width 86 height 29
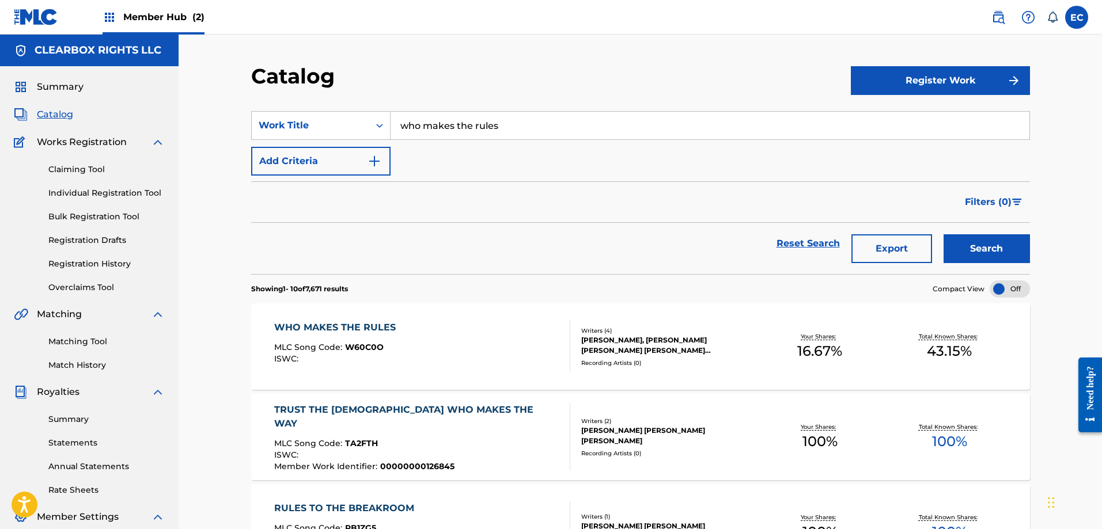
click at [378, 328] on div "WHO MAKES THE RULES" at bounding box center [337, 328] width 127 height 14
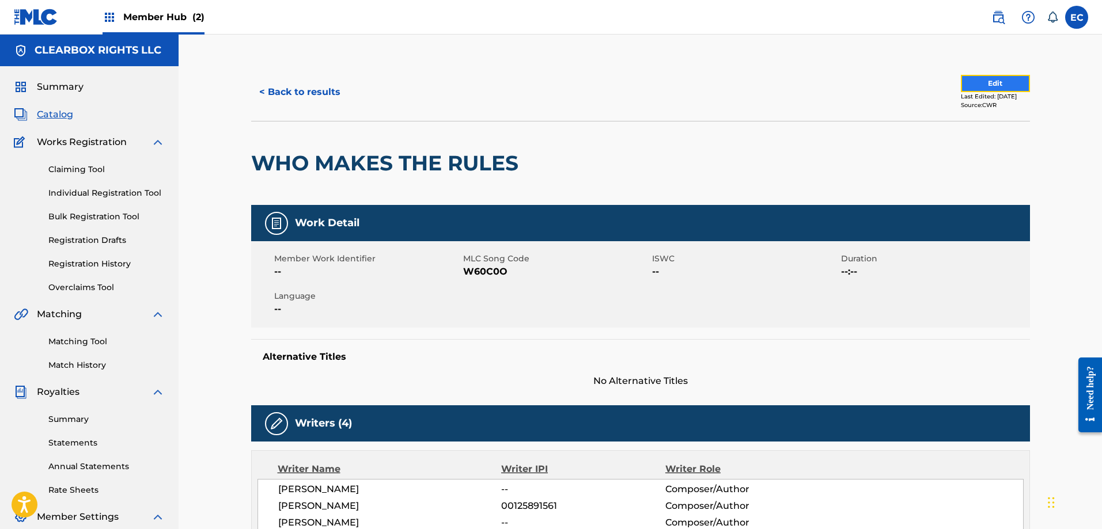
click at [989, 81] on button "Edit" at bounding box center [995, 83] width 69 height 17
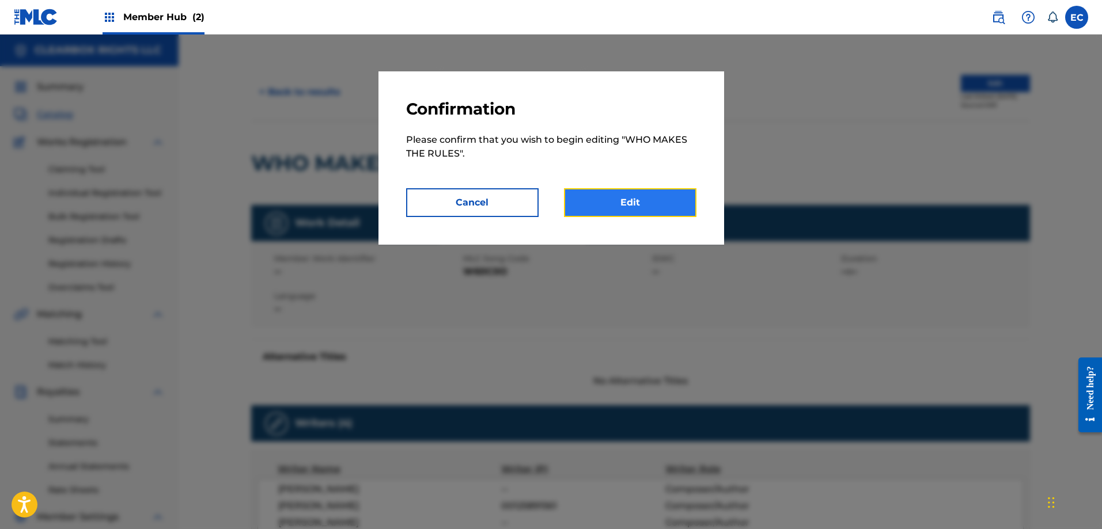
click at [604, 207] on link "Edit" at bounding box center [630, 202] width 133 height 29
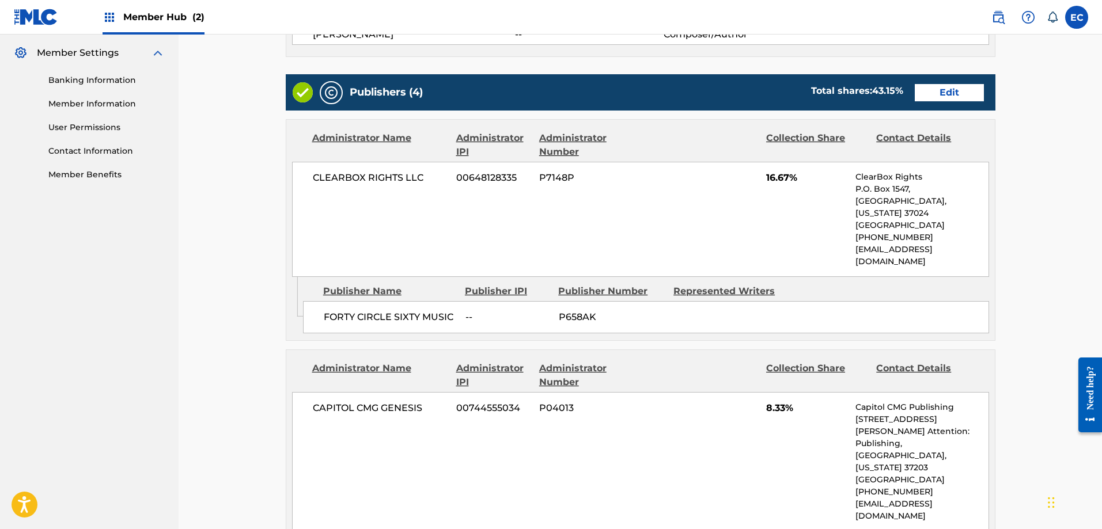
scroll to position [461, 0]
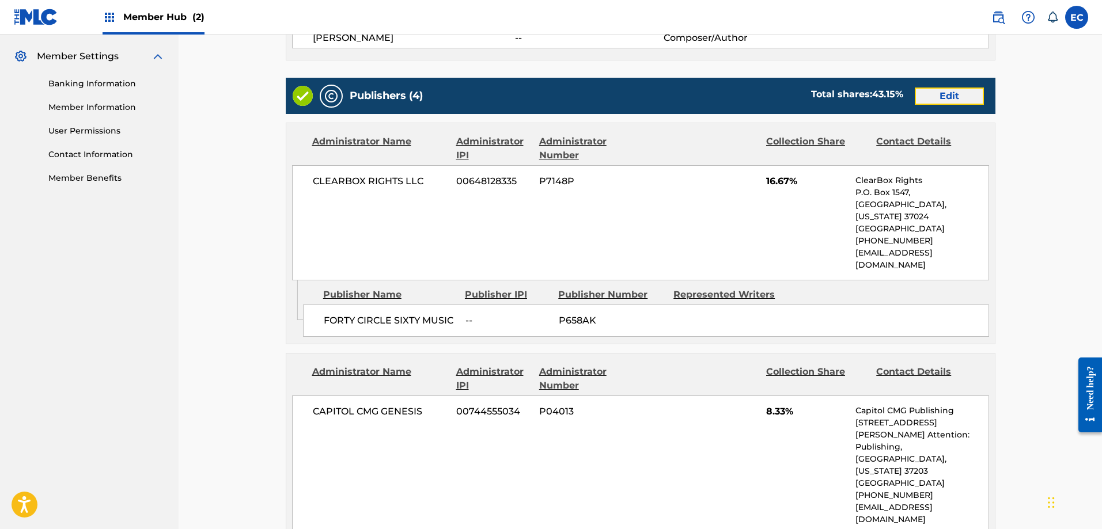
click at [944, 100] on link "Edit" at bounding box center [949, 96] width 69 height 17
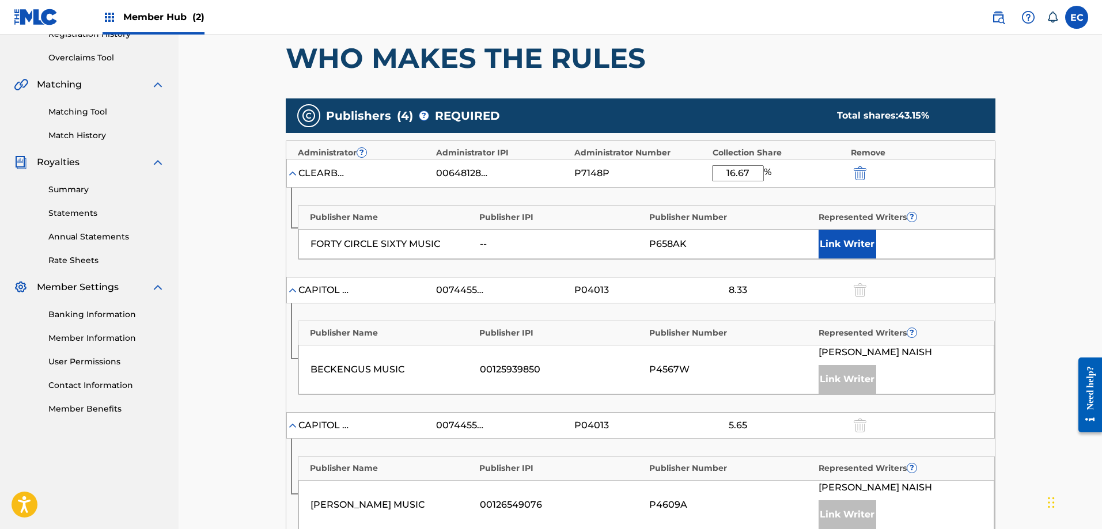
scroll to position [230, 0]
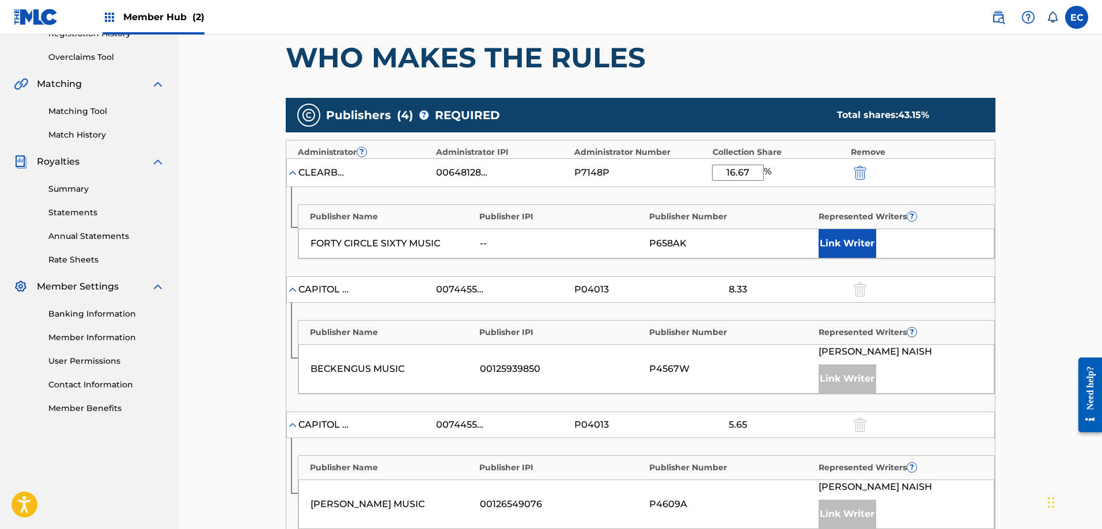
drag, startPoint x: 755, startPoint y: 175, endPoint x: 694, endPoint y: 169, distance: 60.8
click at [694, 169] on div "CLEARBOX RIGHTS LLC 00648128335 P7148P 16.67 %" at bounding box center [640, 172] width 709 height 29
type input "50"
click at [840, 240] on button "Link Writer" at bounding box center [848, 243] width 58 height 29
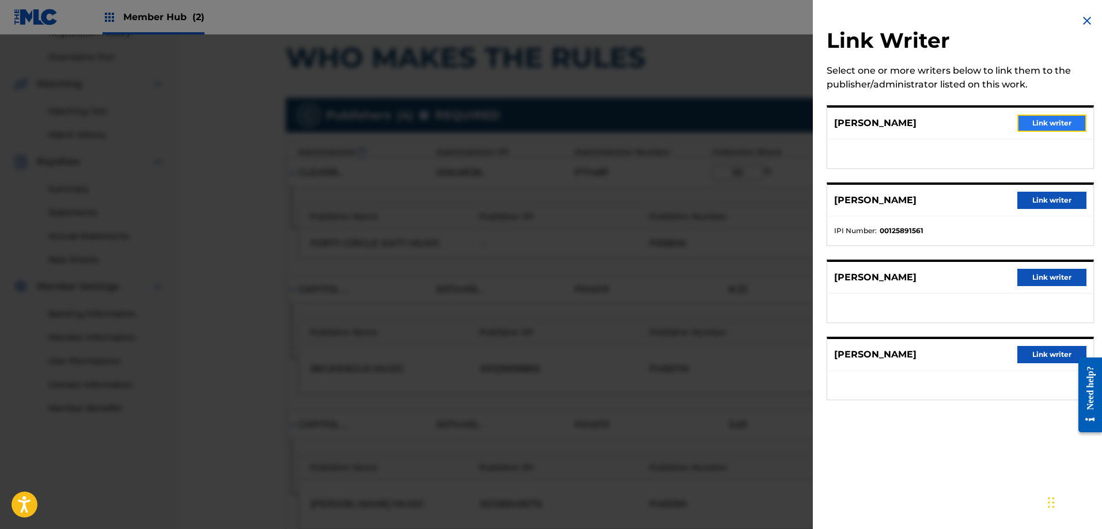
click at [1057, 120] on button "Link writer" at bounding box center [1051, 123] width 69 height 17
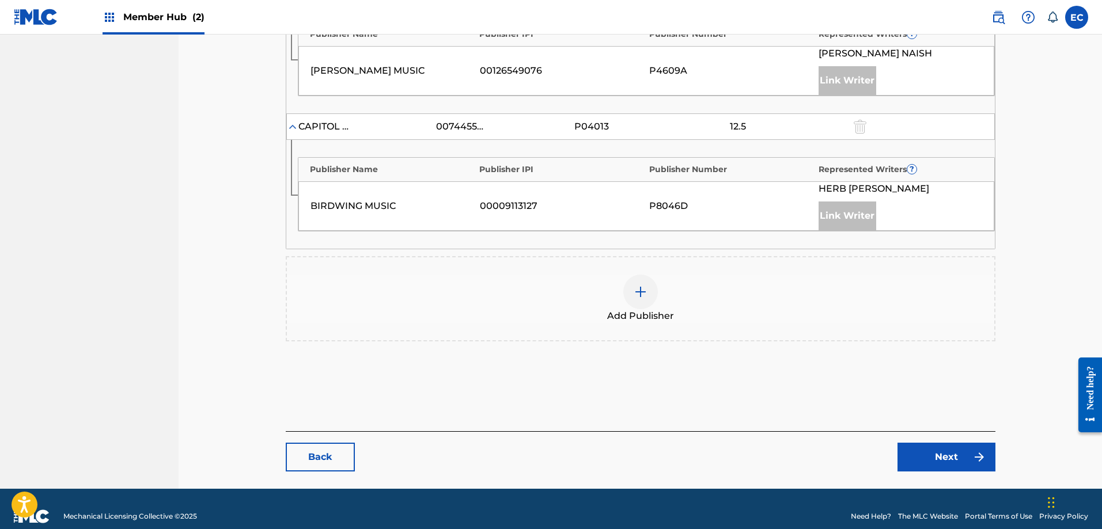
scroll to position [699, 0]
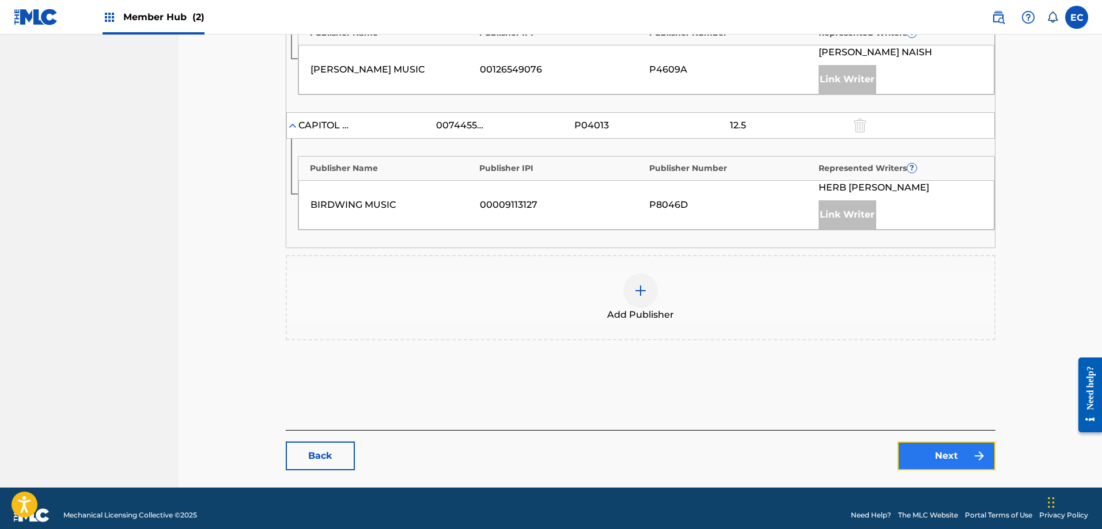
click at [961, 442] on link "Next" at bounding box center [947, 456] width 98 height 29
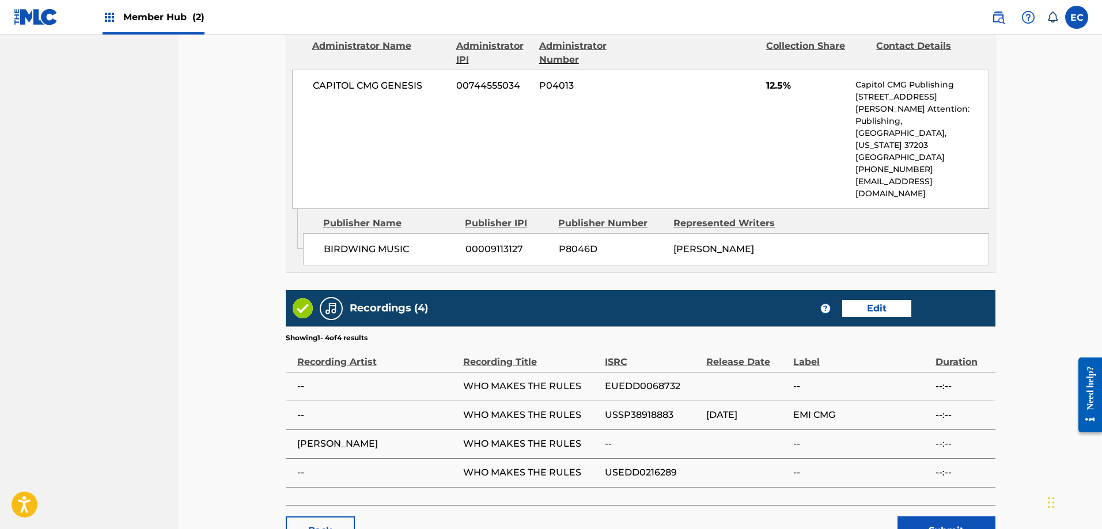
scroll to position [1299, 0]
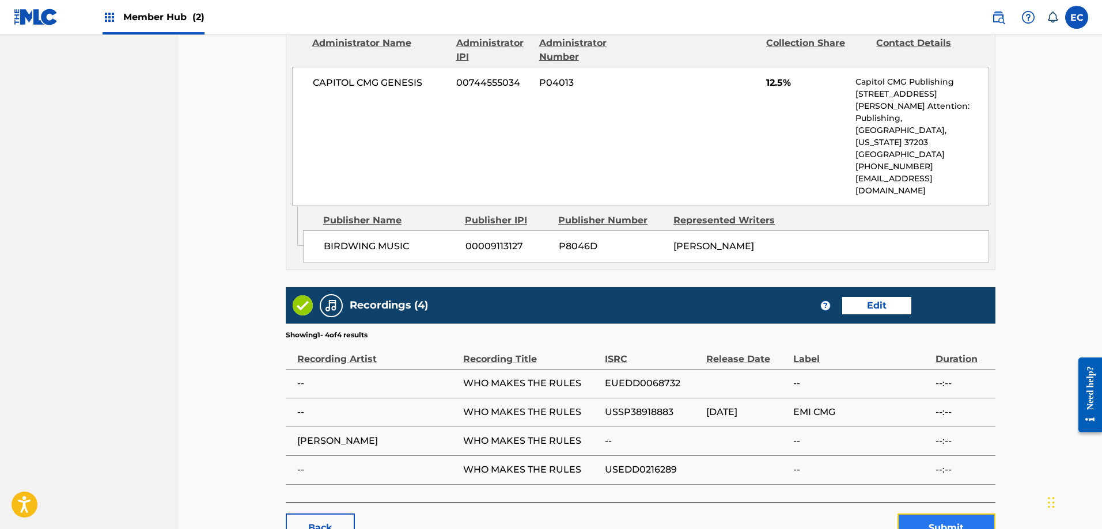
click at [938, 514] on button "Submit" at bounding box center [947, 528] width 98 height 29
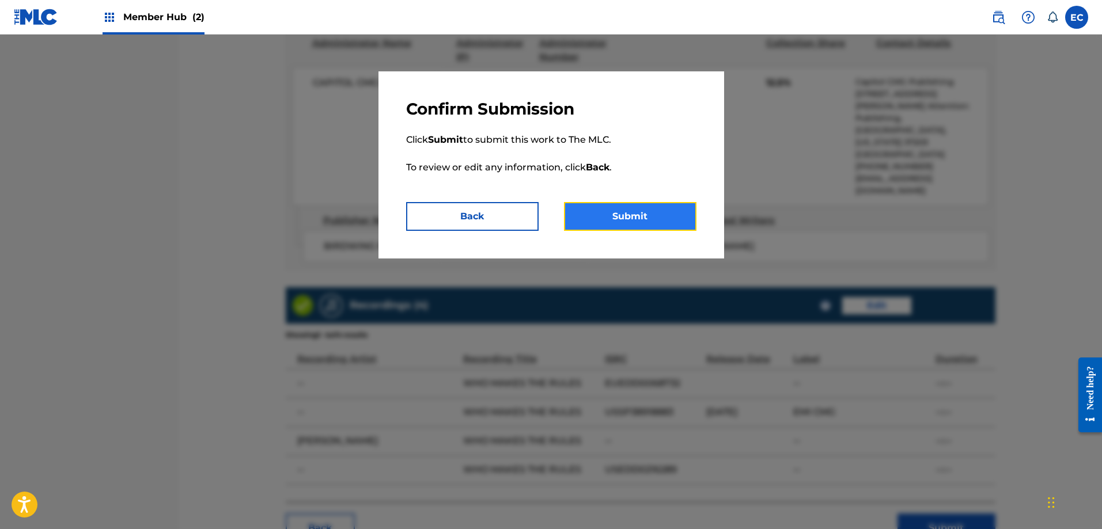
click at [623, 210] on button "Submit" at bounding box center [630, 216] width 133 height 29
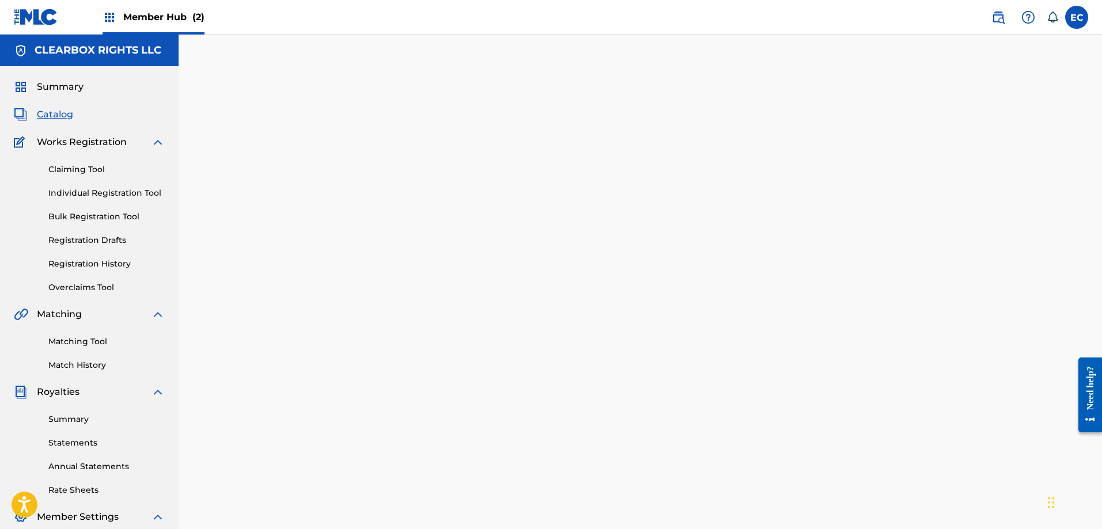
click at [68, 116] on span "Catalog" at bounding box center [55, 115] width 36 height 14
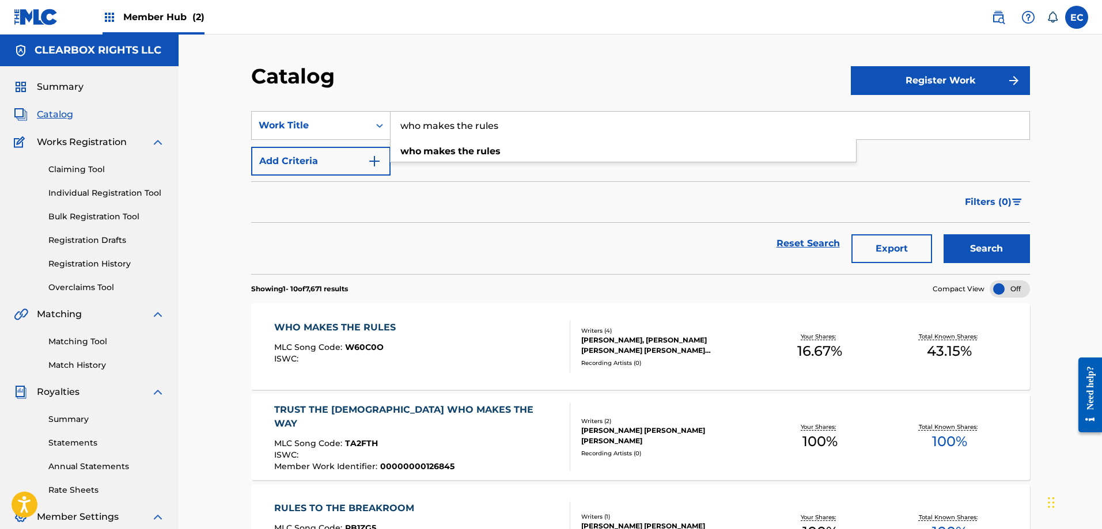
drag, startPoint x: 568, startPoint y: 124, endPoint x: 299, endPoint y: 96, distance: 270.5
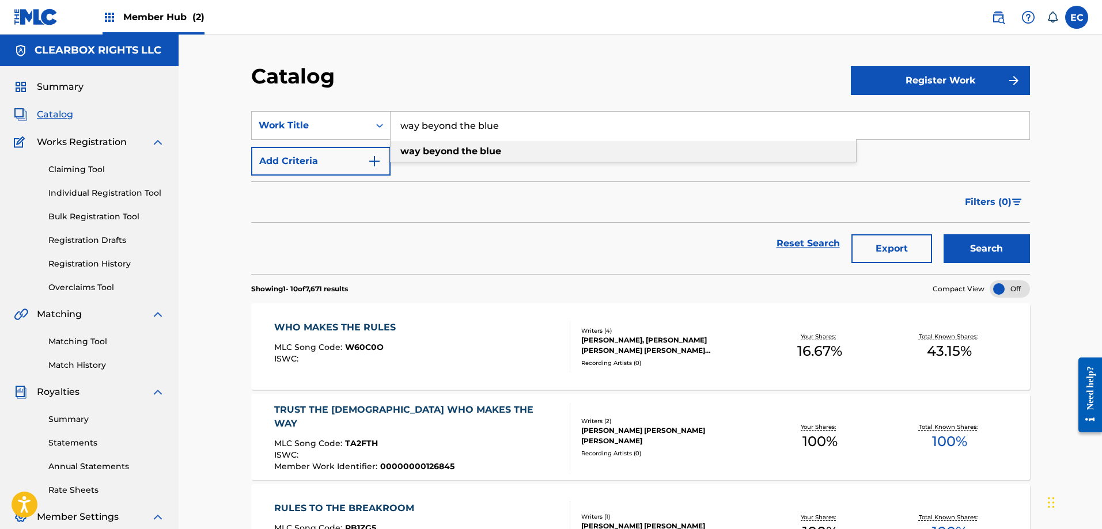
type input "way beyond the blue"
click at [483, 158] on div "way beyond the blue" at bounding box center [623, 151] width 465 height 21
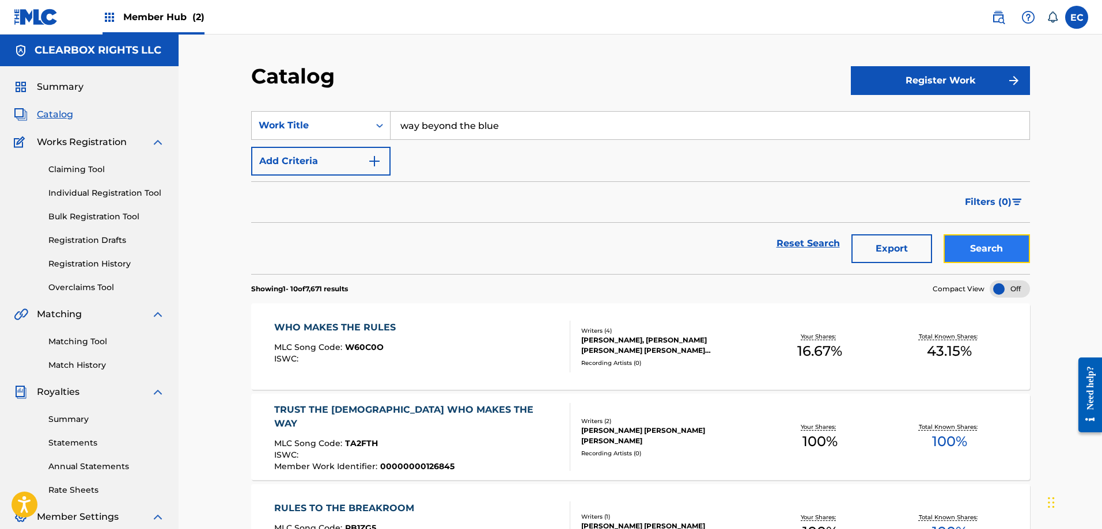
click at [993, 248] on button "Search" at bounding box center [987, 248] width 86 height 29
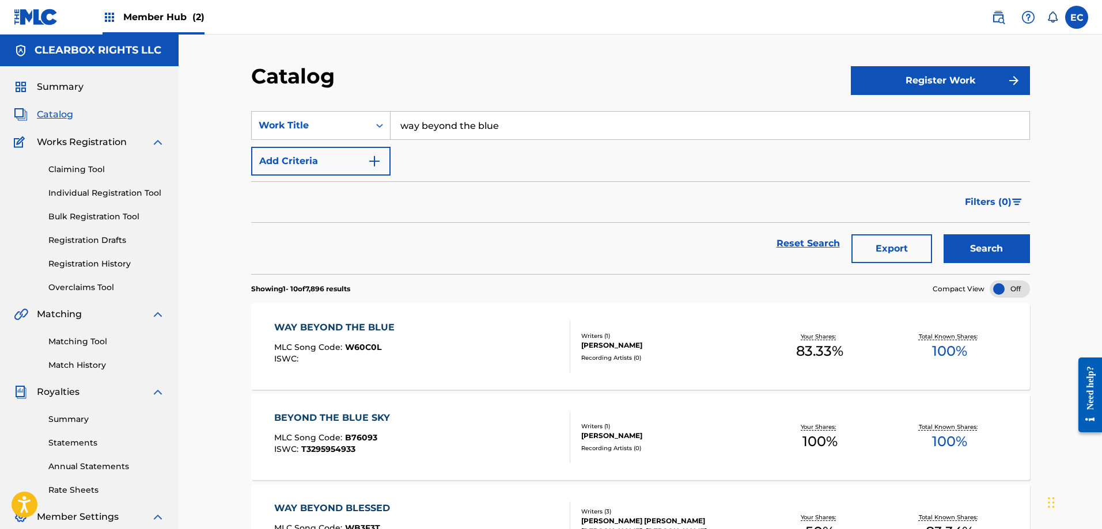
click at [359, 320] on div "WAY BEYOND THE BLUE MLC Song Code : W60C0L ISWC : Writers ( 1 ) [PERSON_NAME] R…" at bounding box center [640, 347] width 779 height 86
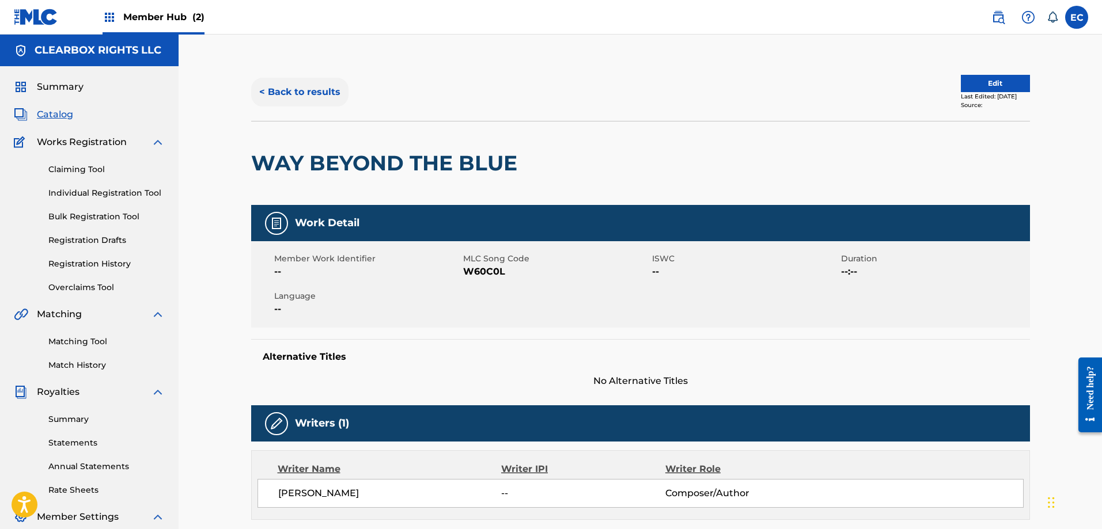
click at [289, 80] on button "< Back to results" at bounding box center [299, 92] width 97 height 29
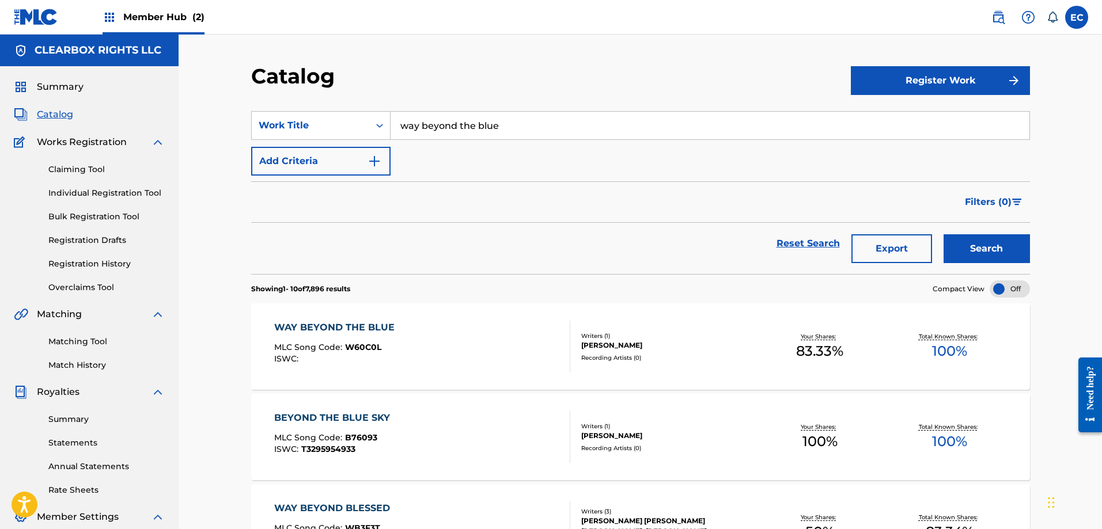
drag, startPoint x: 586, startPoint y: 126, endPoint x: 300, endPoint y: 109, distance: 286.8
click at [300, 109] on section "SearchWithCriteriac006eec8-f320-4349-b03b-a680bdde614b Work Title way beyond th…" at bounding box center [640, 185] width 779 height 177
click at [429, 147] on strong "waiting" at bounding box center [418, 151] width 37 height 11
type input "waiting for lightning"
click at [1017, 242] on button "Search" at bounding box center [987, 248] width 86 height 29
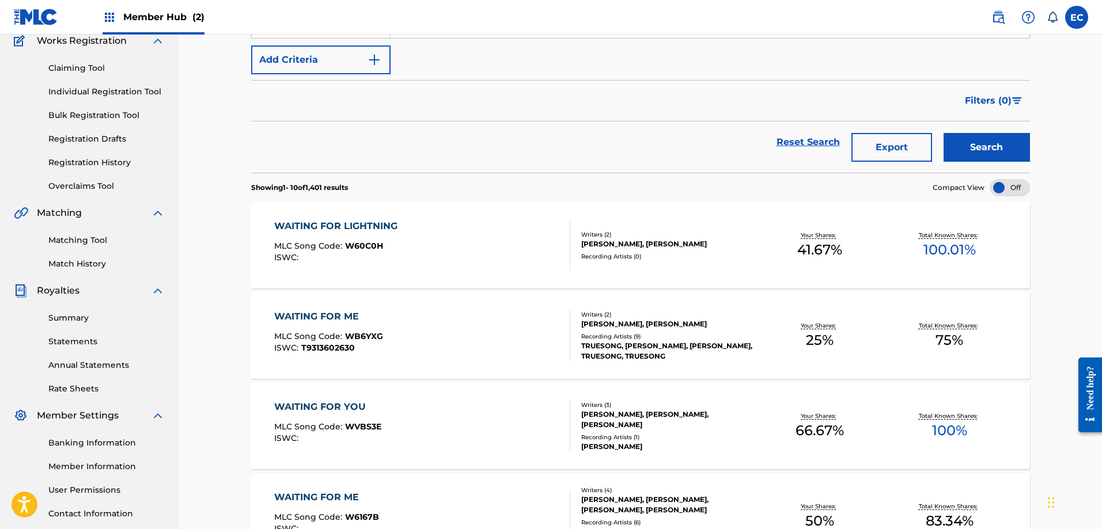
scroll to position [115, 0]
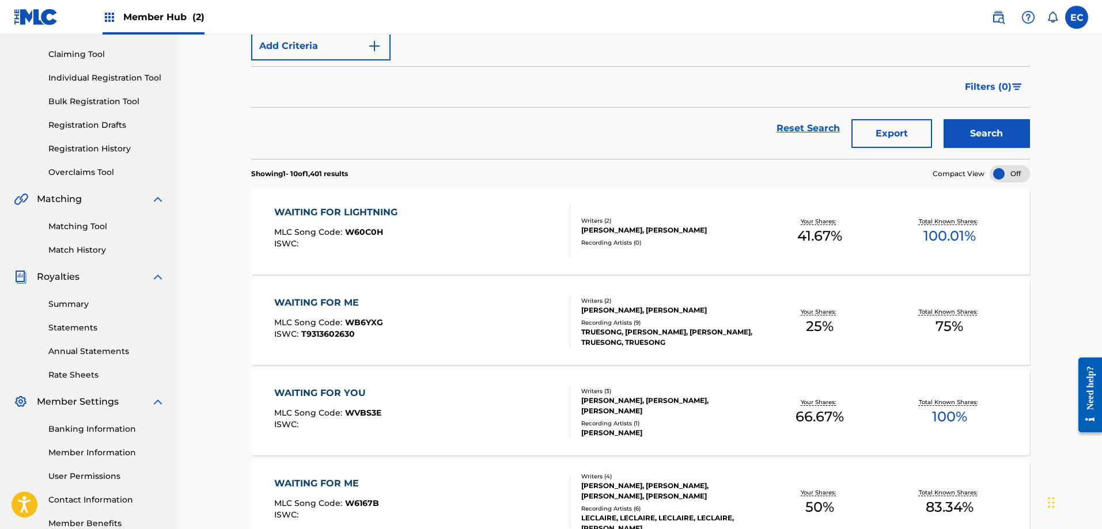
click at [355, 207] on div "WAITING FOR LIGHTNING" at bounding box center [338, 213] width 129 height 14
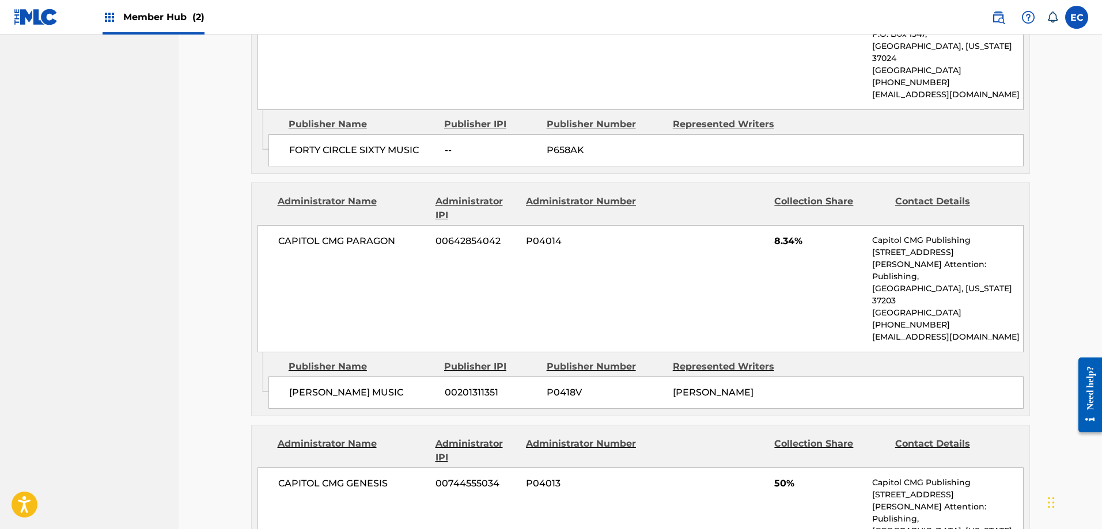
scroll to position [576, 0]
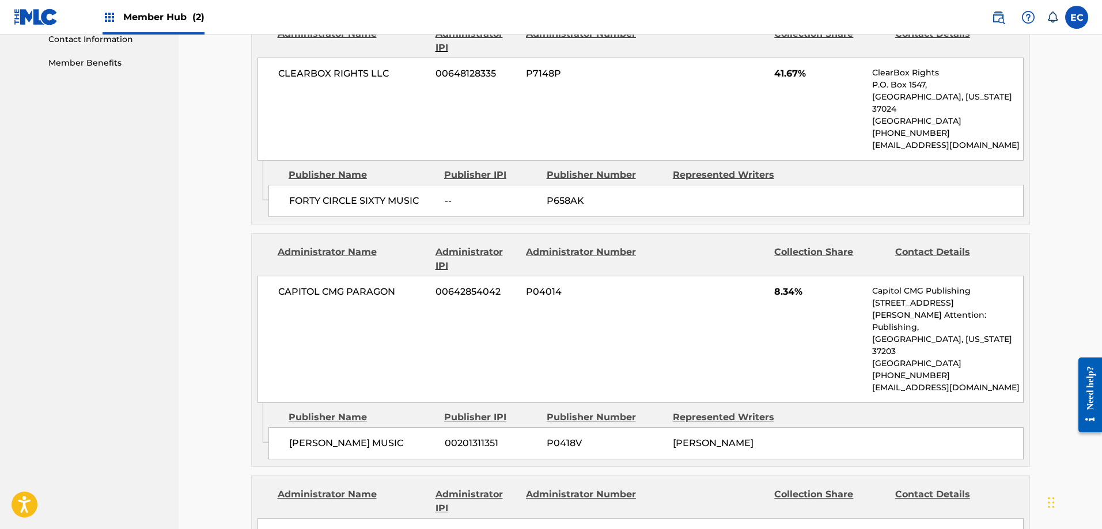
click at [67, 191] on nav "CLEARBOX RIGHTS LLC Summary Catalog Works Registration Claiming Tool Individual…" at bounding box center [89, 152] width 179 height 1388
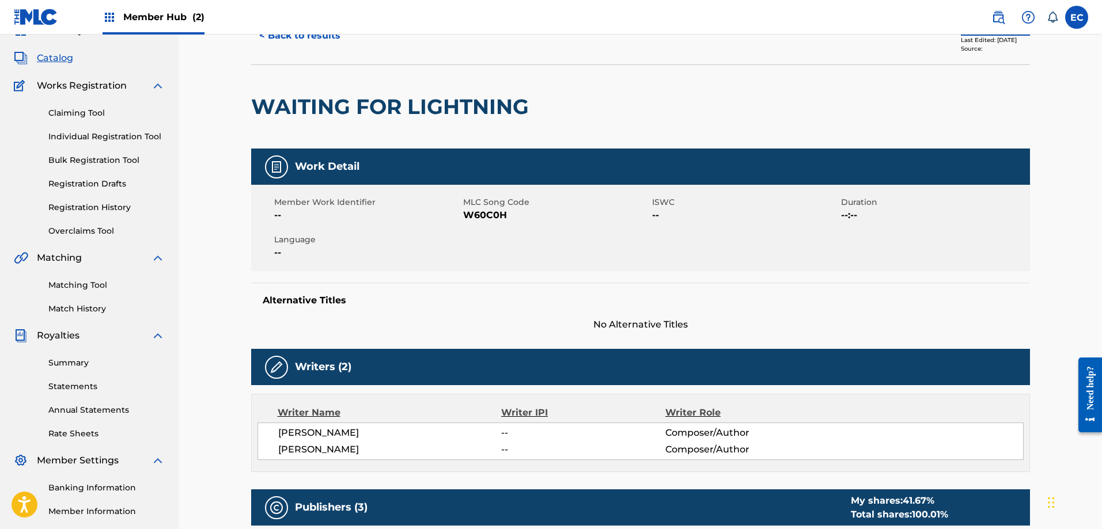
scroll to position [0, 0]
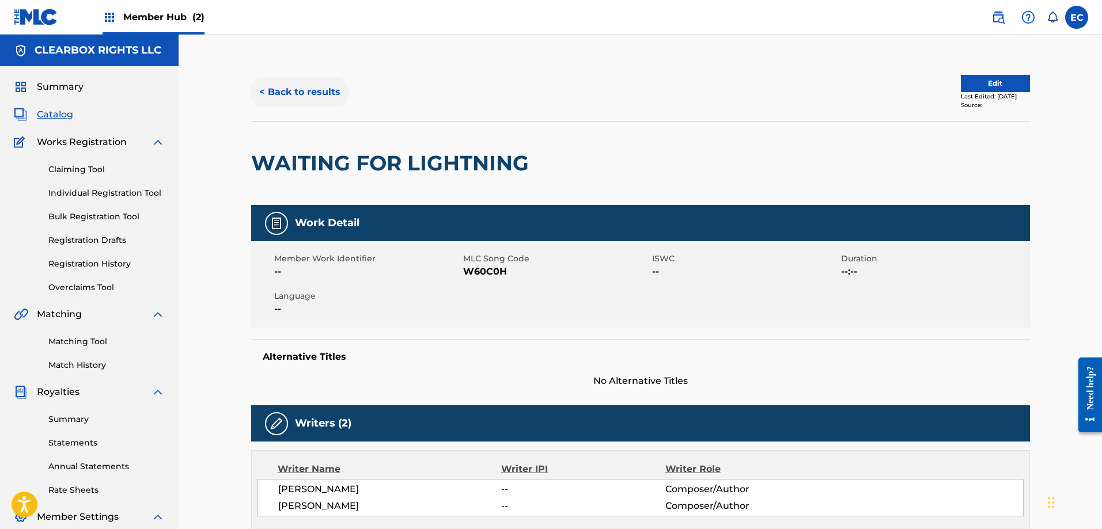
click at [302, 93] on button "< Back to results" at bounding box center [299, 92] width 97 height 29
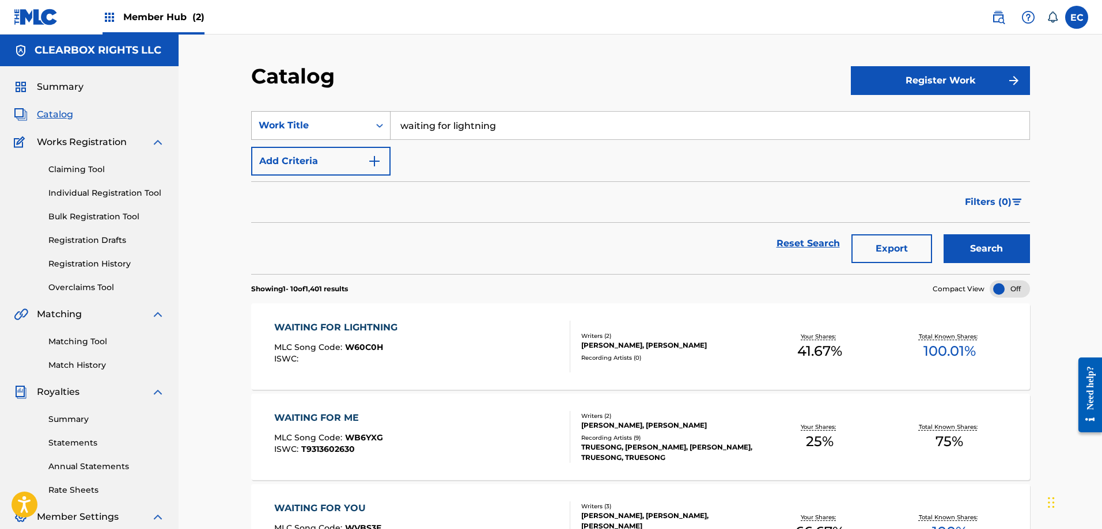
drag, startPoint x: 533, startPoint y: 127, endPoint x: 285, endPoint y: 123, distance: 248.9
click at [285, 123] on div "SearchWithCriteriac006eec8-f320-4349-b03b-a680bdde614b Work Title waiting for l…" at bounding box center [640, 125] width 779 height 29
click at [445, 173] on strong "beyond" at bounding box center [441, 171] width 36 height 11
type input "way beyond the blue"
click at [1006, 250] on button "Search" at bounding box center [987, 248] width 86 height 29
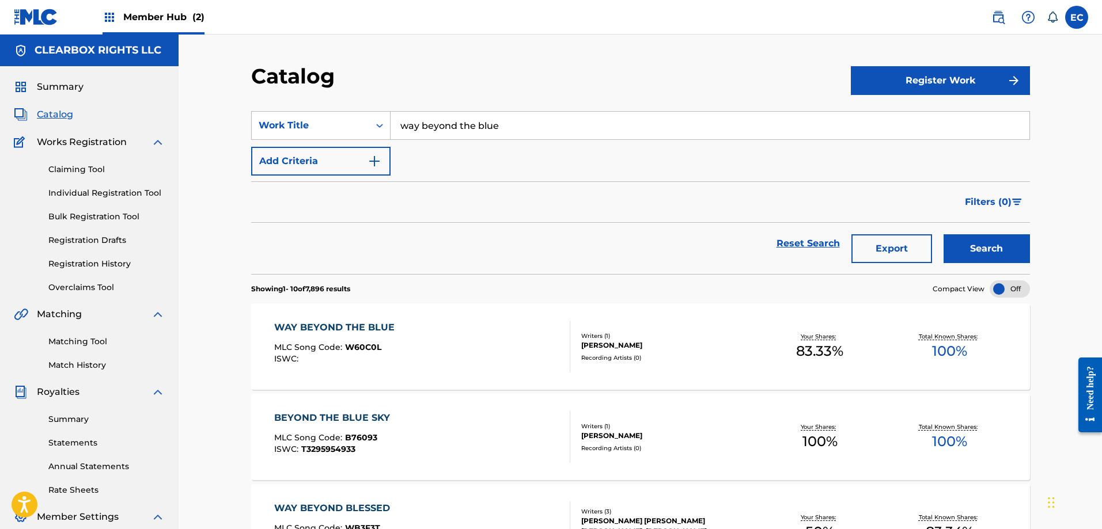
click at [353, 329] on div "WAY BEYOND THE BLUE" at bounding box center [337, 328] width 126 height 14
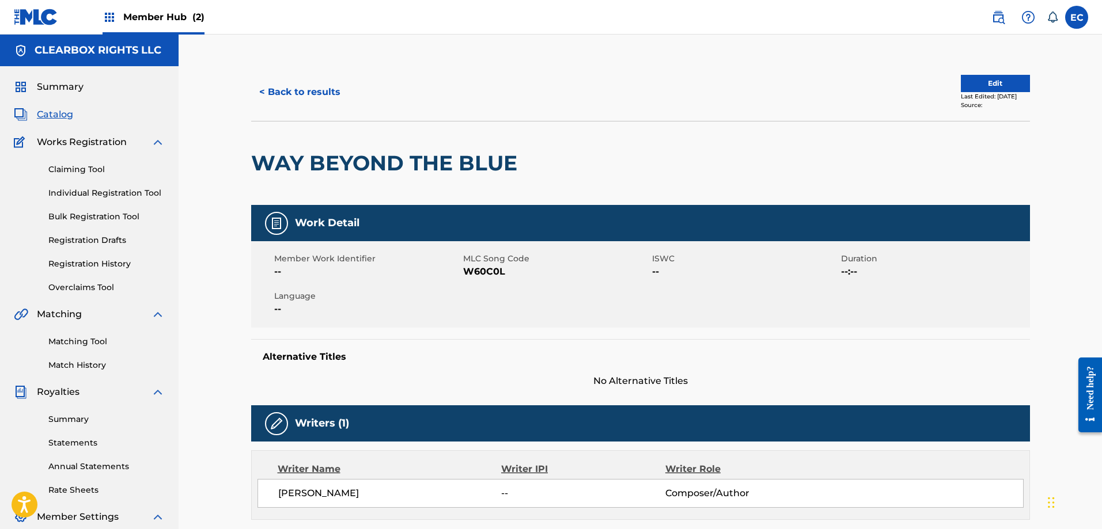
click at [484, 271] on span "W60C0L" at bounding box center [556, 272] width 186 height 14
copy span "W60C0L"
click at [324, 94] on button "< Back to results" at bounding box center [299, 92] width 97 height 29
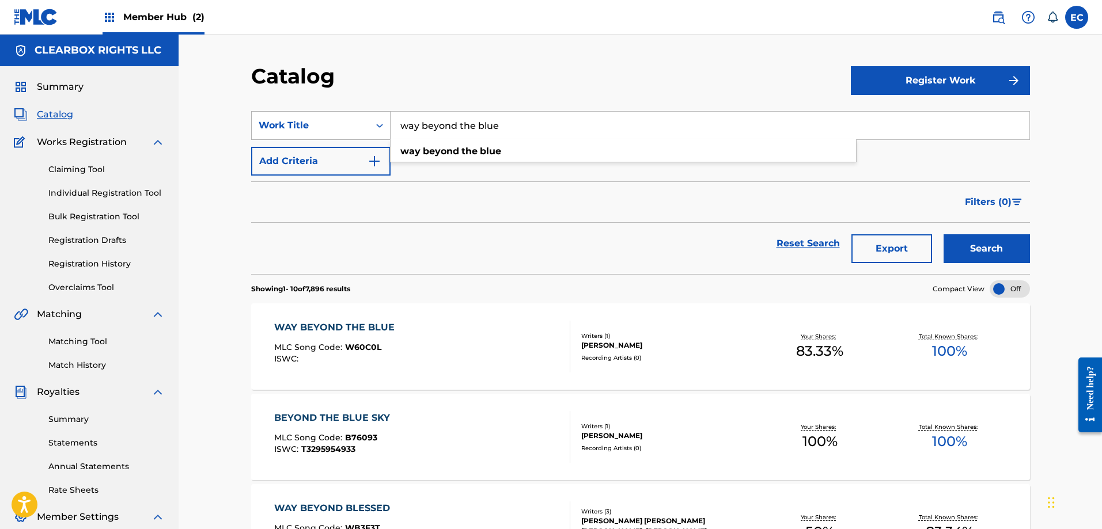
drag, startPoint x: 553, startPoint y: 131, endPoint x: 388, endPoint y: 125, distance: 165.5
click at [388, 125] on div "SearchWithCriteriac006eec8-f320-4349-b03b-a680bdde614b Work Title way beyond th…" at bounding box center [640, 125] width 779 height 29
type input "dying to live"
click at [944, 234] on button "Search" at bounding box center [987, 248] width 86 height 29
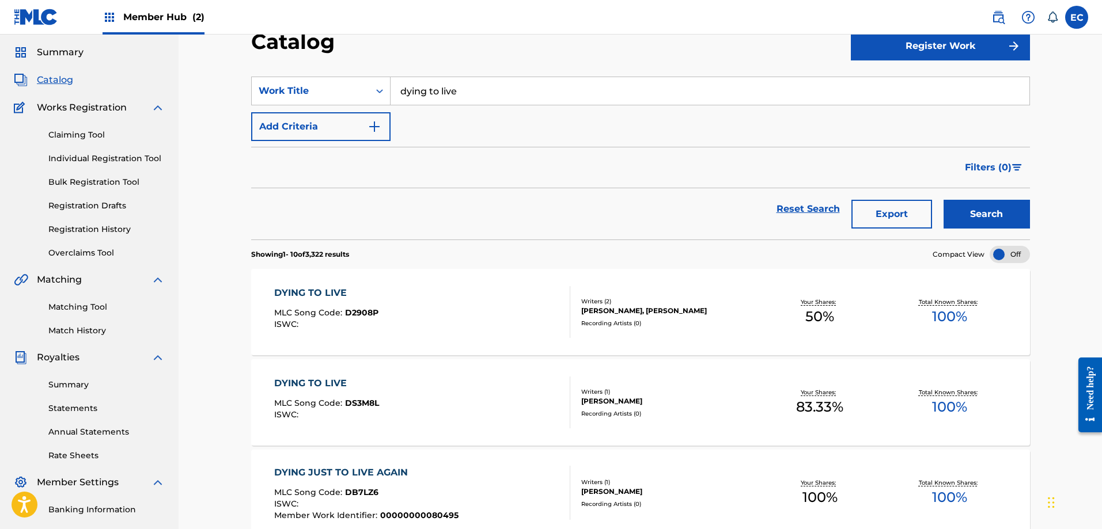
scroll to position [58, 0]
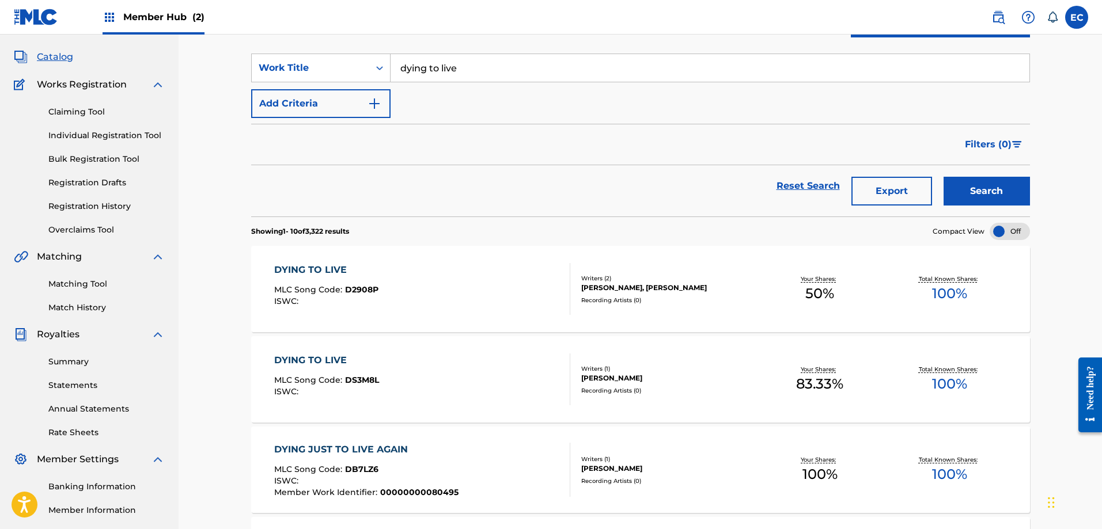
click at [323, 357] on div "DYING TO LIVE" at bounding box center [326, 361] width 105 height 14
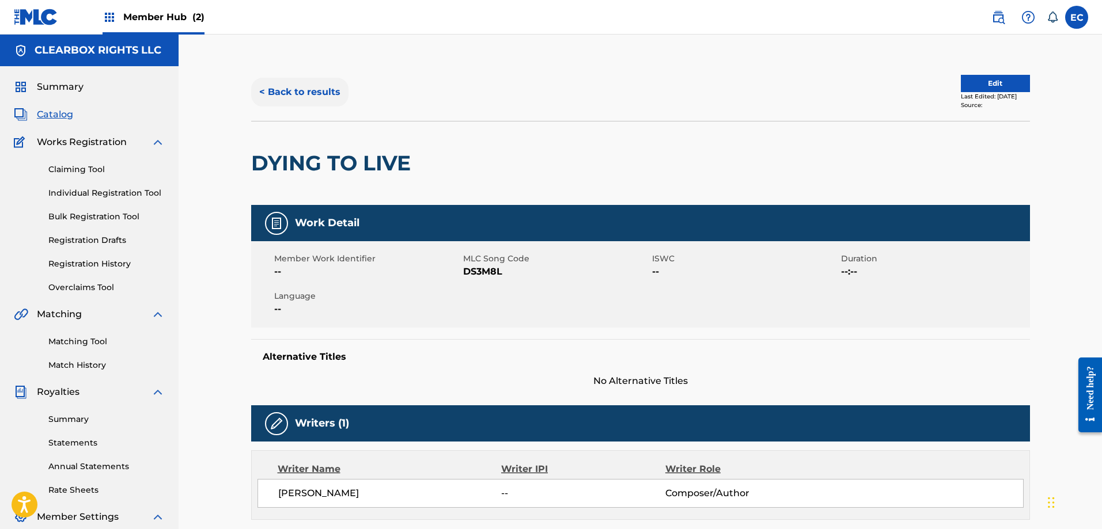
click at [317, 91] on button "< Back to results" at bounding box center [299, 92] width 97 height 29
